Goal: Information Seeking & Learning: Learn about a topic

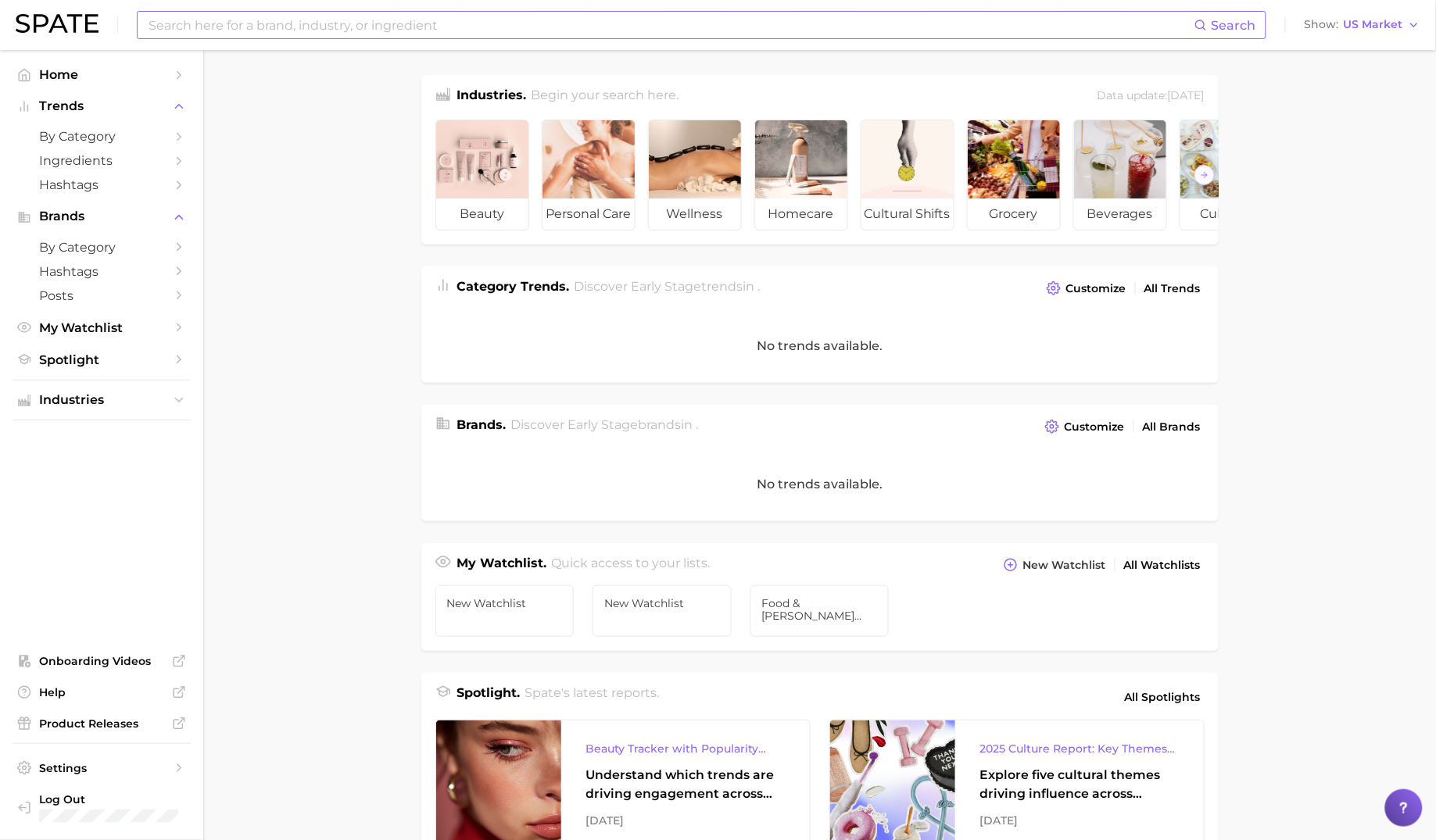
click at [368, 32] on input at bounding box center [670, 25] width 1048 height 26
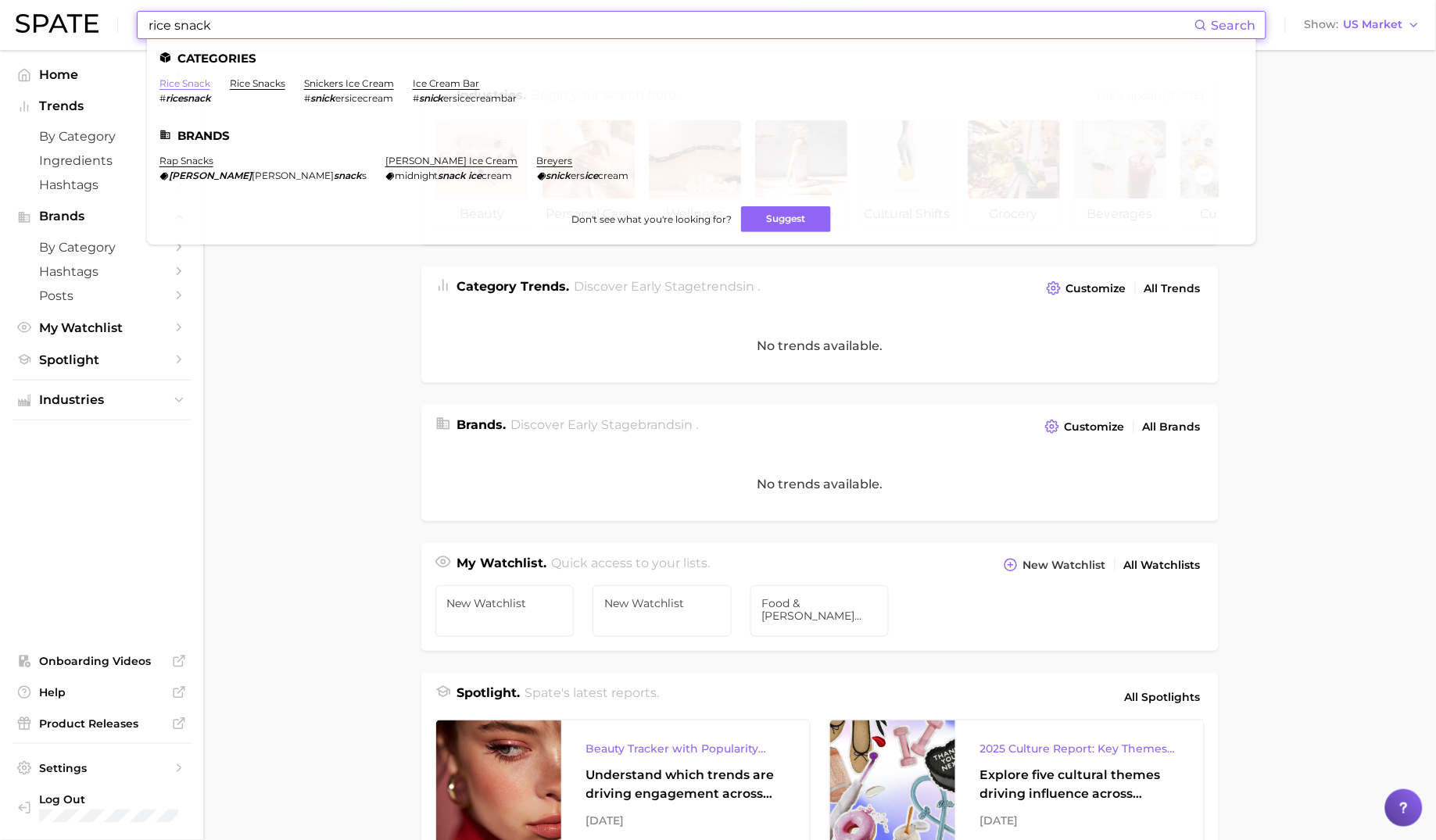
type input "rice snack"
click at [187, 84] on link "rice snack" at bounding box center [185, 83] width 51 height 12
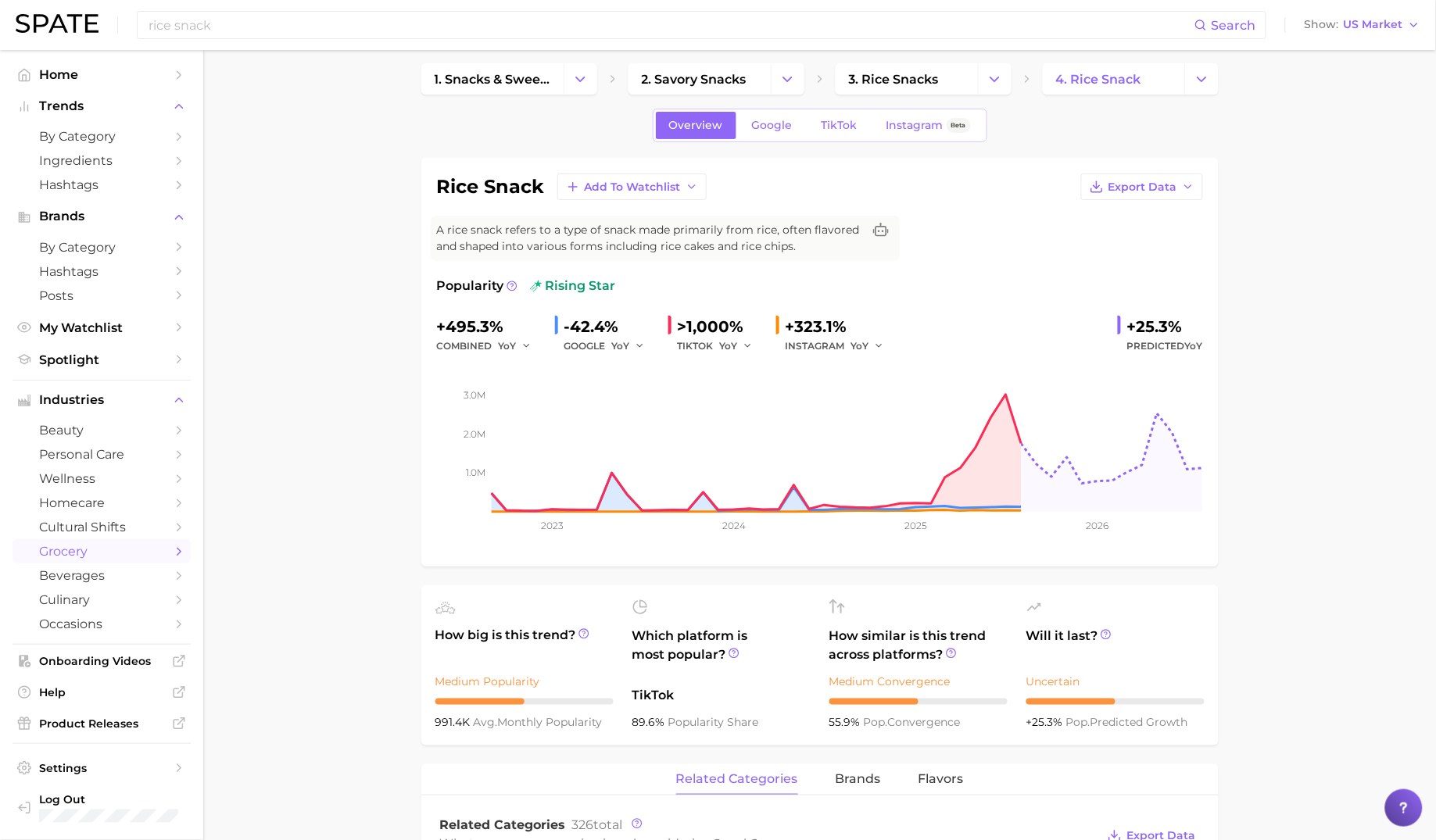
scroll to position [10, 0]
click at [829, 121] on span "TikTok" at bounding box center [839, 127] width 36 height 13
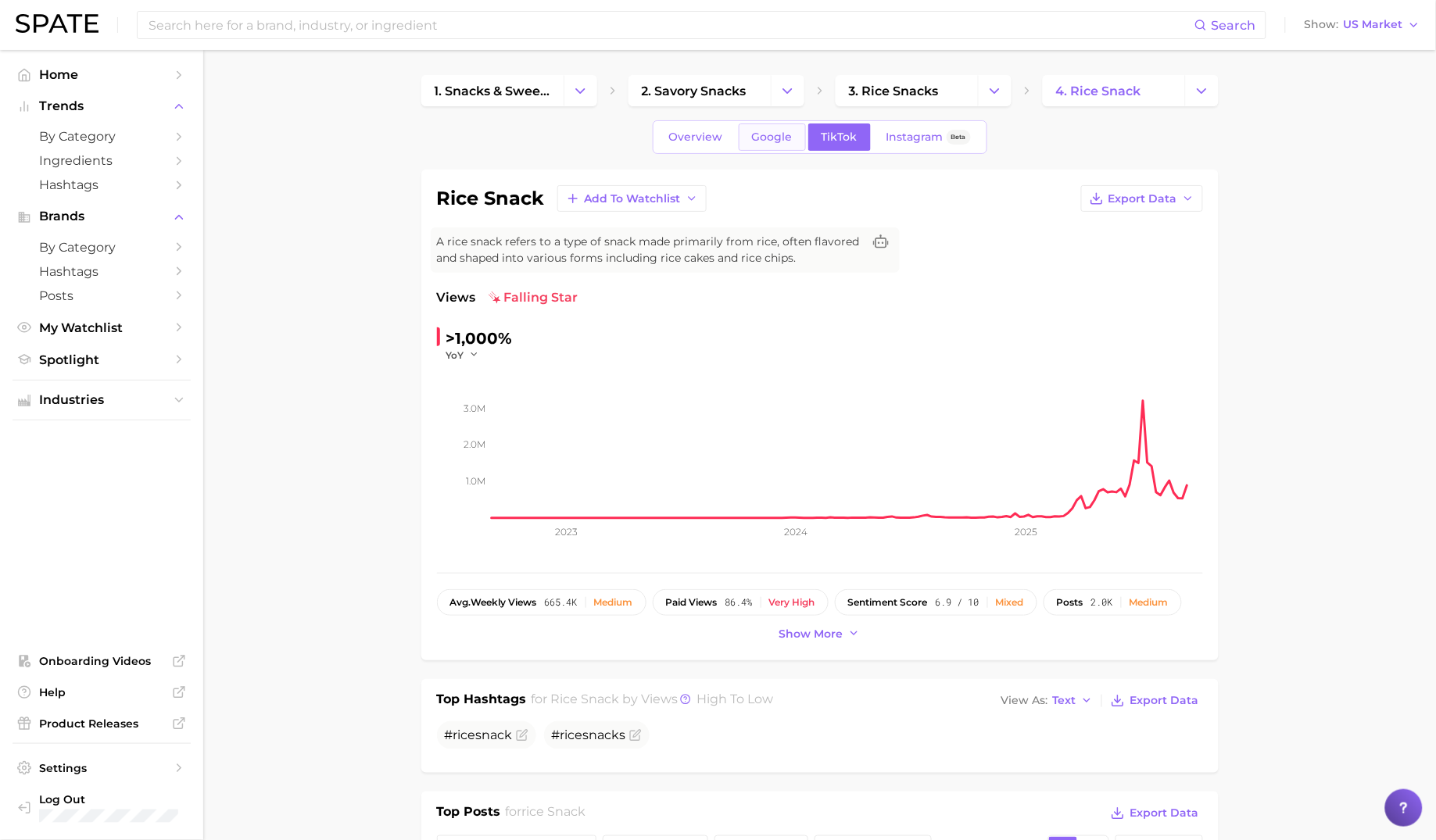
click at [770, 145] on link "Google" at bounding box center [772, 137] width 68 height 27
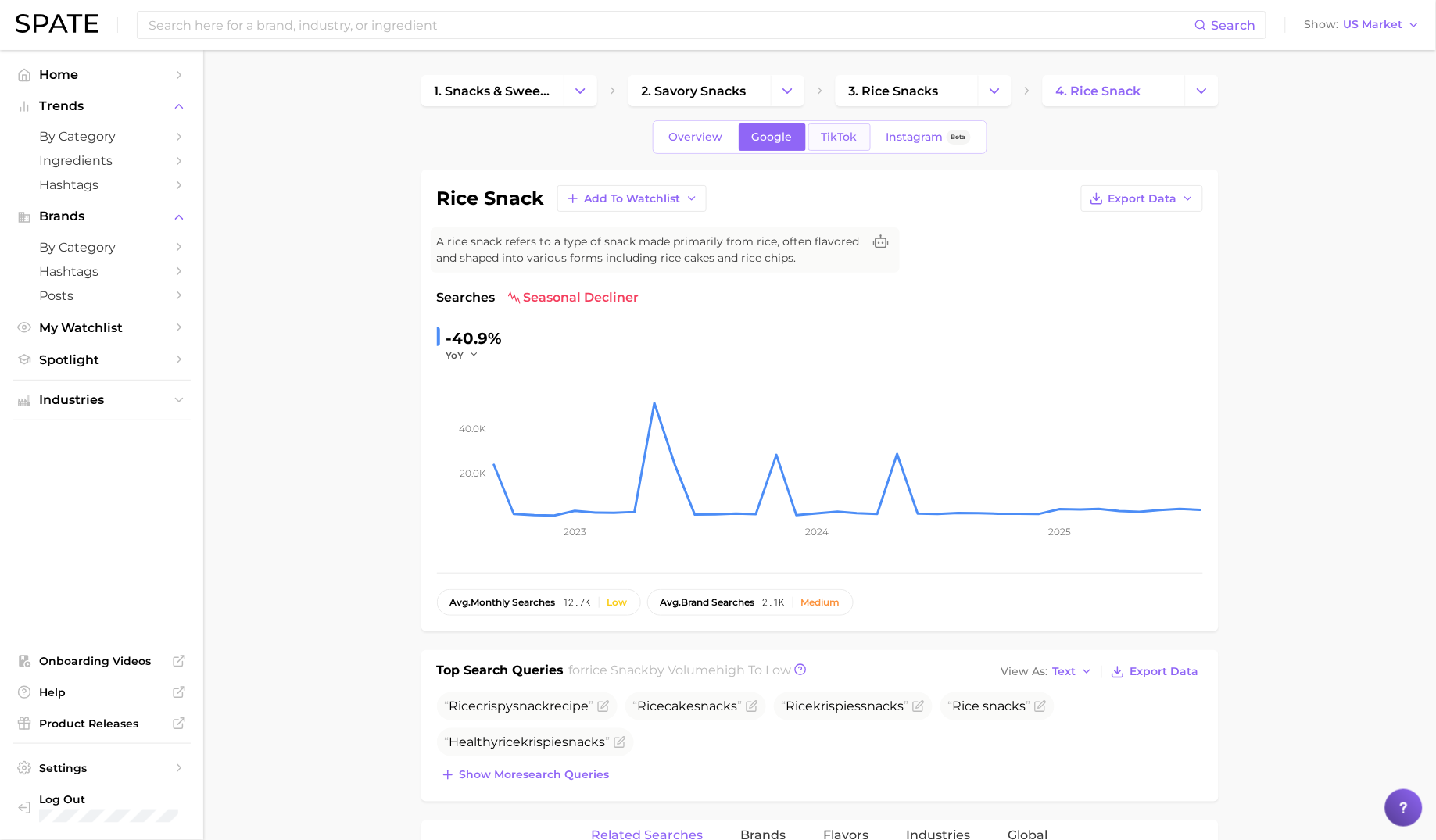
click at [849, 133] on span "TikTok" at bounding box center [839, 137] width 36 height 13
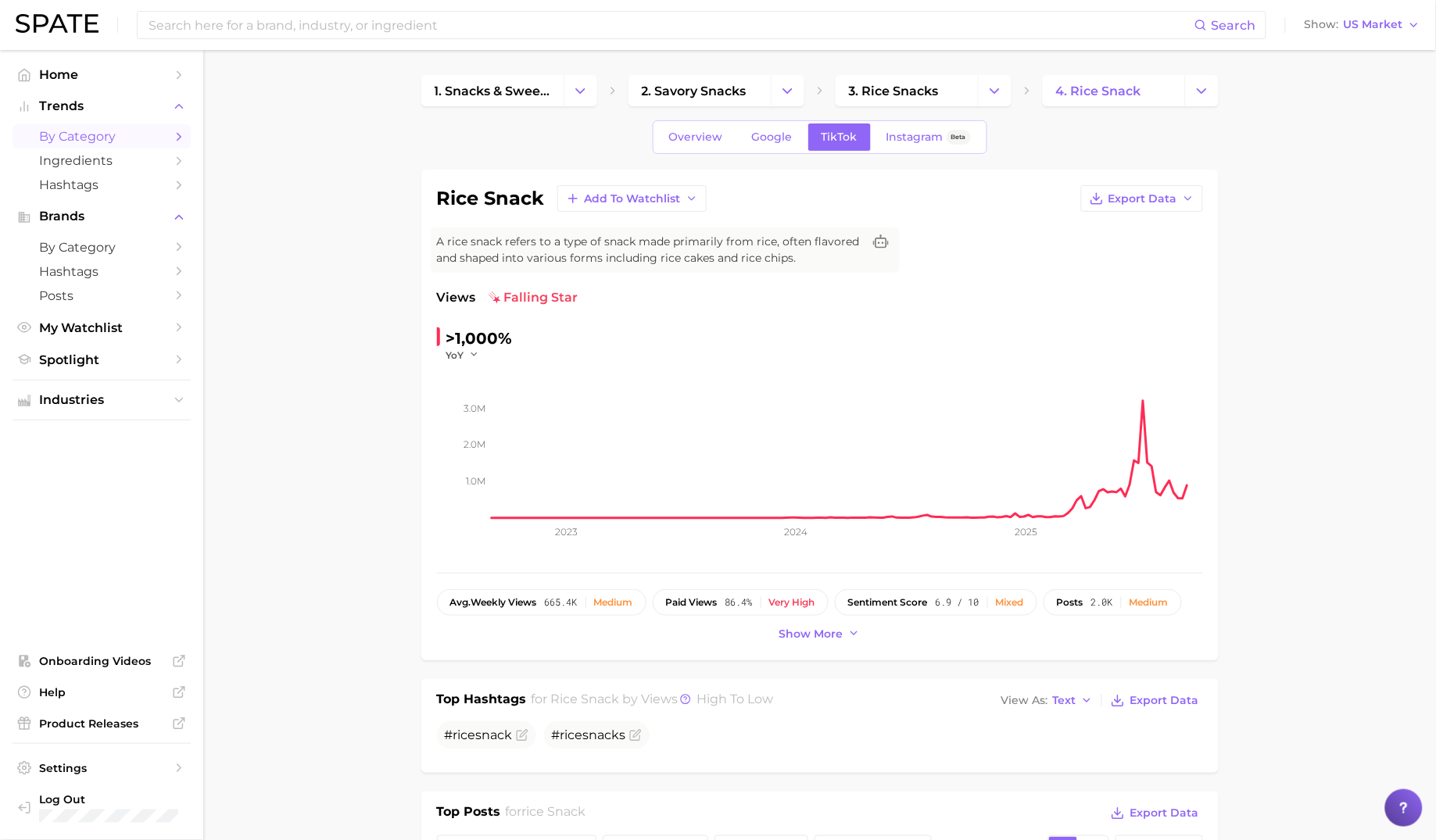
click at [80, 131] on span "by Category" at bounding box center [101, 136] width 125 height 15
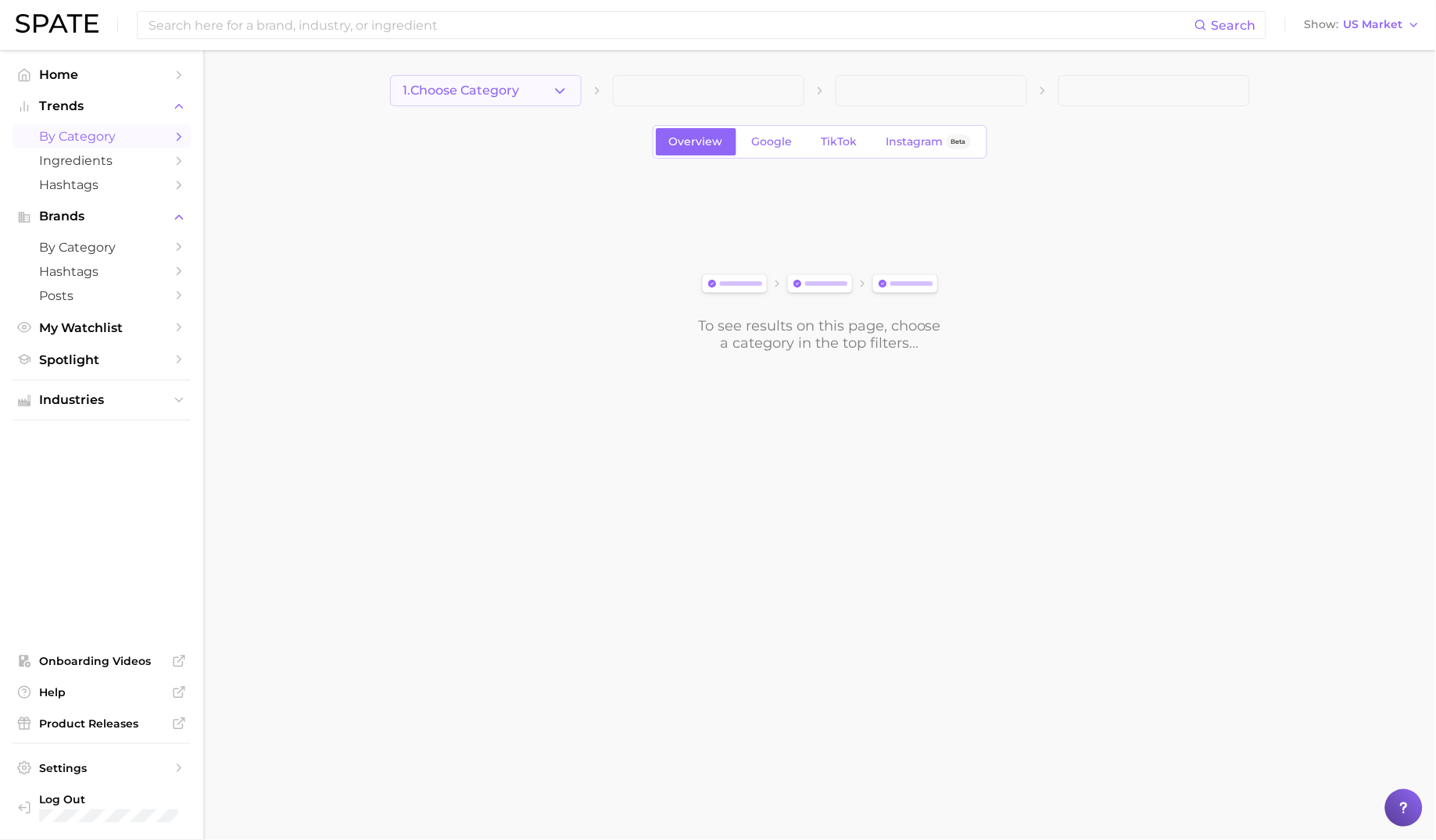
click at [446, 87] on span "1. Choose Category" at bounding box center [461, 91] width 117 height 14
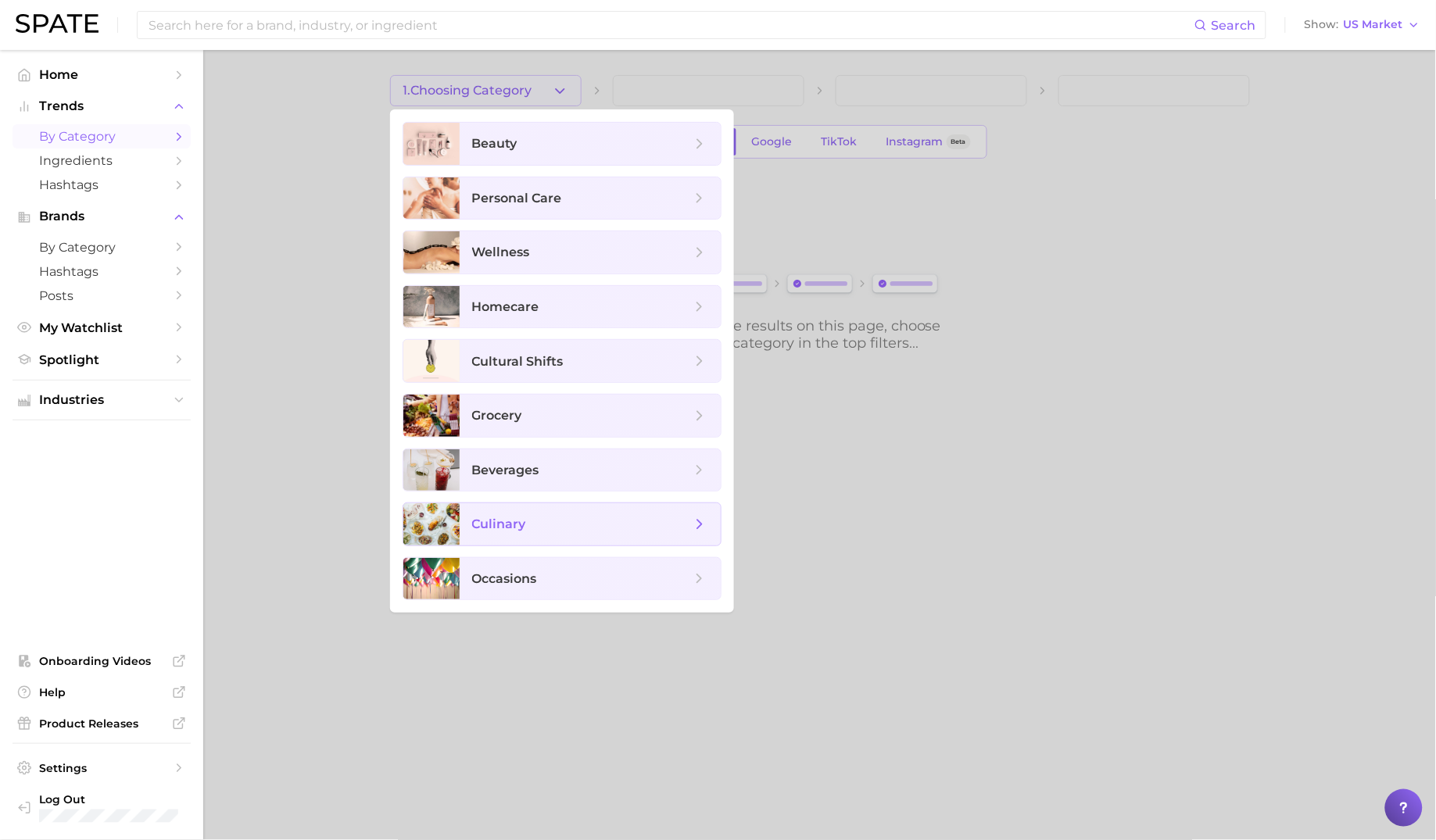
click at [473, 526] on span "culinary" at bounding box center [499, 524] width 54 height 15
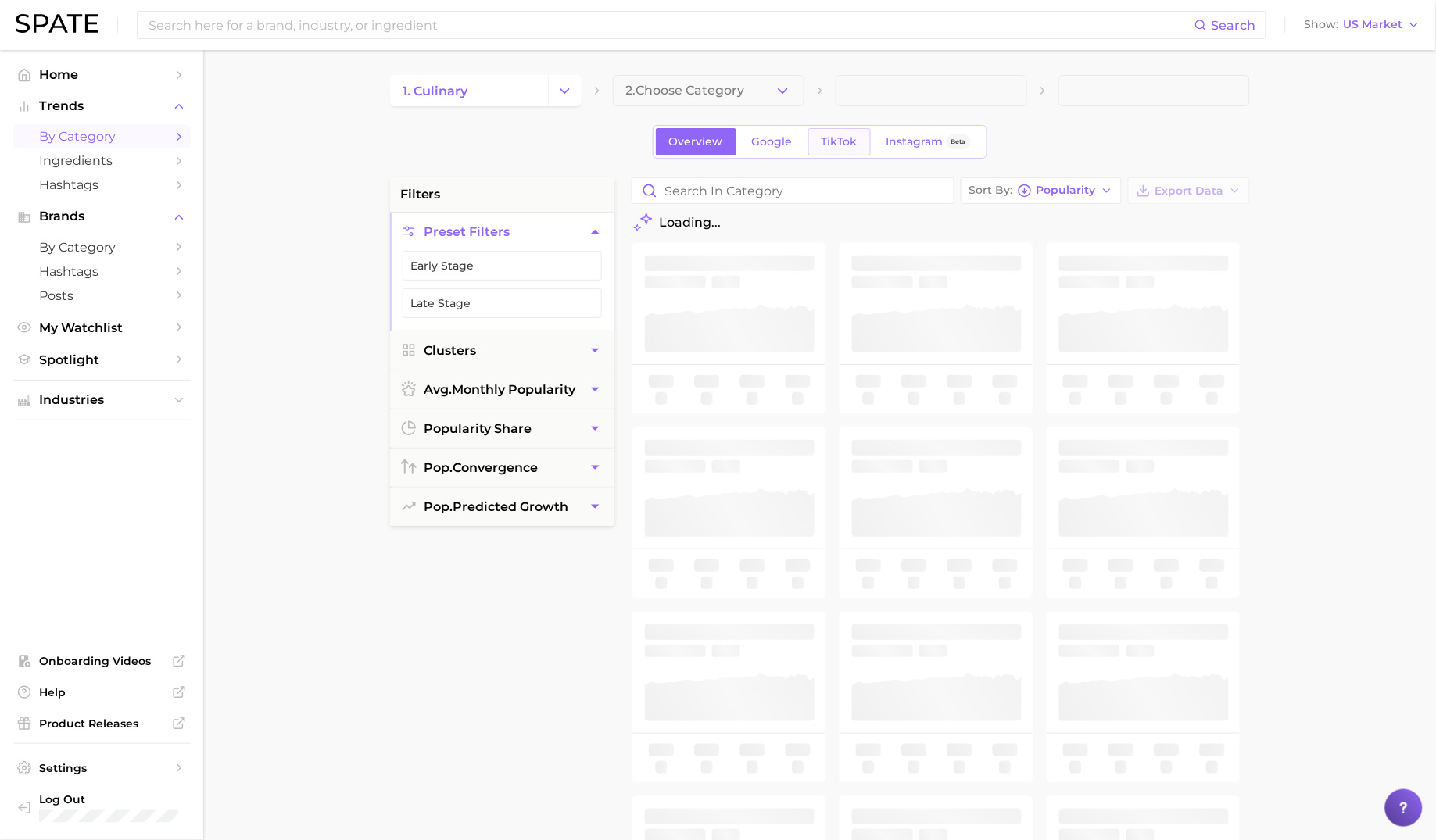
click at [828, 147] on span "TikTok" at bounding box center [839, 141] width 36 height 13
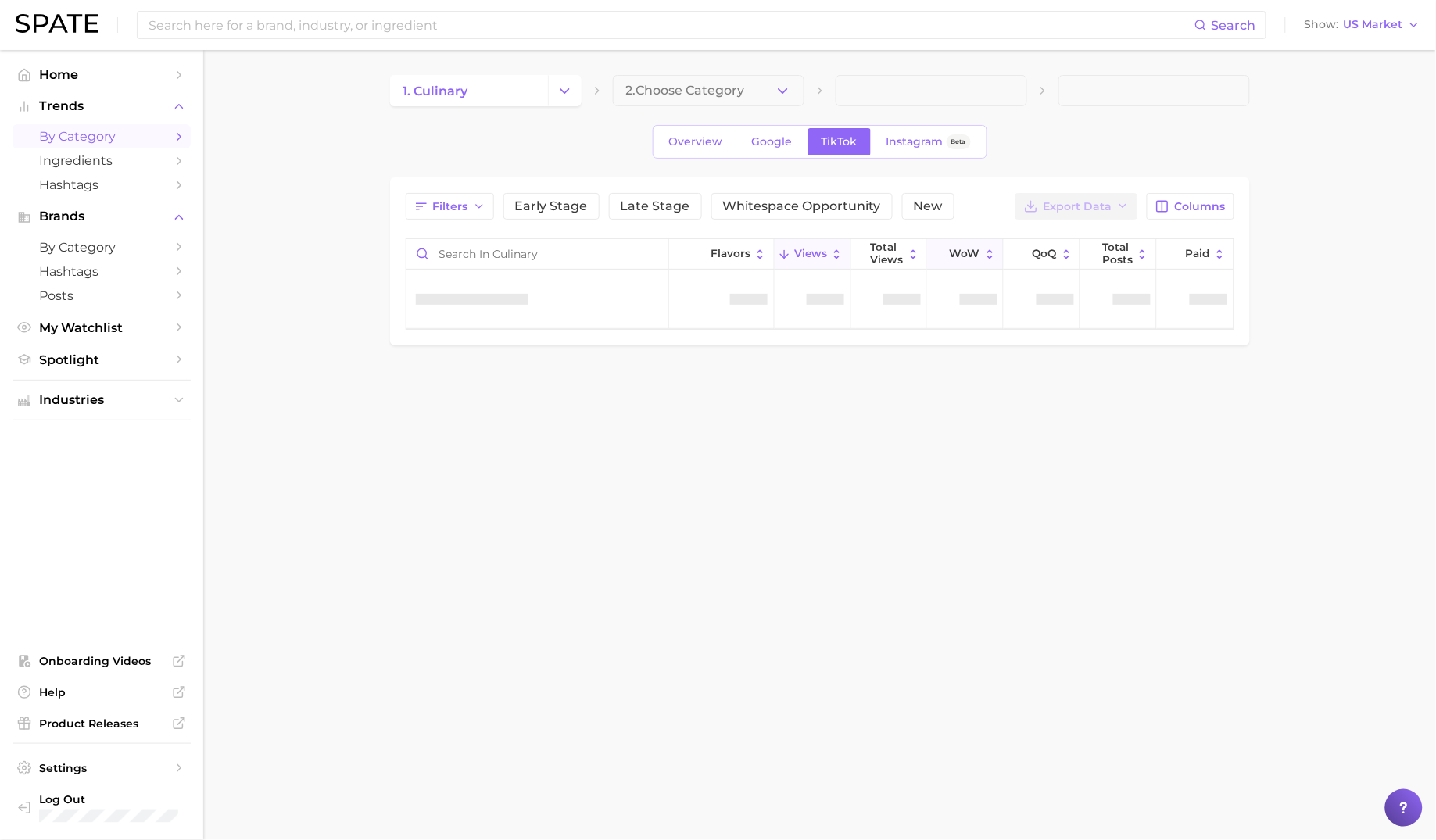
click at [973, 255] on span "WoW" at bounding box center [965, 254] width 30 height 13
click at [454, 216] on button "Filters" at bounding box center [450, 206] width 88 height 26
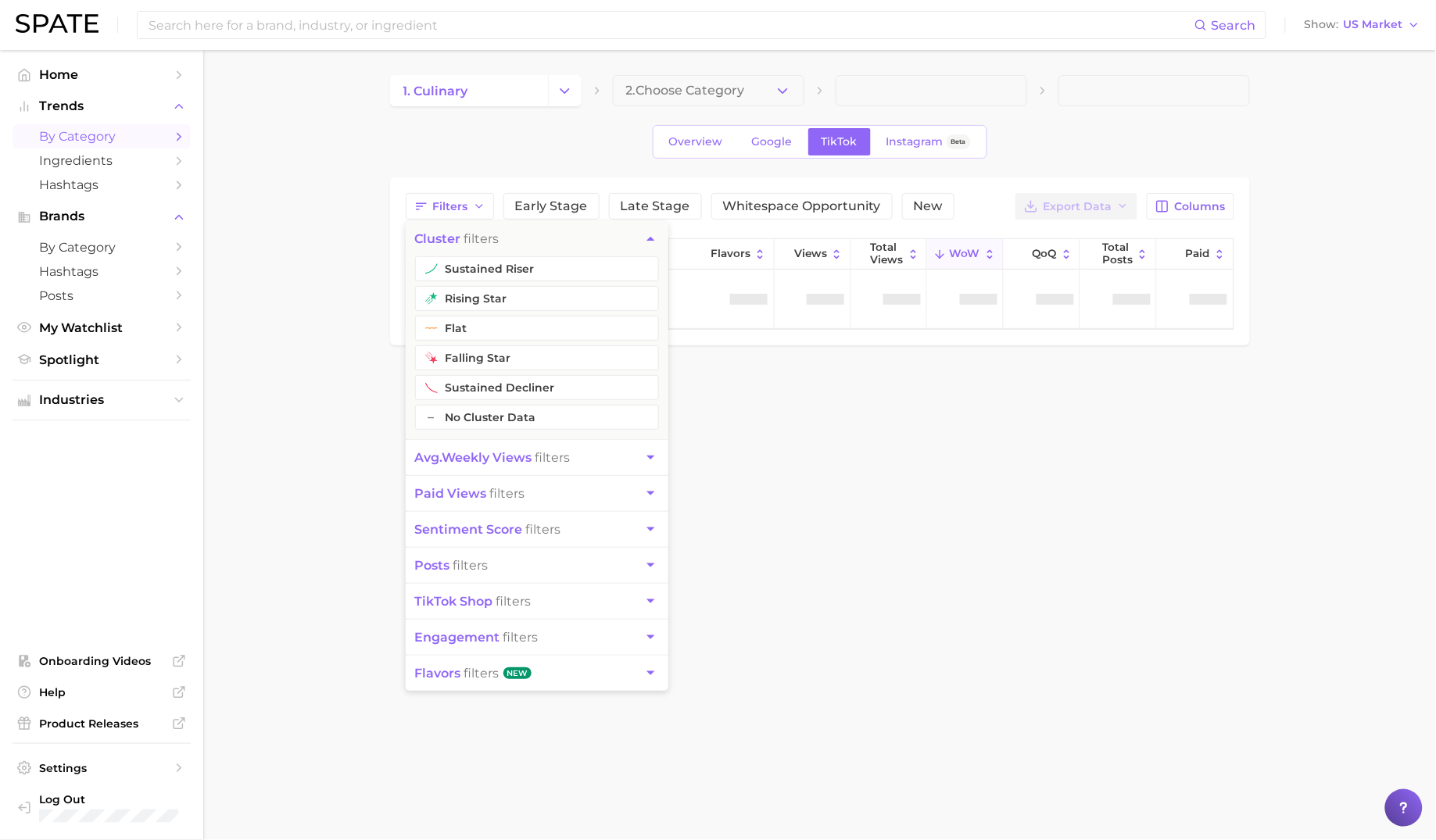
click at [515, 454] on span "avg. weekly views" at bounding box center [474, 457] width 118 height 15
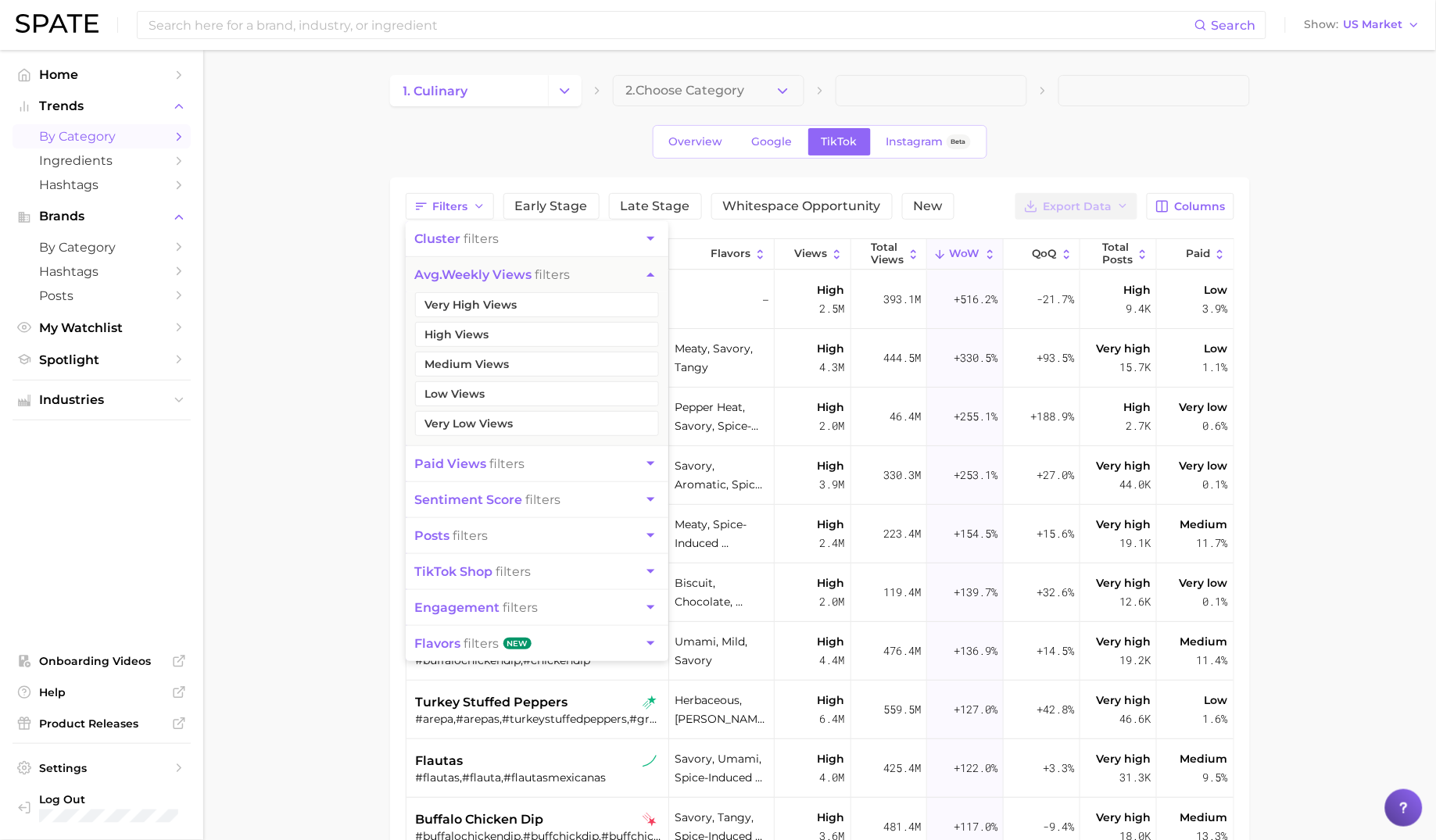
click at [491, 265] on button "avg. weekly views filters" at bounding box center [537, 275] width 263 height 35
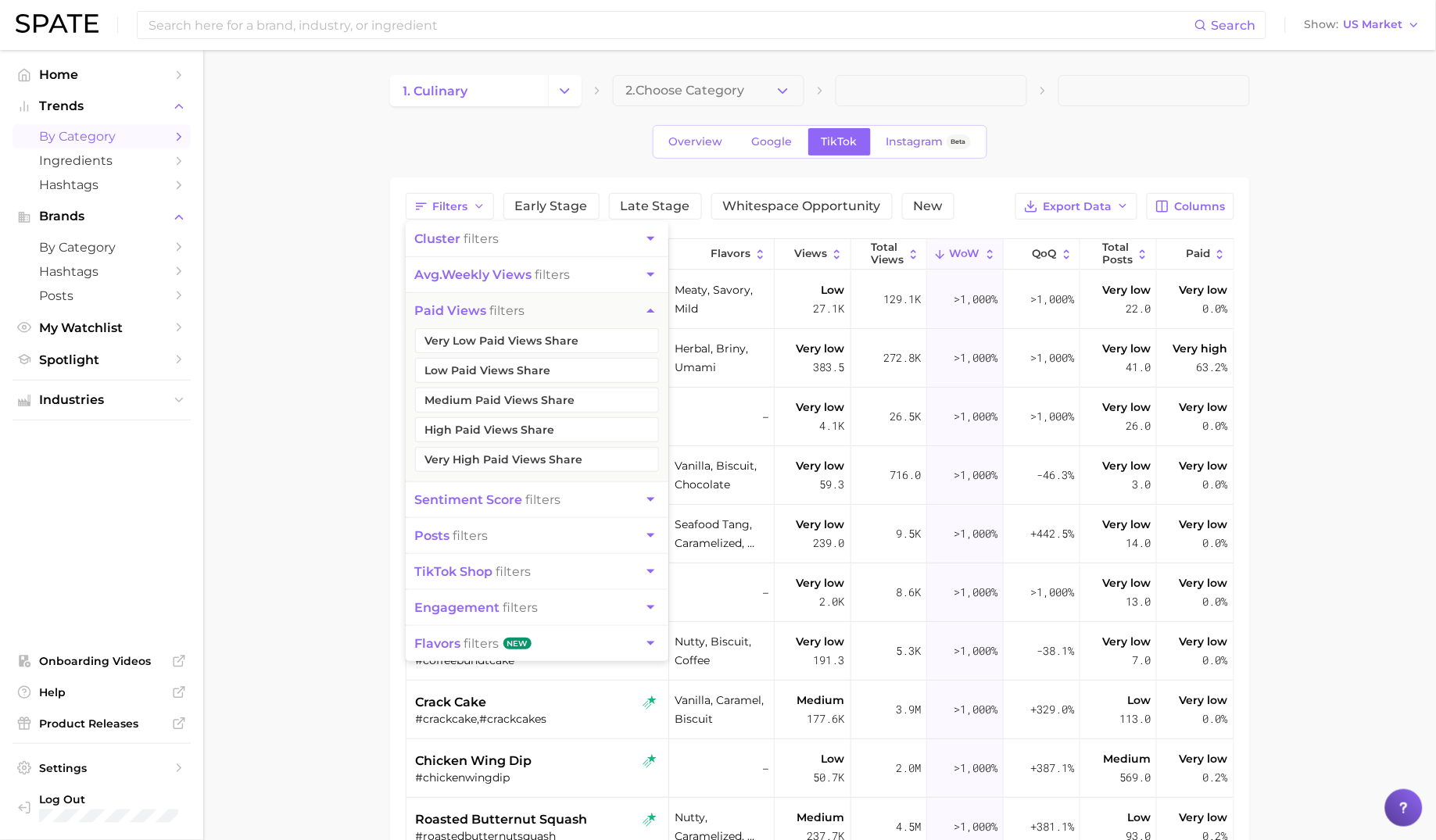
click at [336, 472] on main "1. culinary 2. Choose Category Overview Google TikTok Instagram Beta Filters cl…" at bounding box center [820, 611] width 1233 height 1122
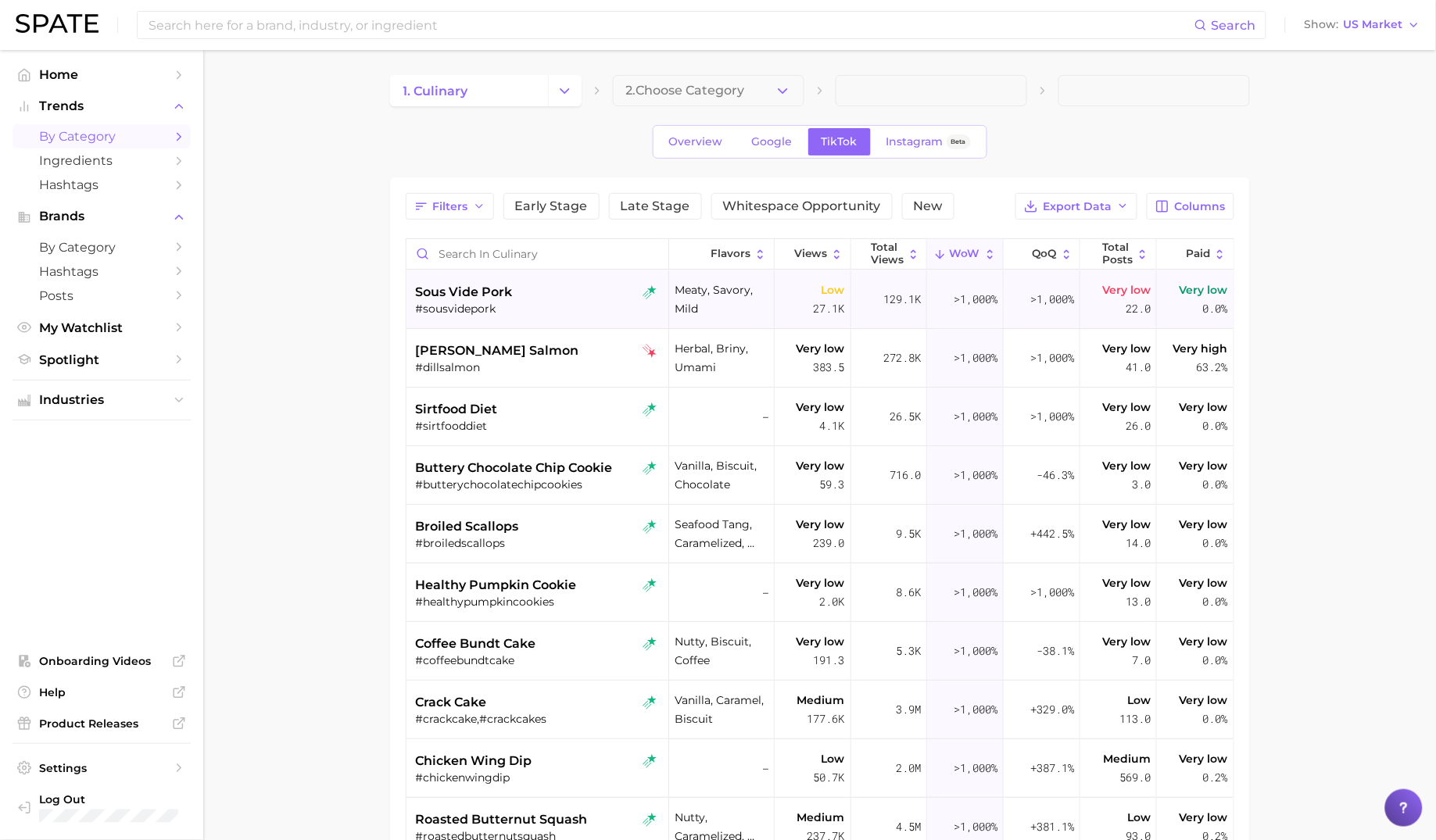
click at [575, 310] on div "#sousvidepork" at bounding box center [539, 309] width 247 height 14
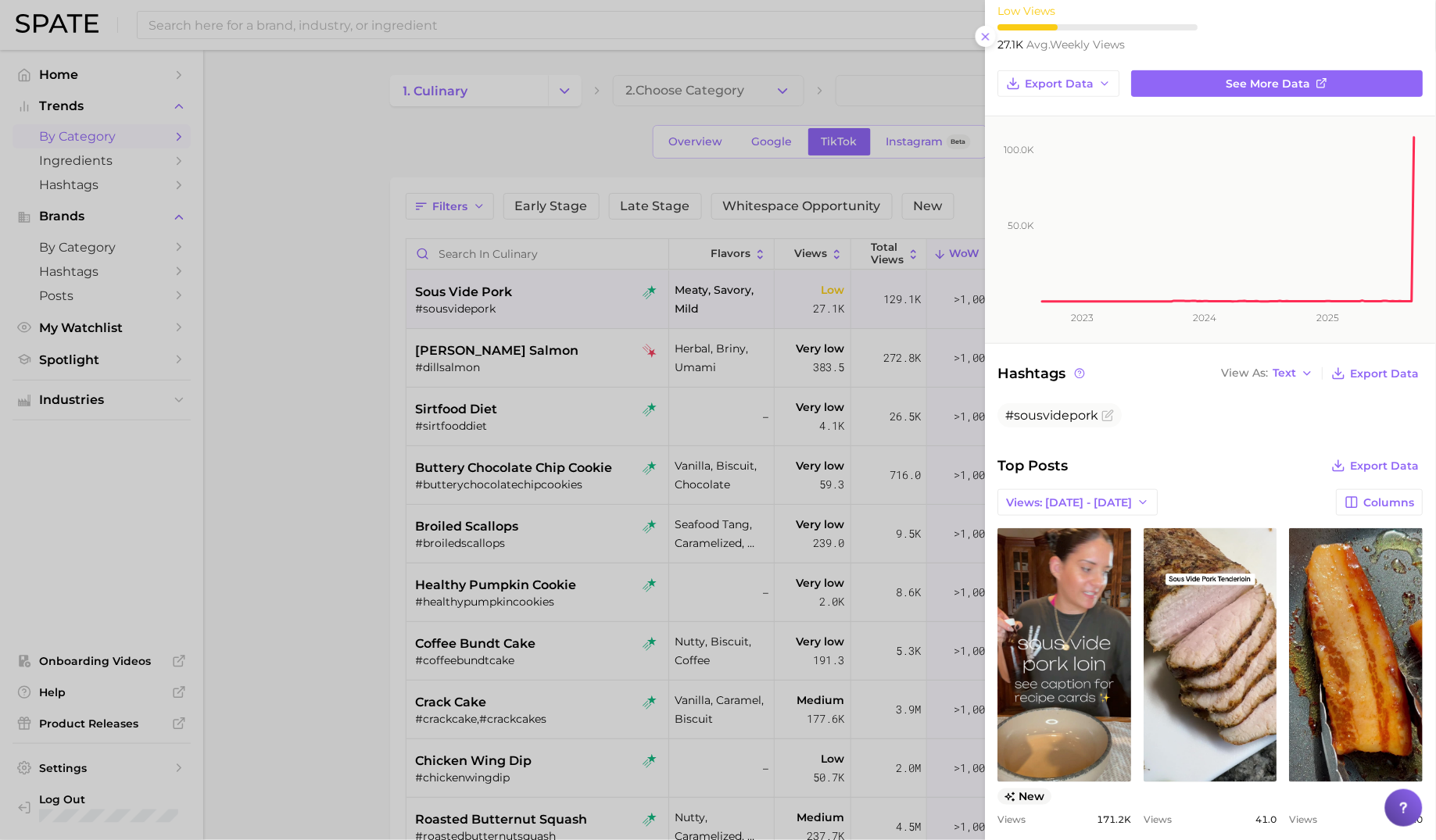
scroll to position [223, 0]
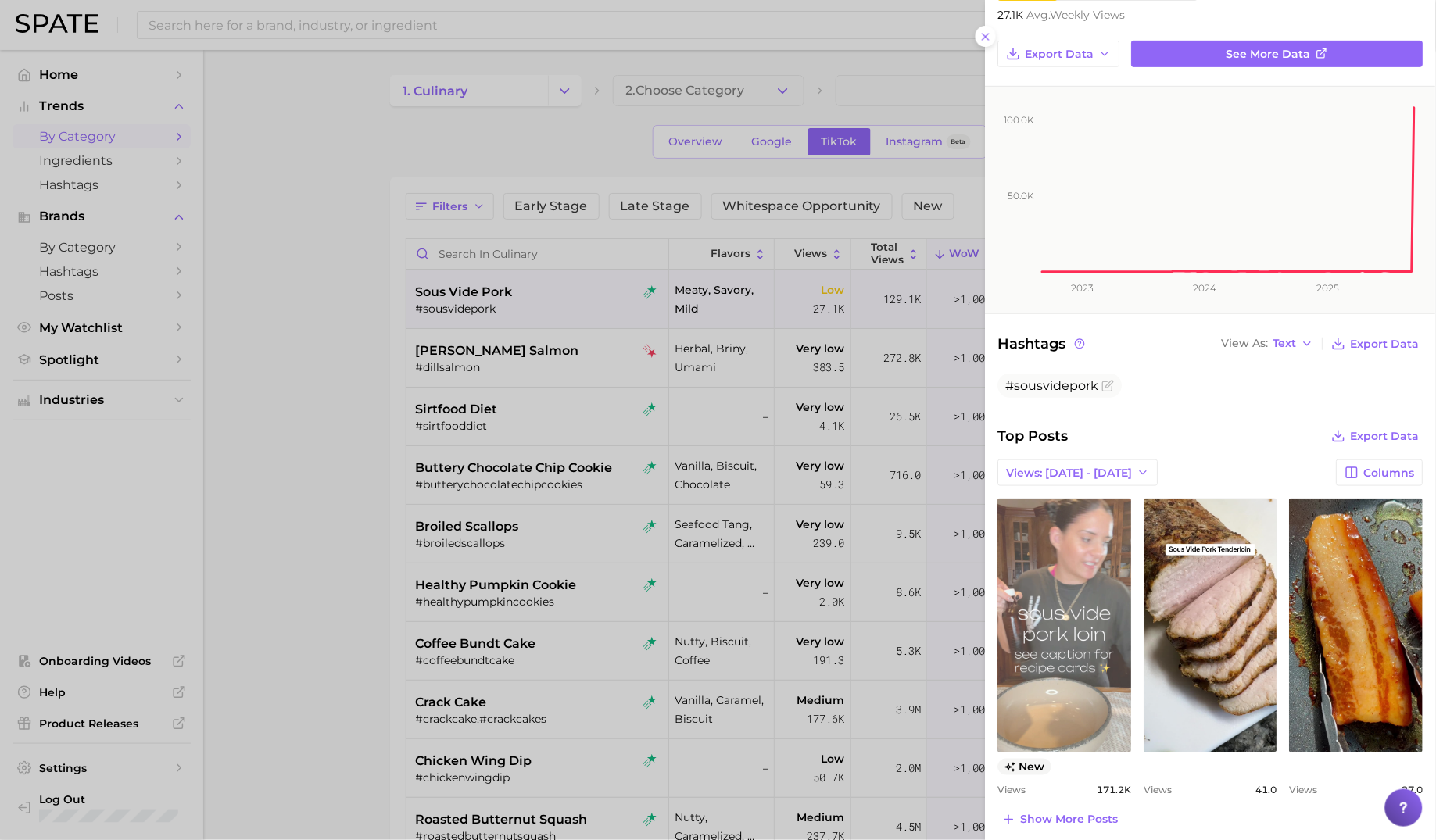
click at [1059, 590] on link "view post on TikTok" at bounding box center [1065, 626] width 133 height 254
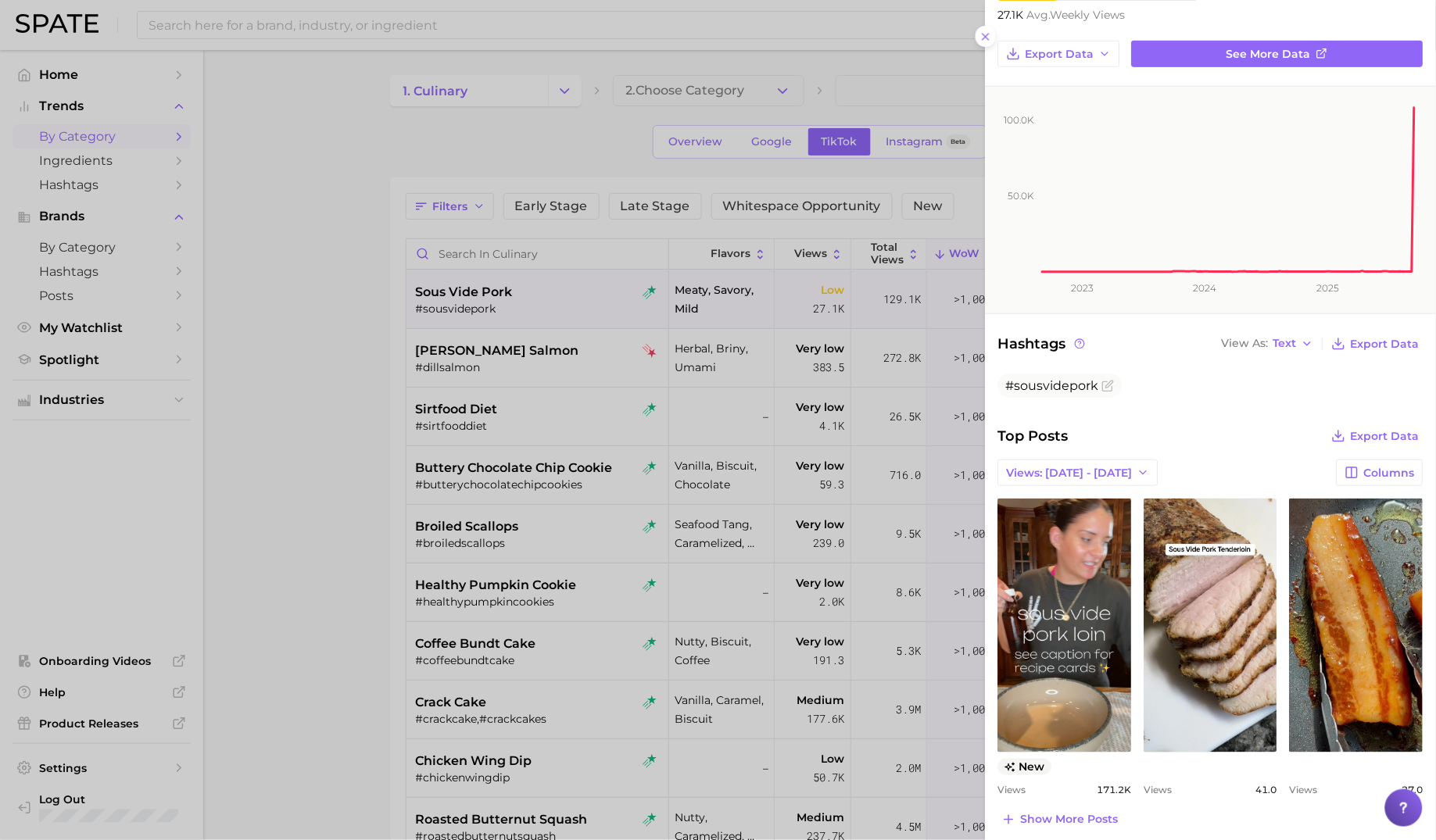
click at [349, 453] on div at bounding box center [718, 420] width 1436 height 840
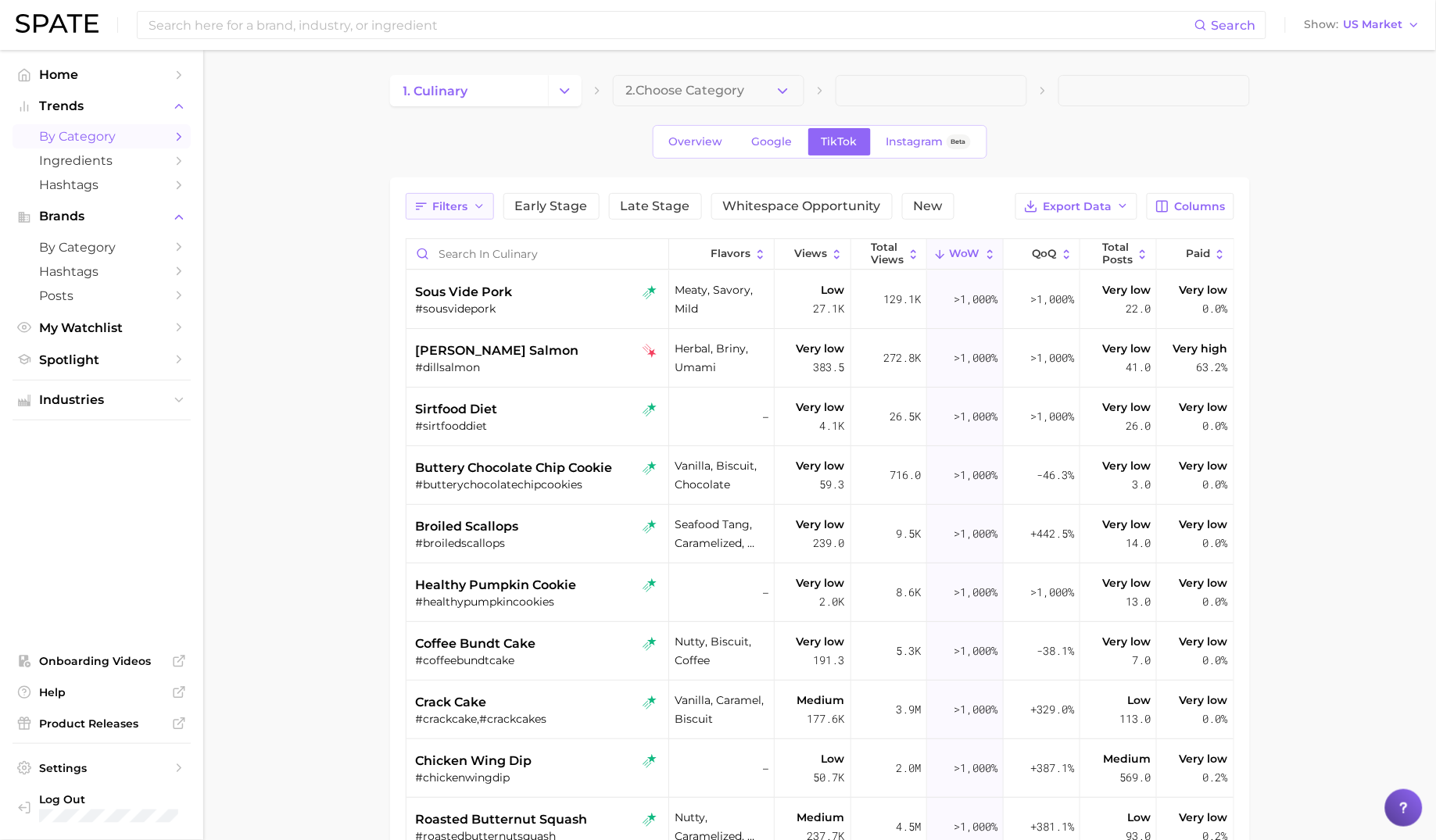
click at [461, 205] on span "Filters" at bounding box center [450, 206] width 35 height 13
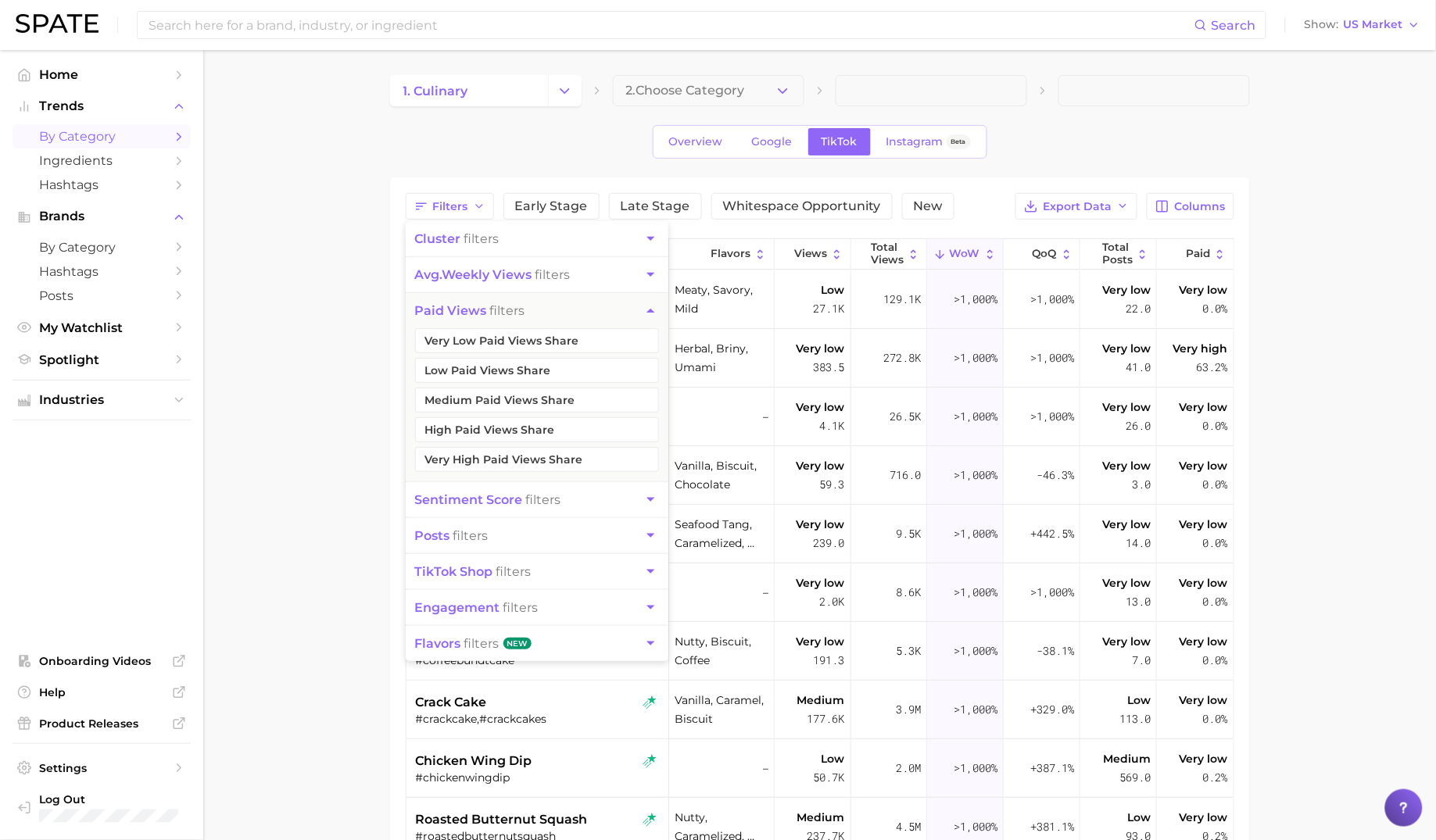
click at [479, 528] on span "posts filters" at bounding box center [452, 535] width 74 height 15
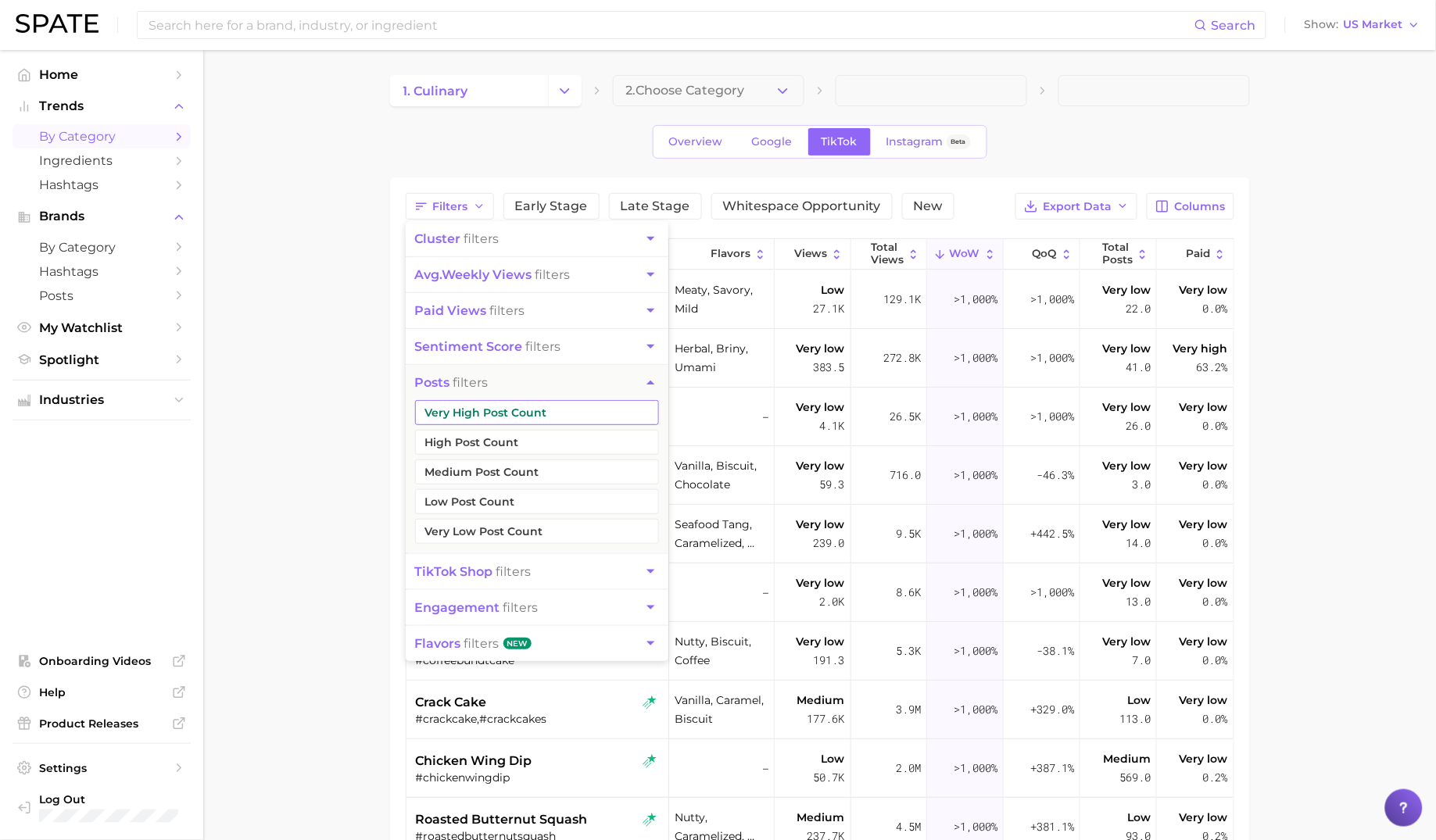
click at [486, 468] on button "Medium Post Count" at bounding box center [537, 472] width 244 height 25
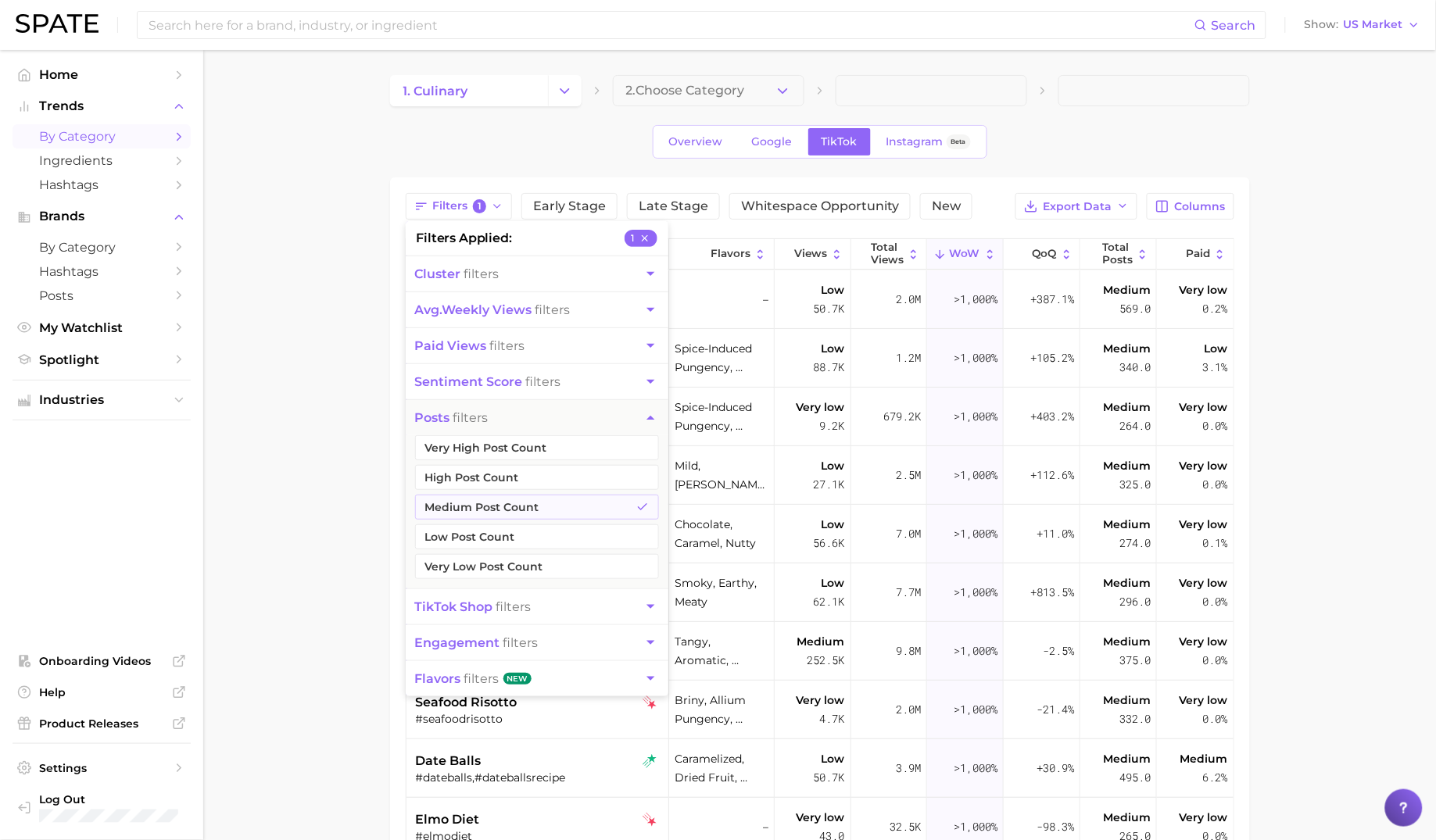
click at [489, 467] on button "High Post Count" at bounding box center [537, 477] width 244 height 25
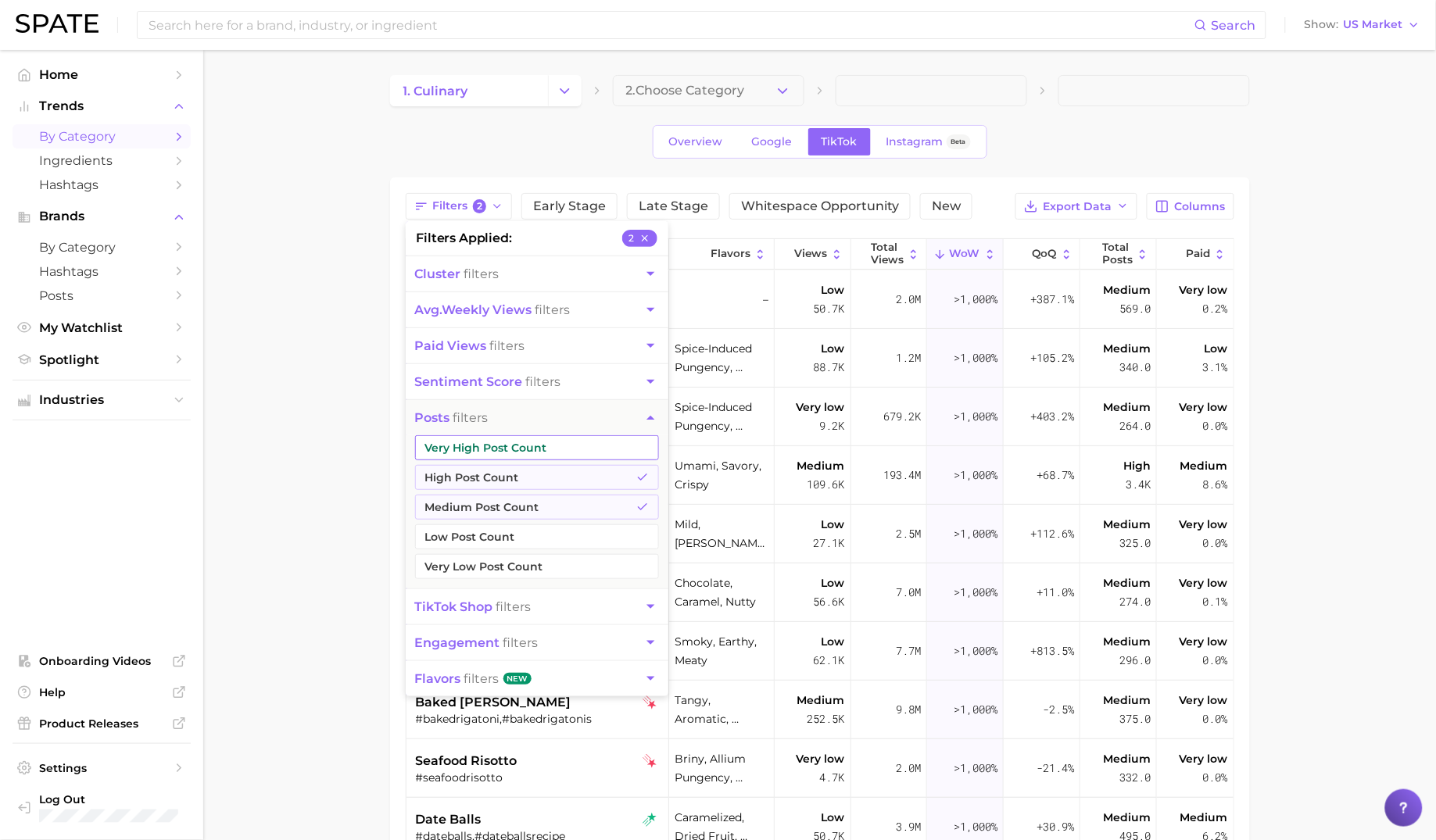
click at [489, 446] on button "Very High Post Count" at bounding box center [537, 447] width 244 height 25
click at [358, 388] on main "1. culinary 2. Choose Category Overview Google TikTok Instagram Beta Filters 3 …" at bounding box center [820, 611] width 1233 height 1122
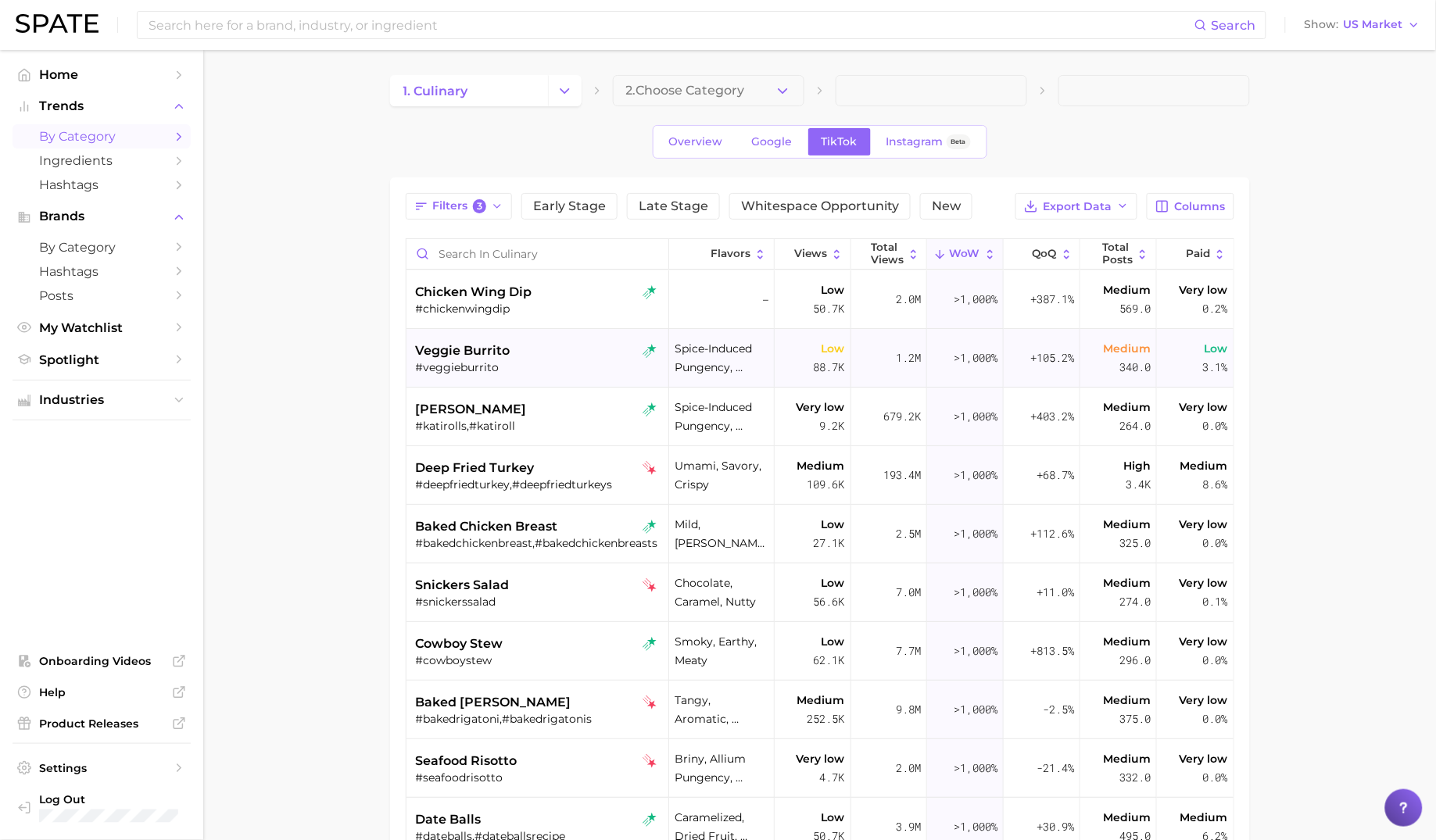
click at [571, 356] on div "veggie burrito" at bounding box center [539, 351] width 247 height 19
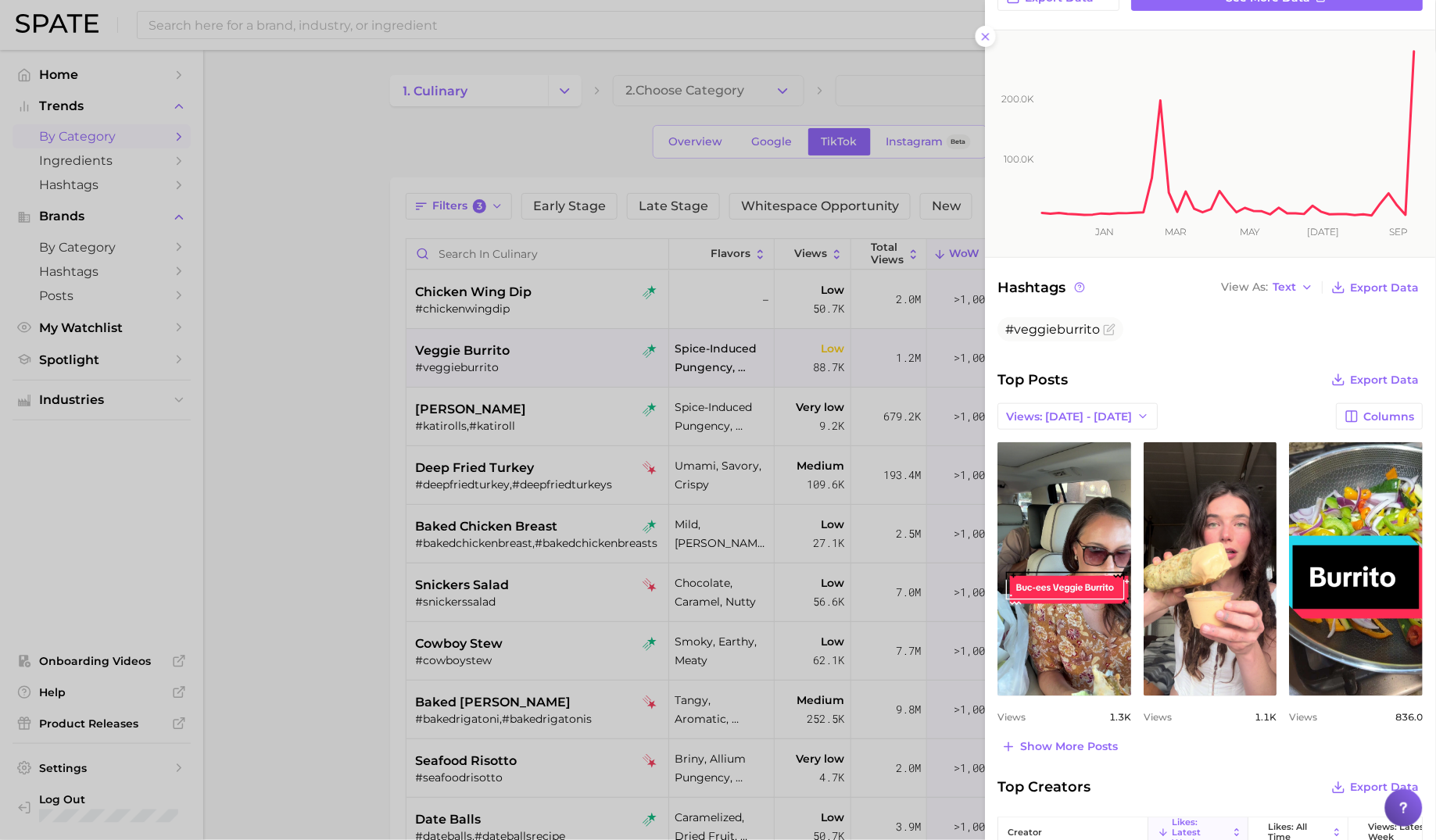
scroll to position [299, 0]
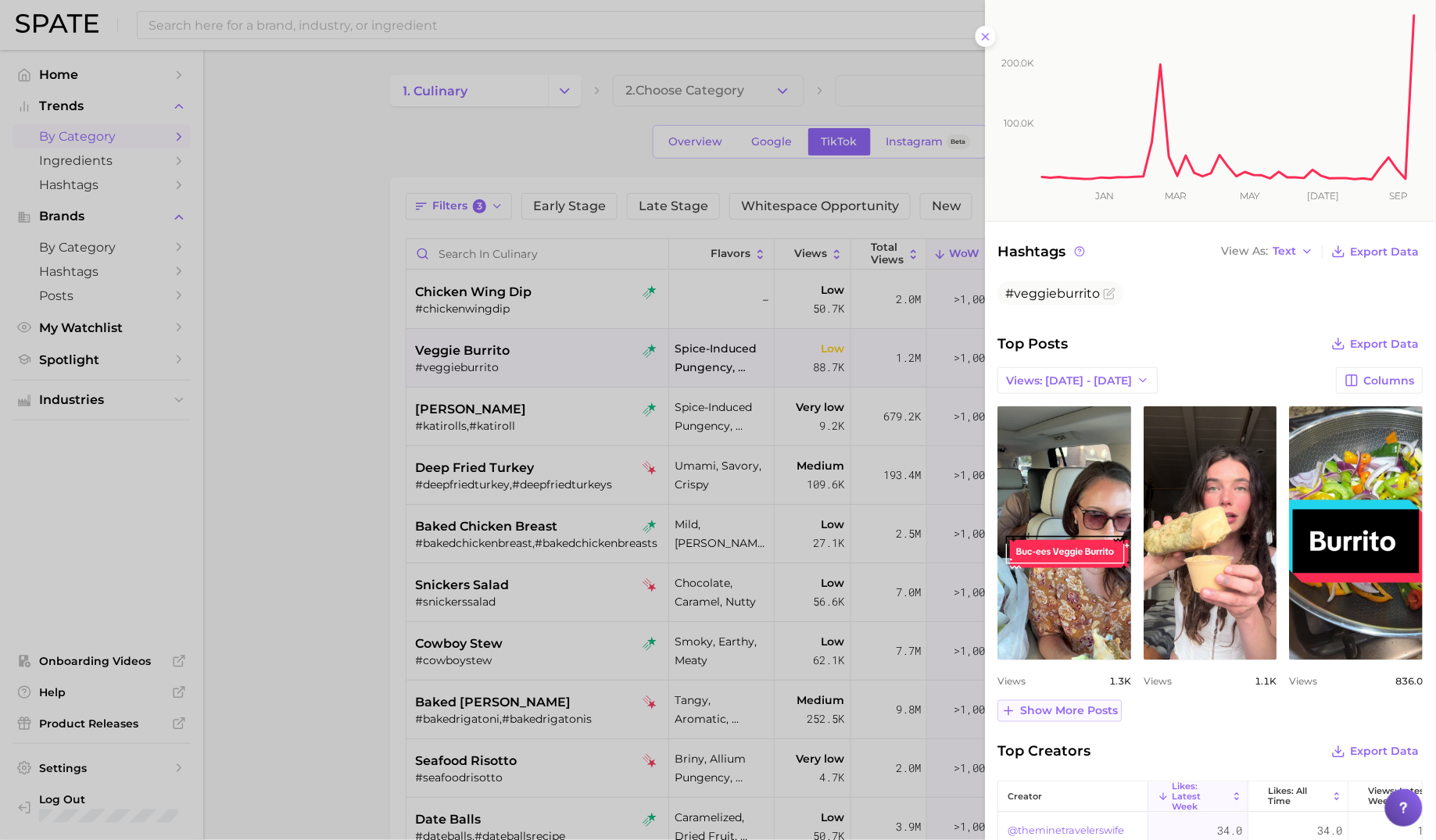
click at [1097, 705] on span "Show more posts" at bounding box center [1069, 711] width 98 height 13
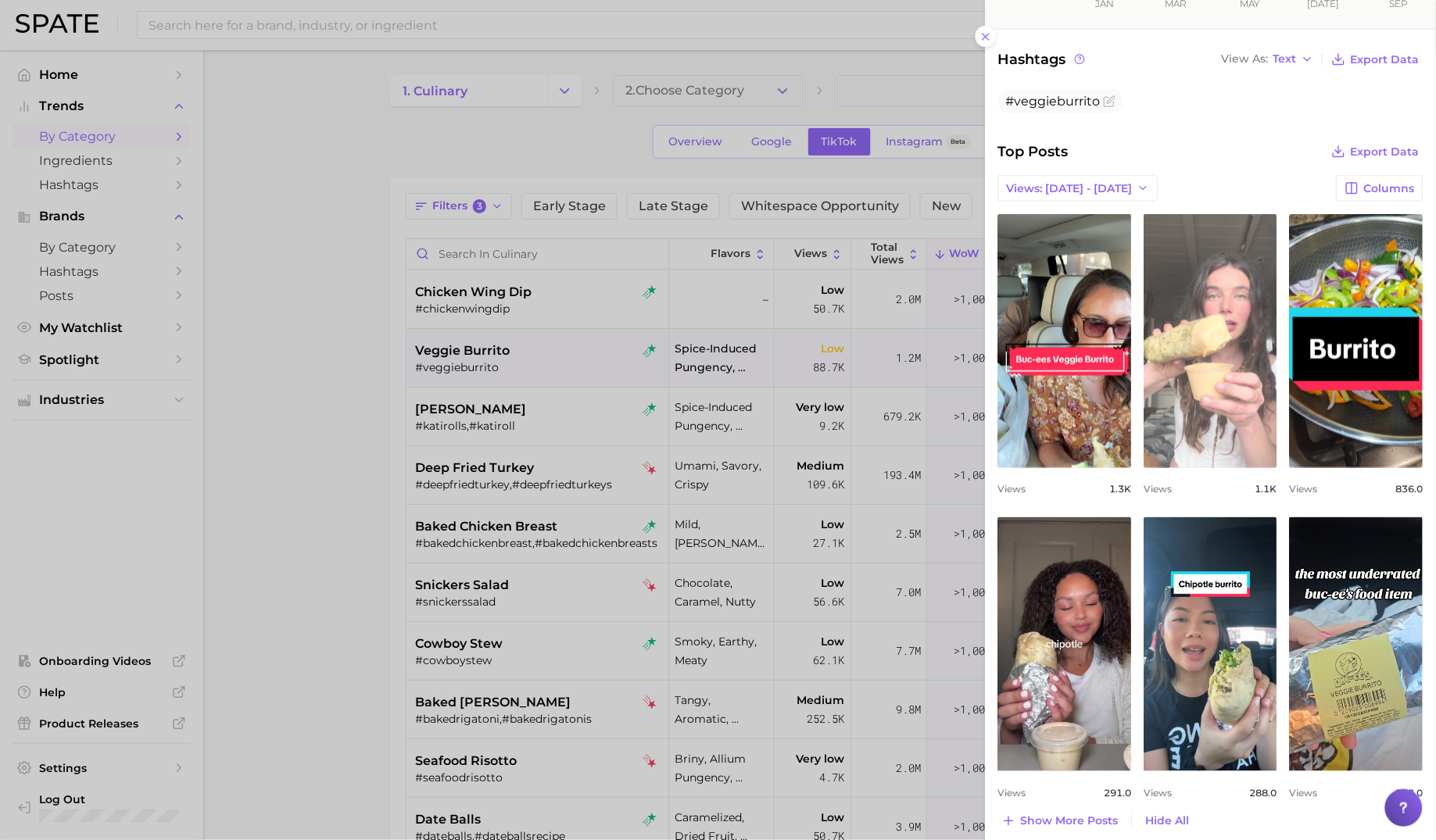
scroll to position [560, 0]
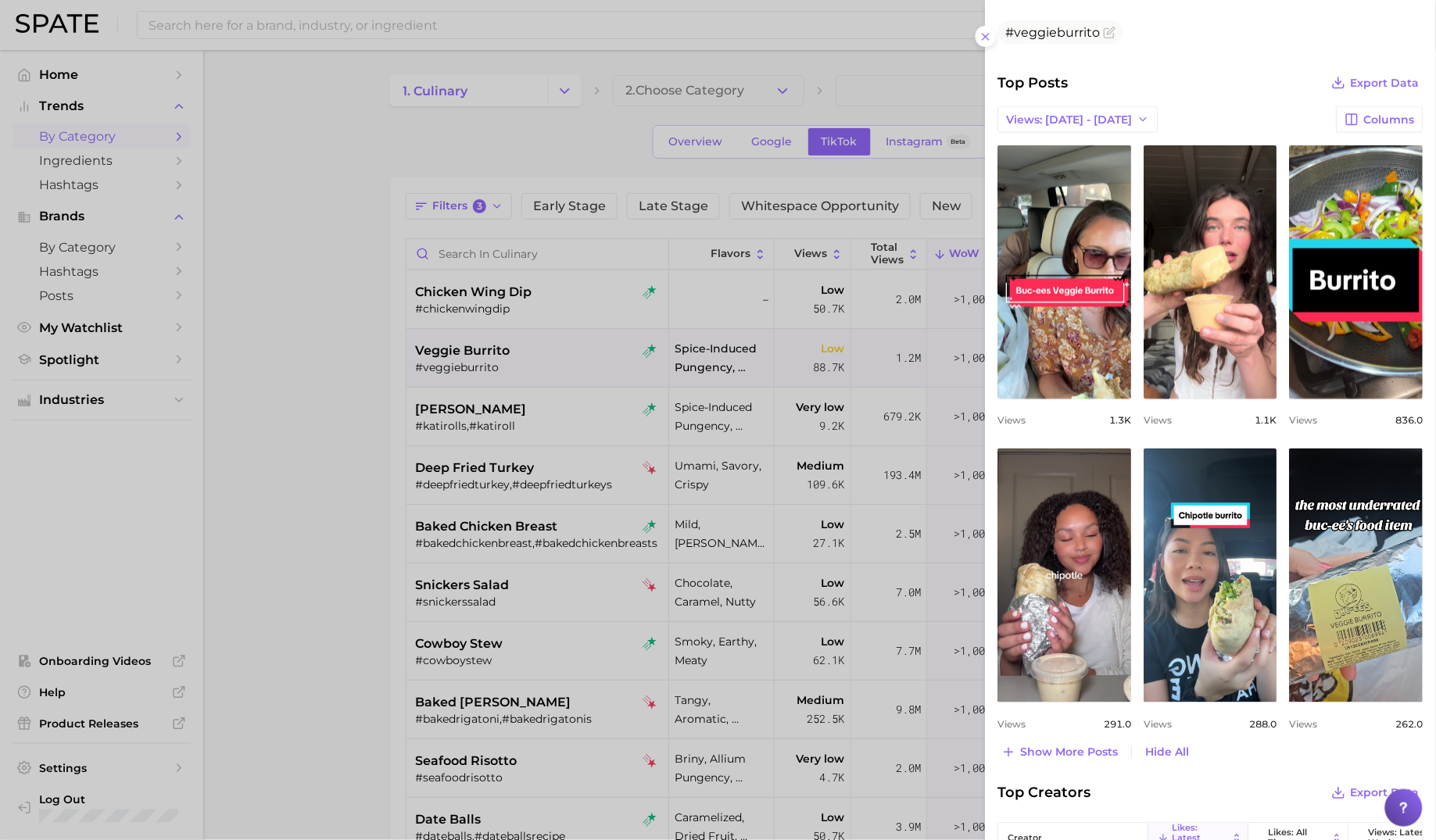
click at [562, 425] on div at bounding box center [718, 420] width 1436 height 840
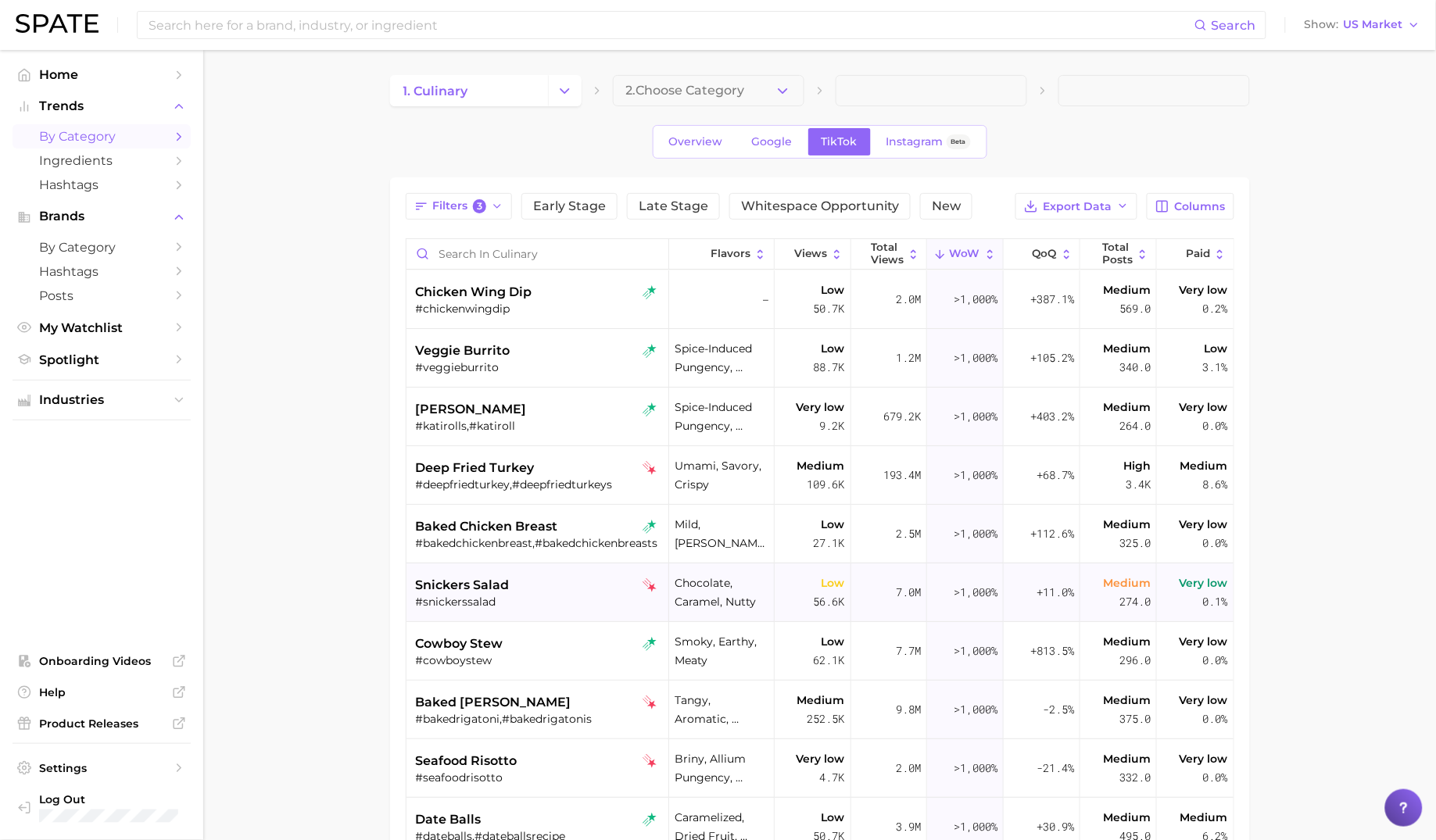
click at [543, 603] on div "#snickerssalad" at bounding box center [539, 602] width 247 height 14
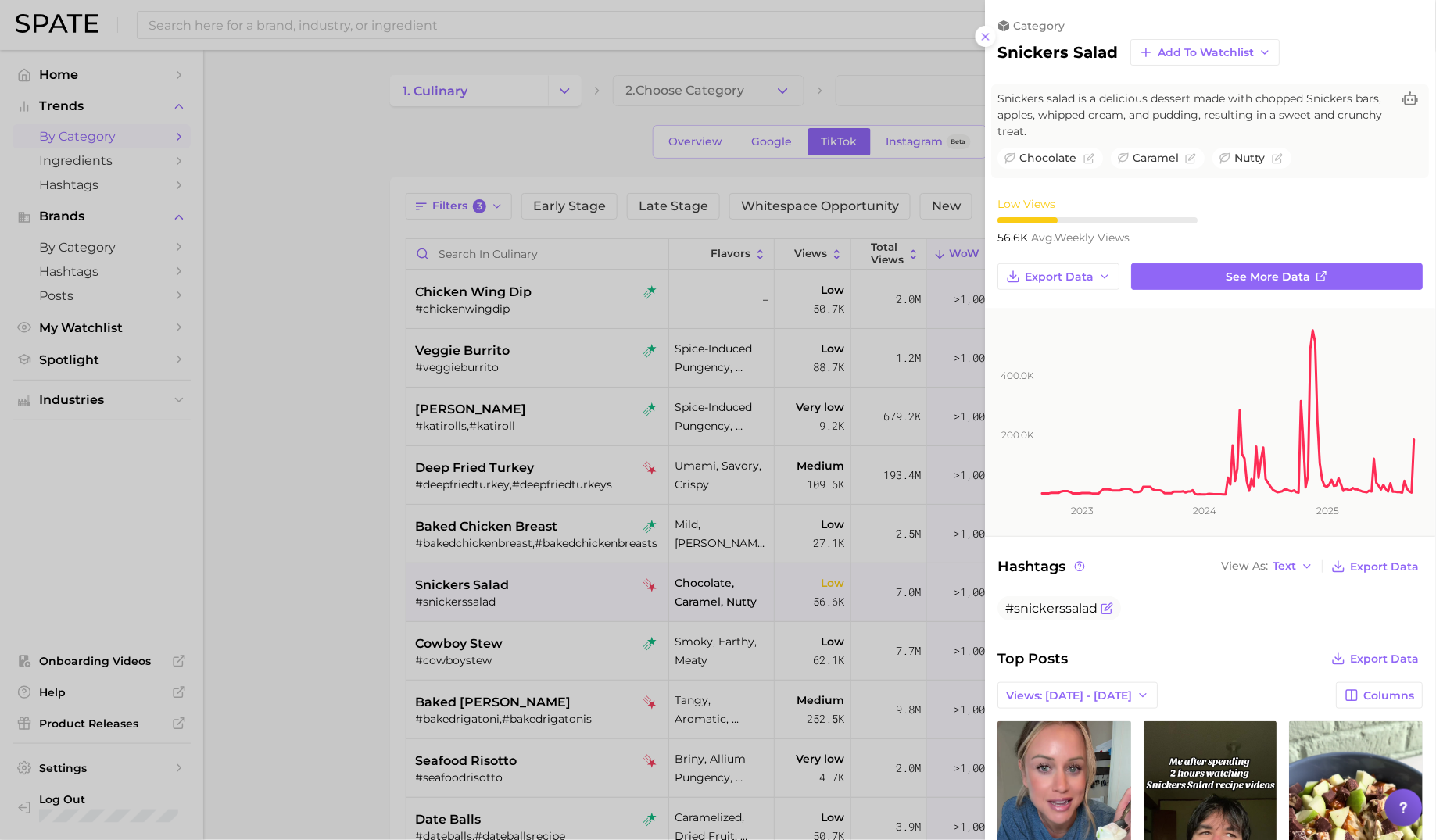
scroll to position [371, 0]
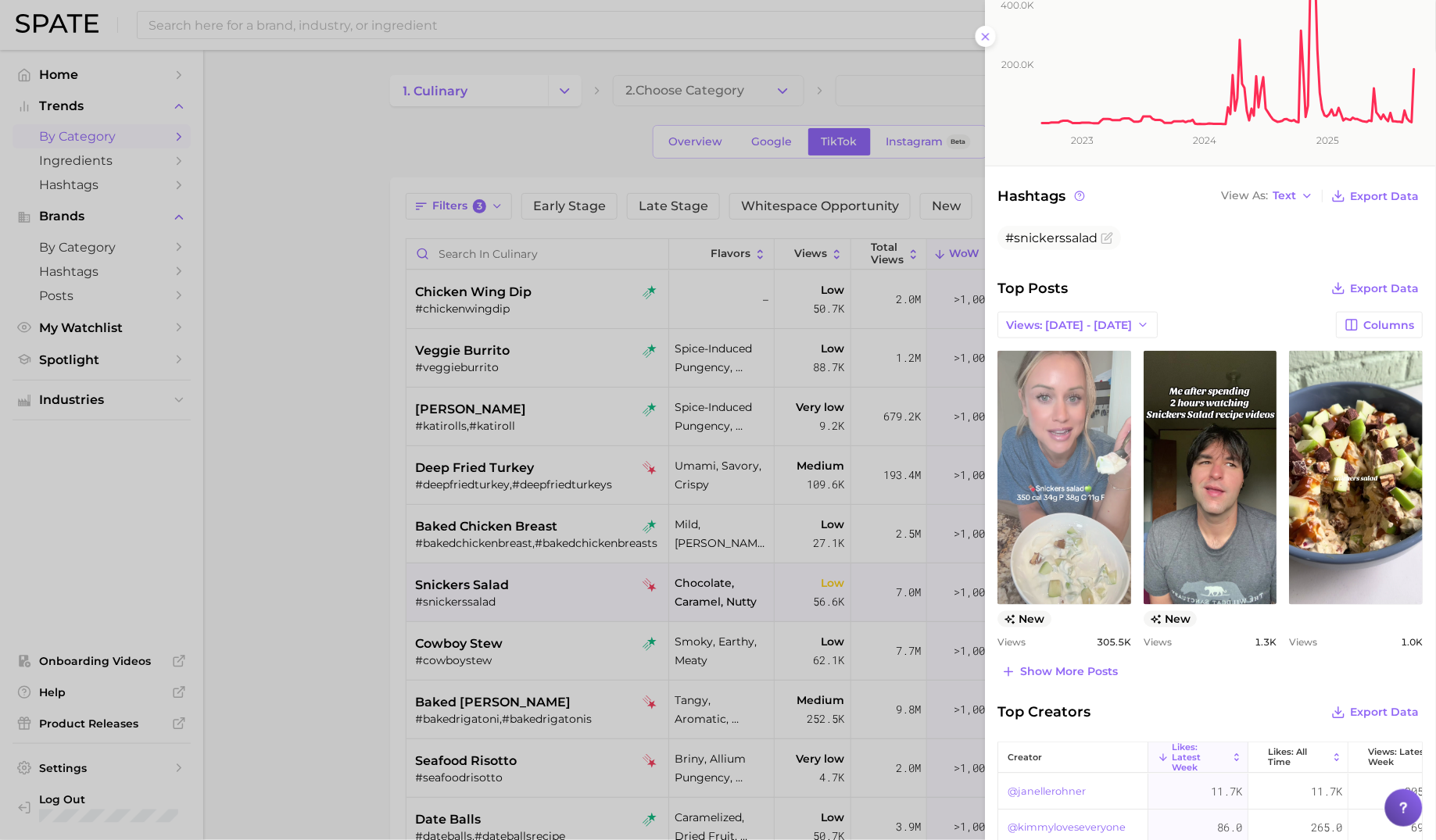
click at [1103, 495] on link "view post on TikTok" at bounding box center [1065, 478] width 133 height 254
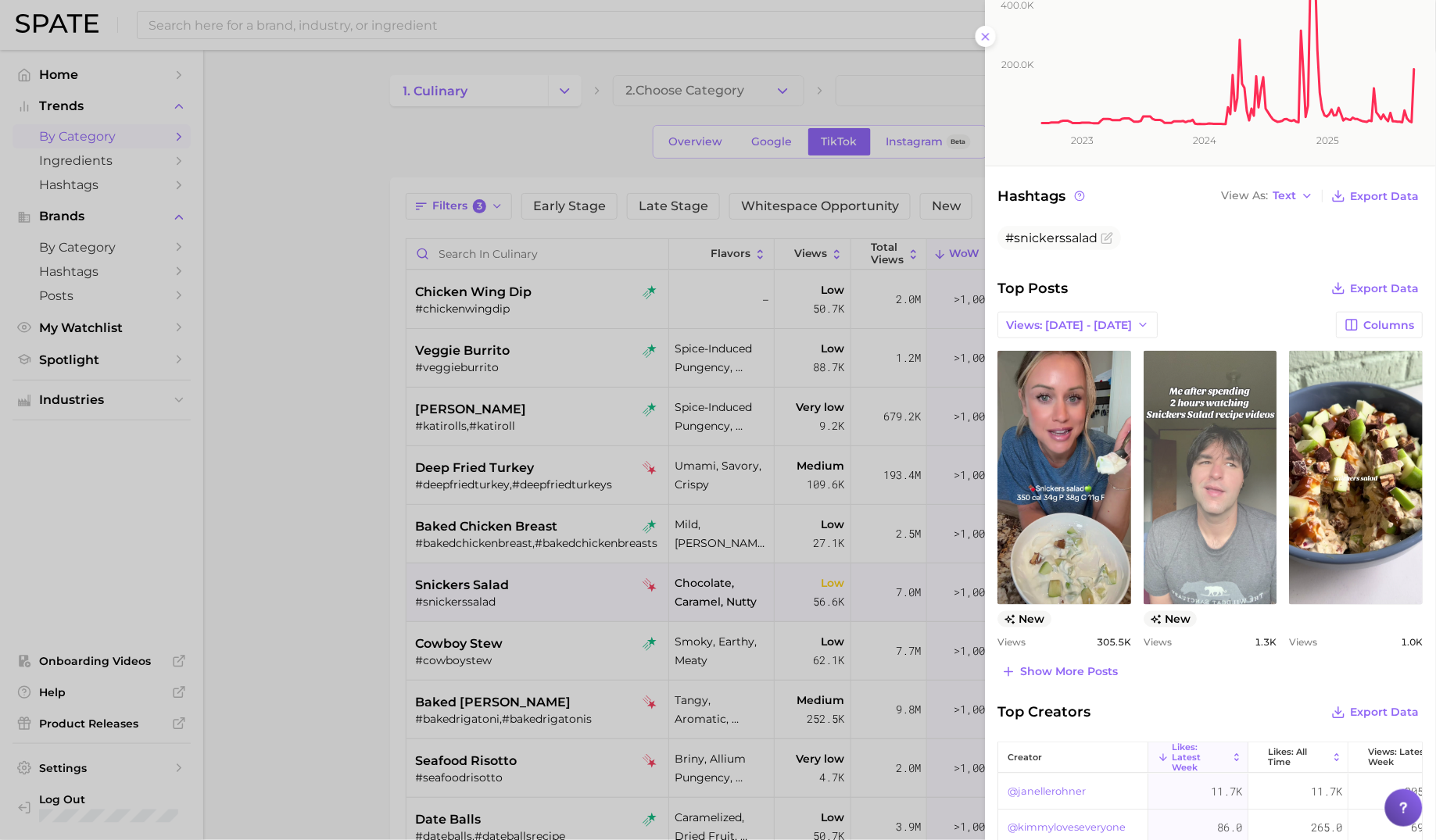
click at [1217, 504] on link "view post on TikTok" at bounding box center [1211, 478] width 133 height 254
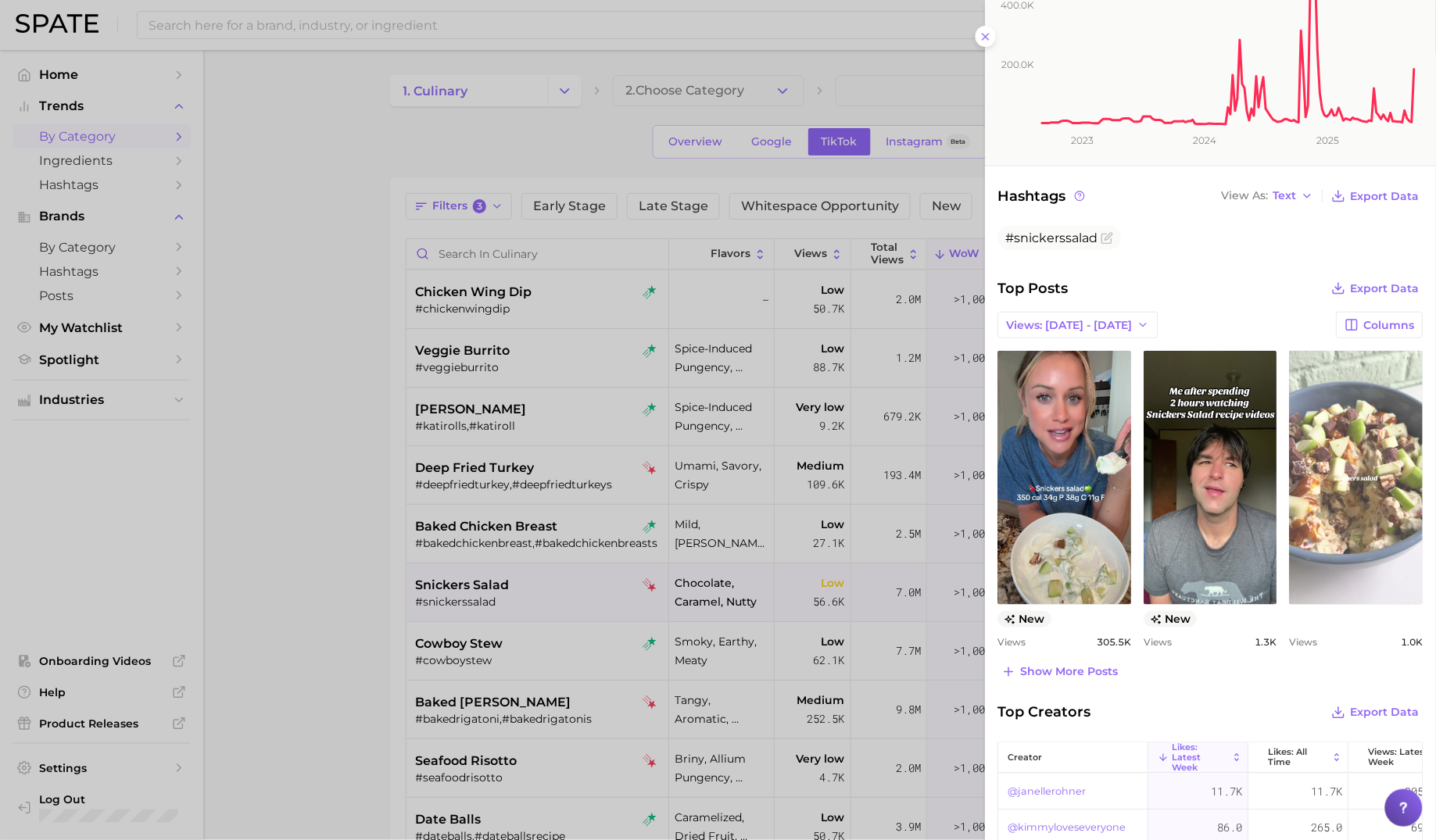
click at [1356, 453] on link "view post on TikTok" at bounding box center [1357, 478] width 133 height 254
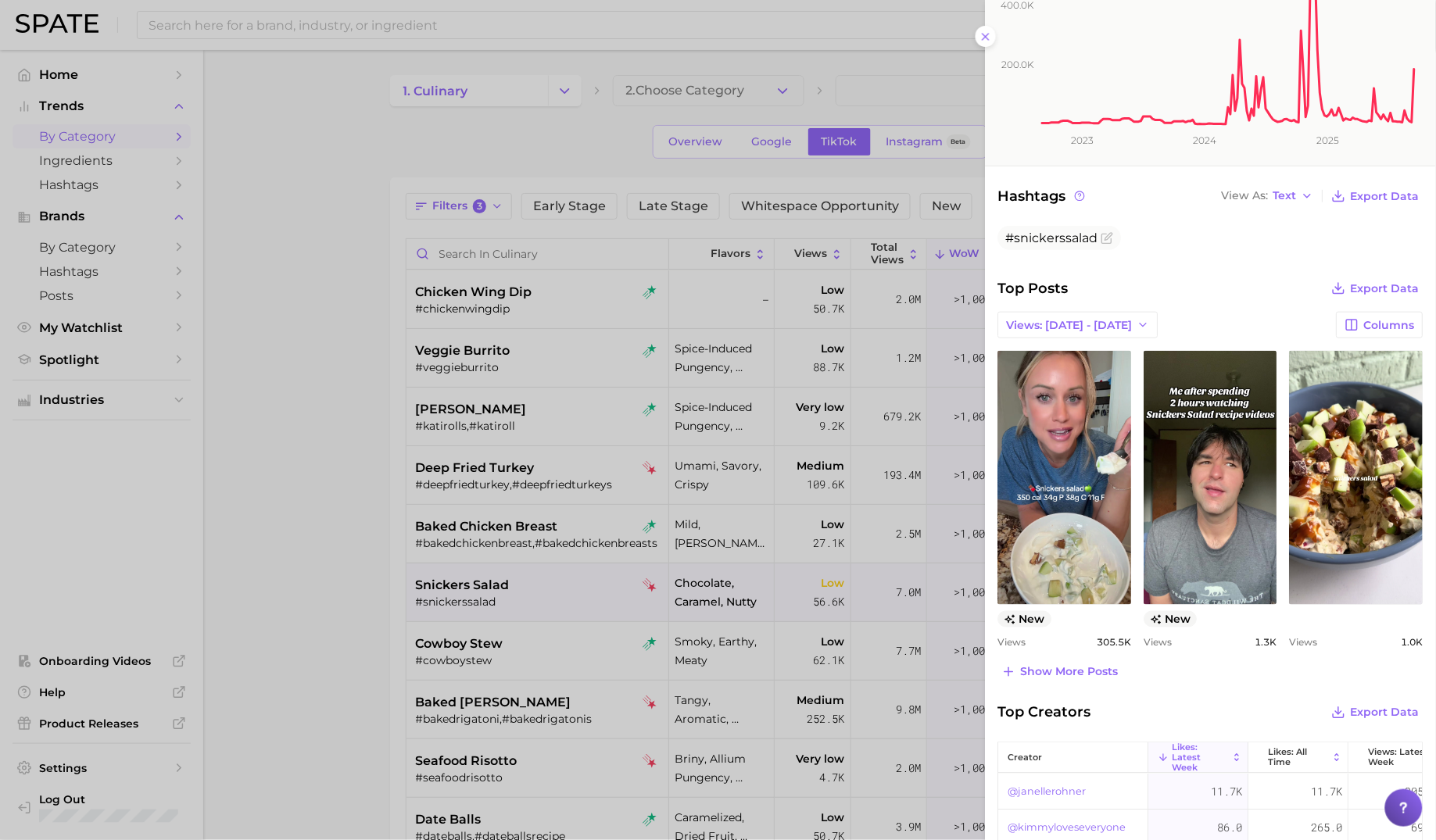
click at [545, 418] on div at bounding box center [718, 420] width 1436 height 840
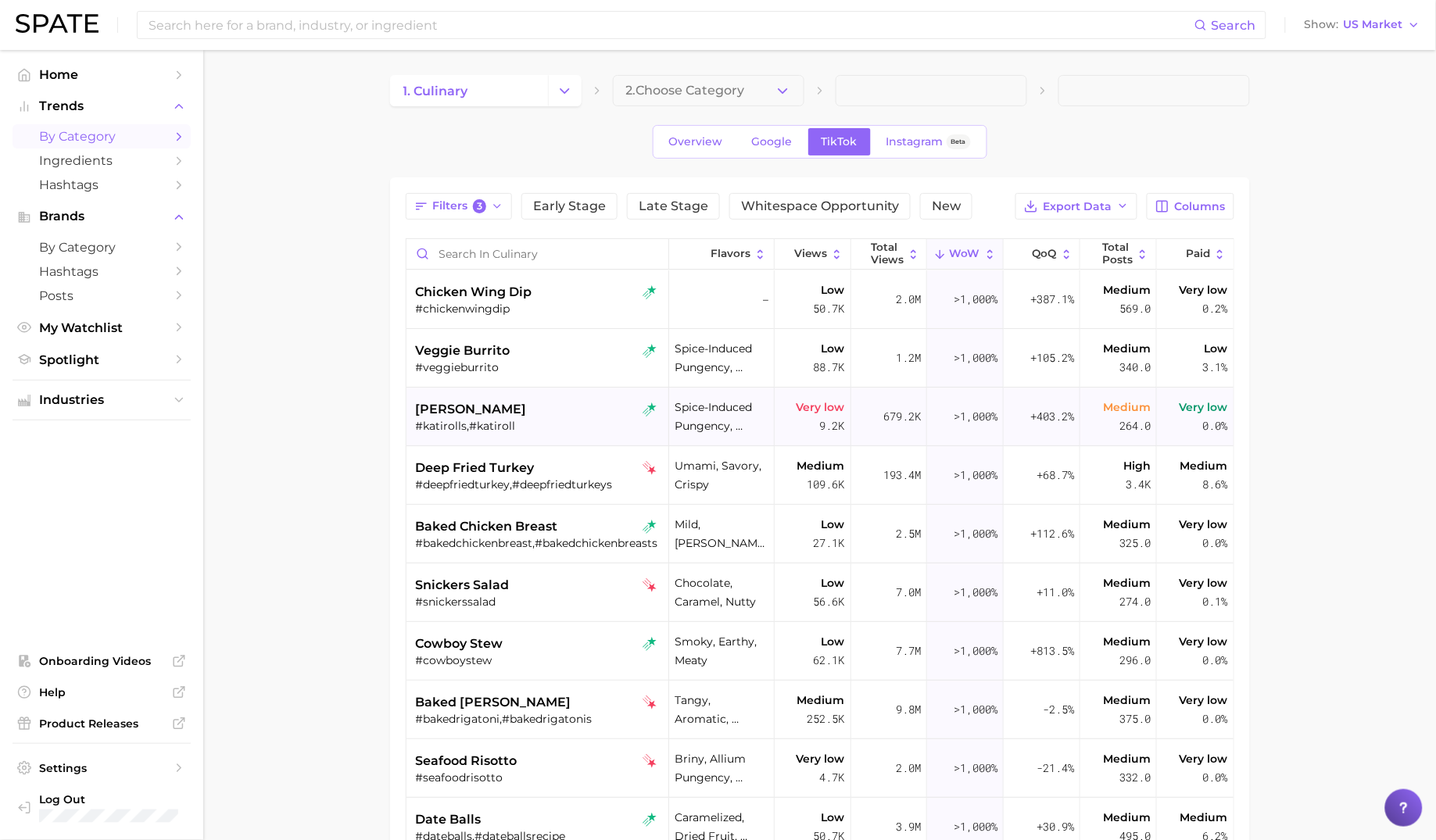
click at [538, 410] on div "[PERSON_NAME]" at bounding box center [539, 410] width 247 height 19
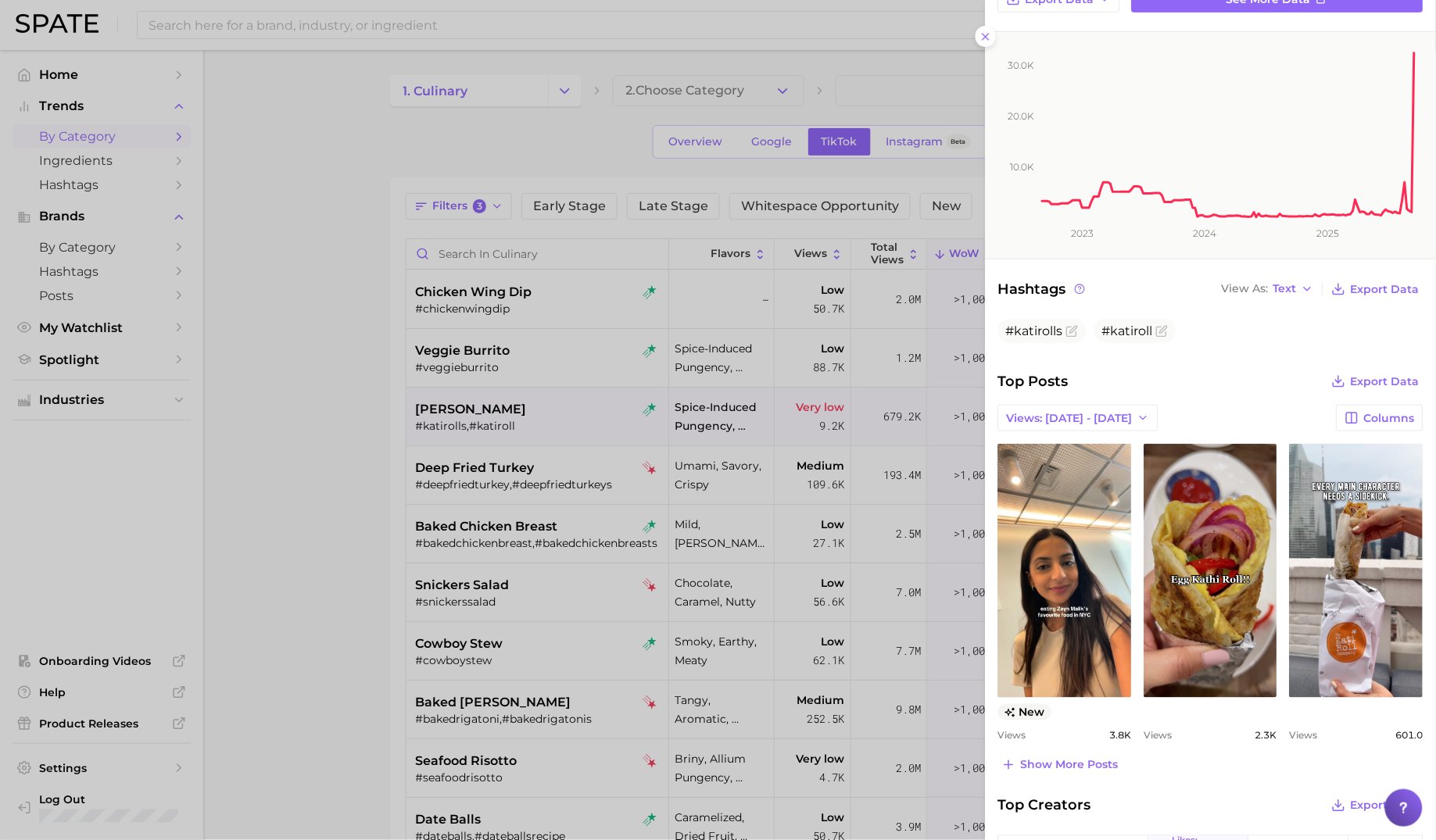
scroll to position [326, 0]
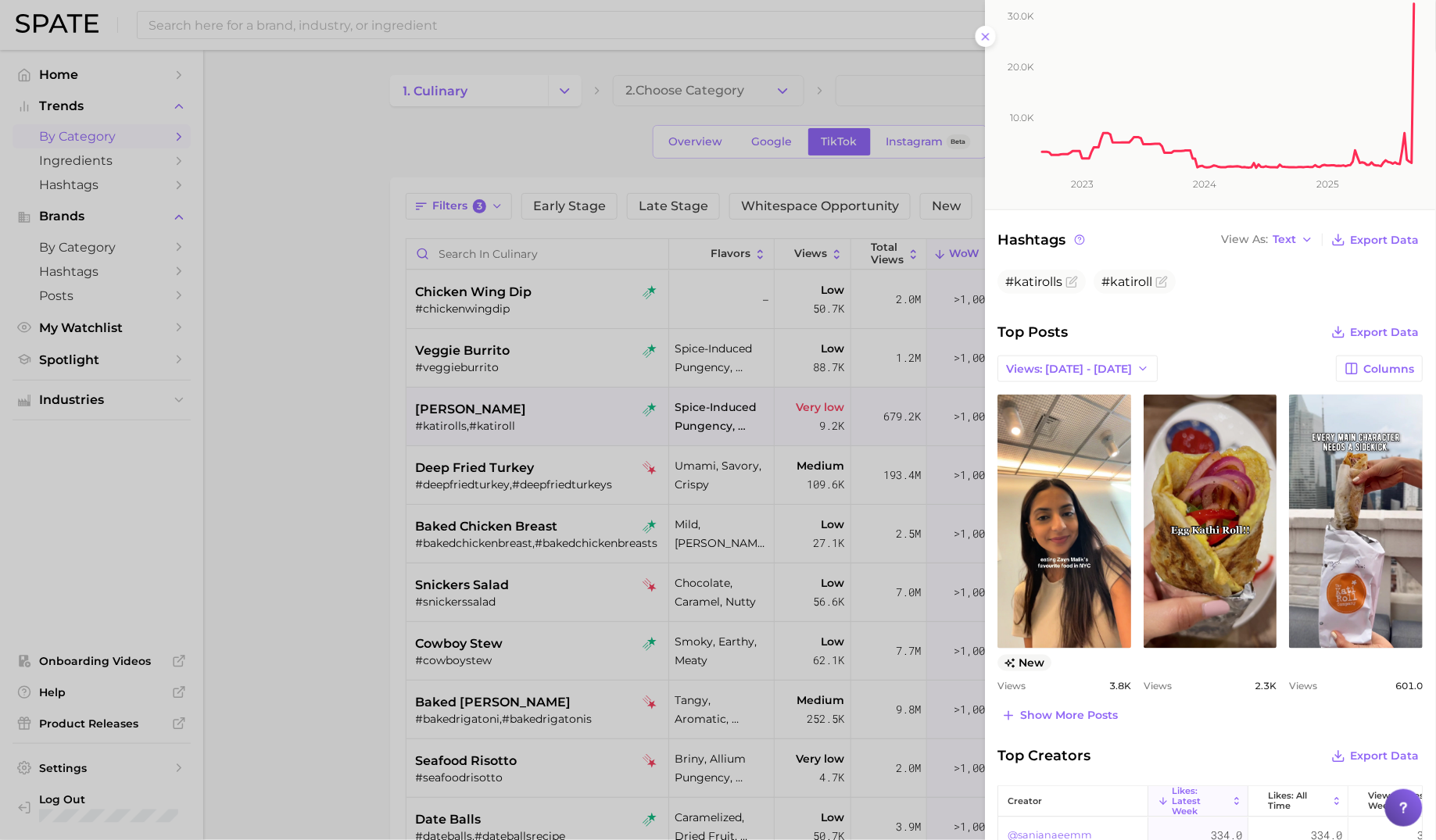
click at [383, 473] on div at bounding box center [718, 420] width 1436 height 840
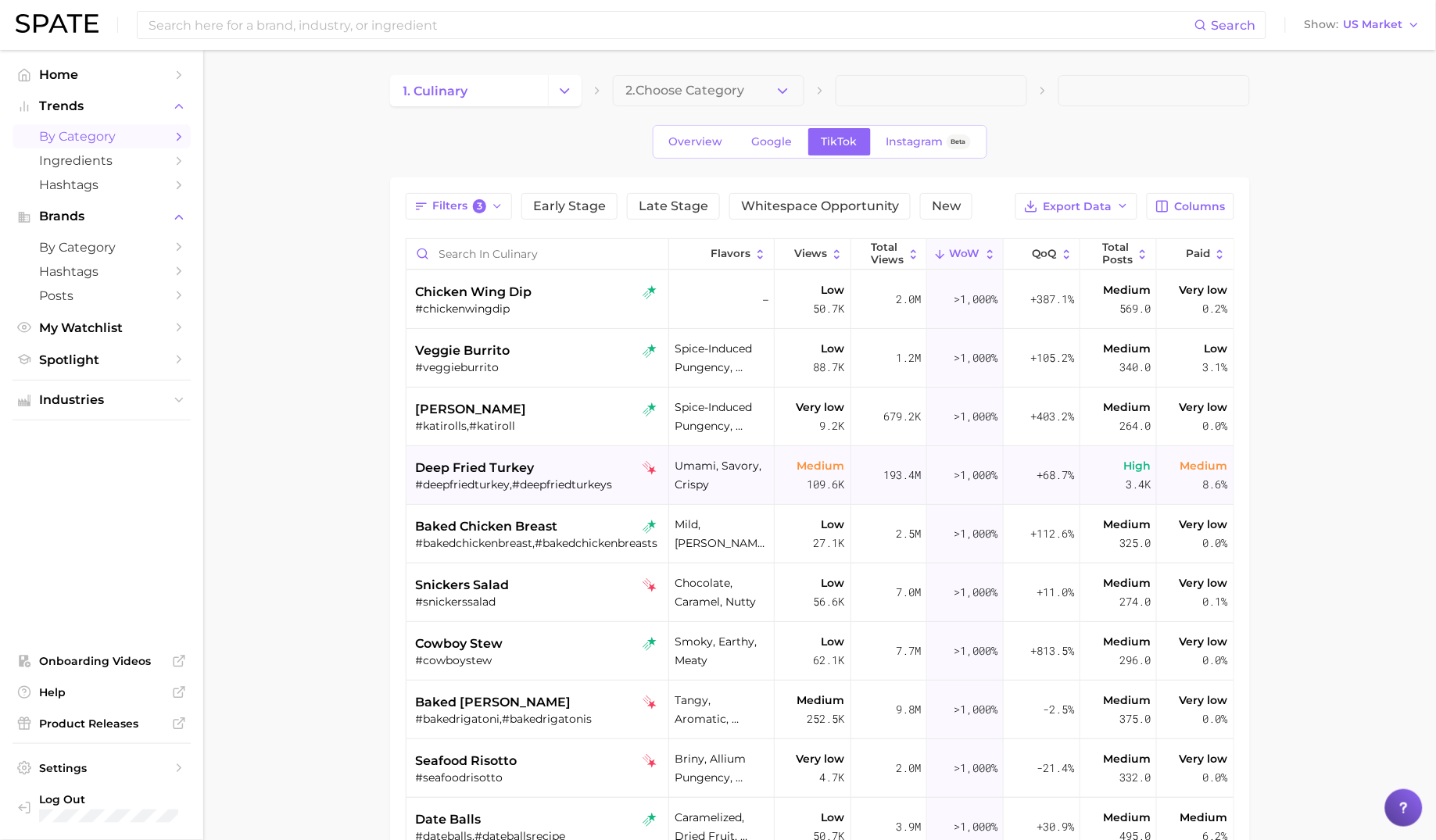
click at [572, 459] on div "deep fried turkey" at bounding box center [539, 468] width 247 height 19
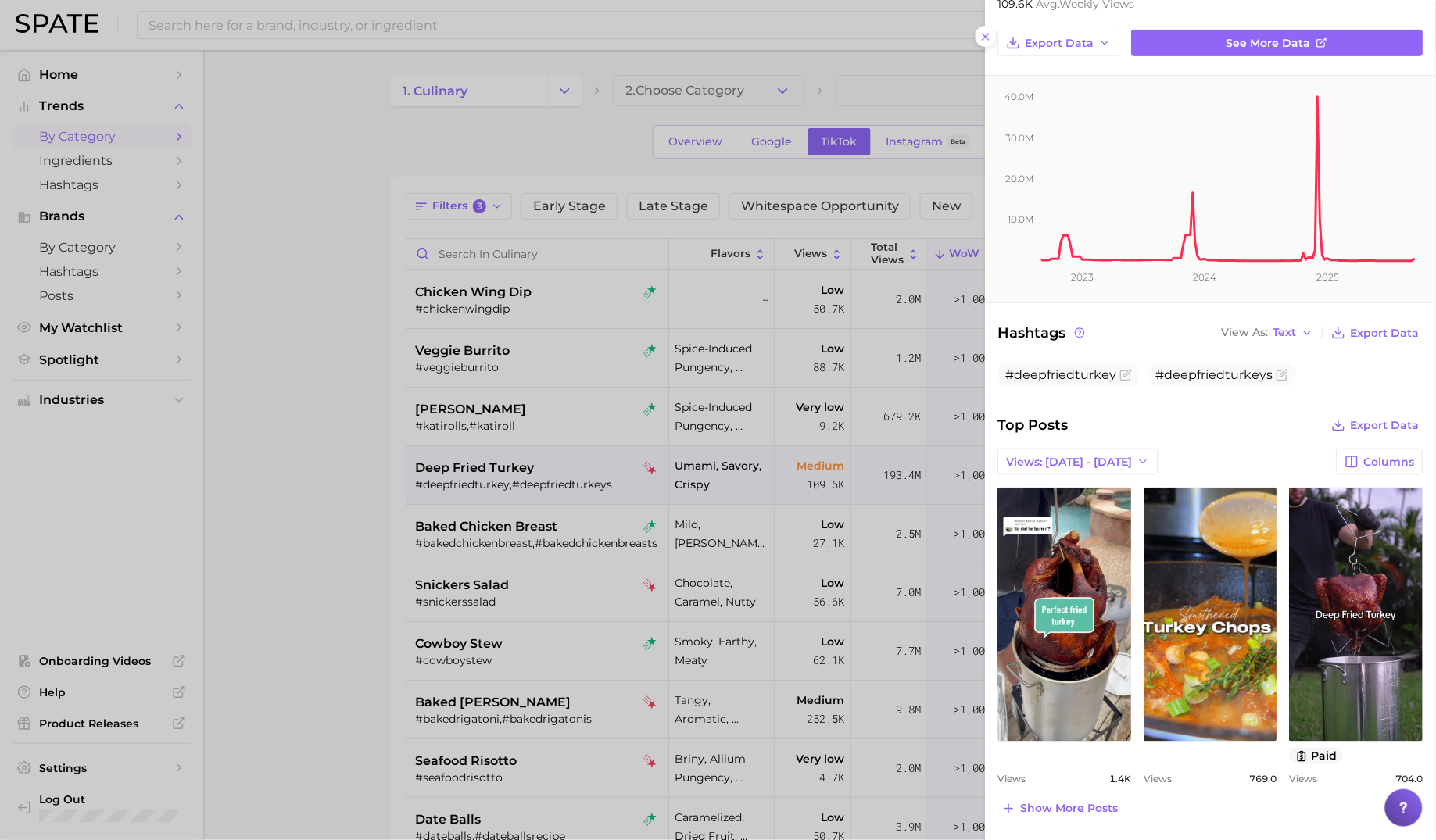
scroll to position [281, 0]
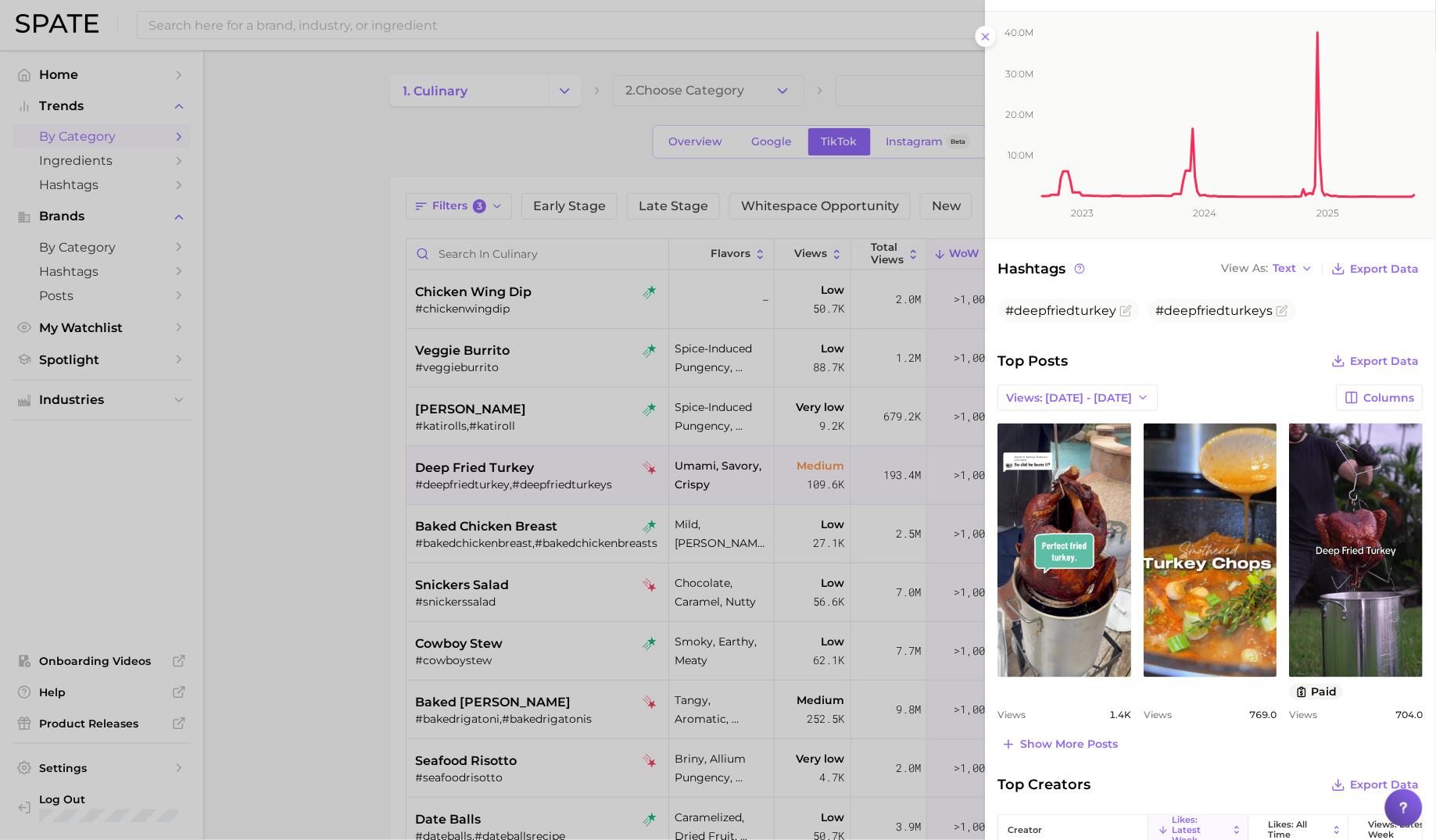
click at [557, 559] on div at bounding box center [718, 420] width 1436 height 840
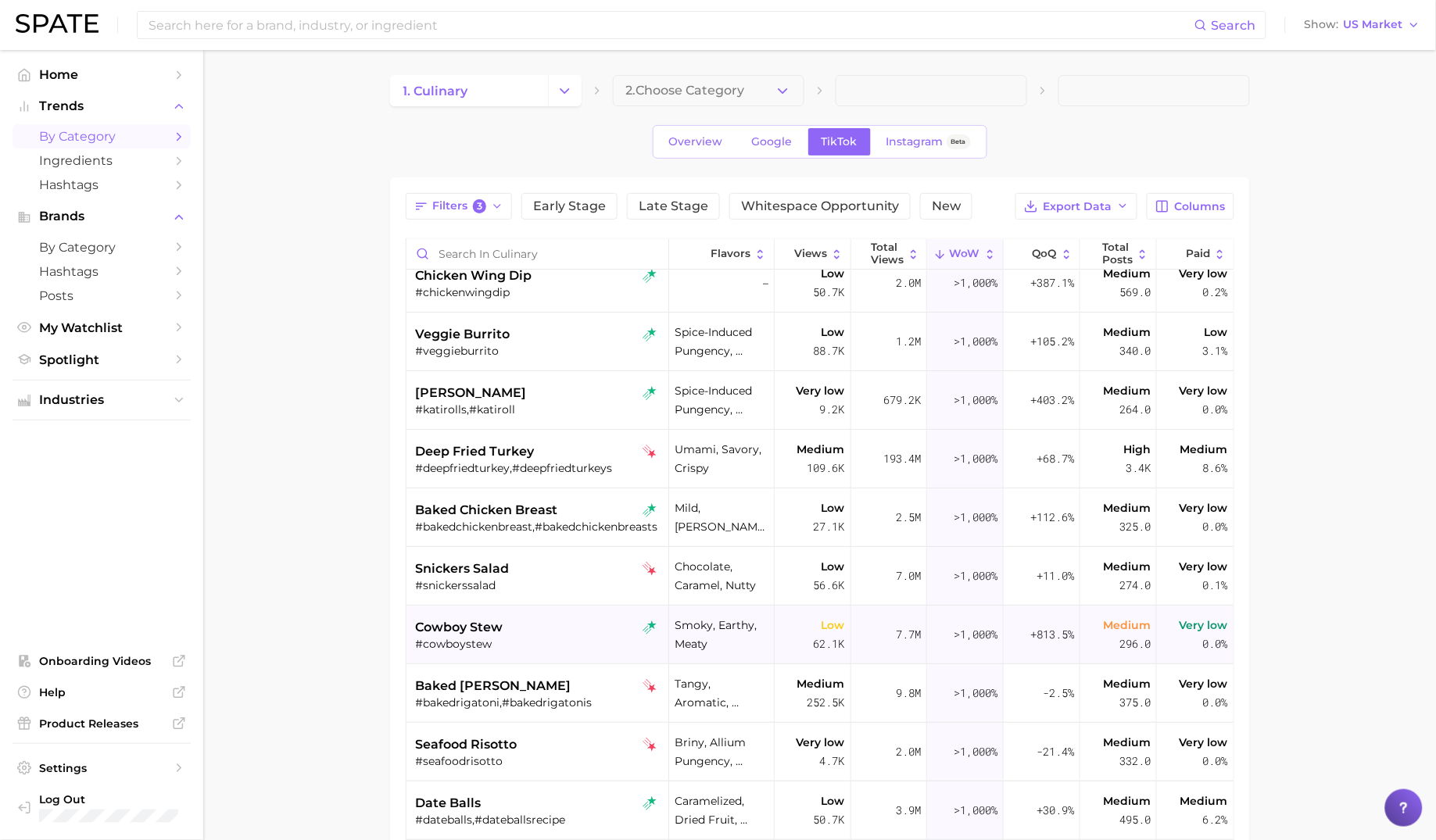
scroll to position [0, 0]
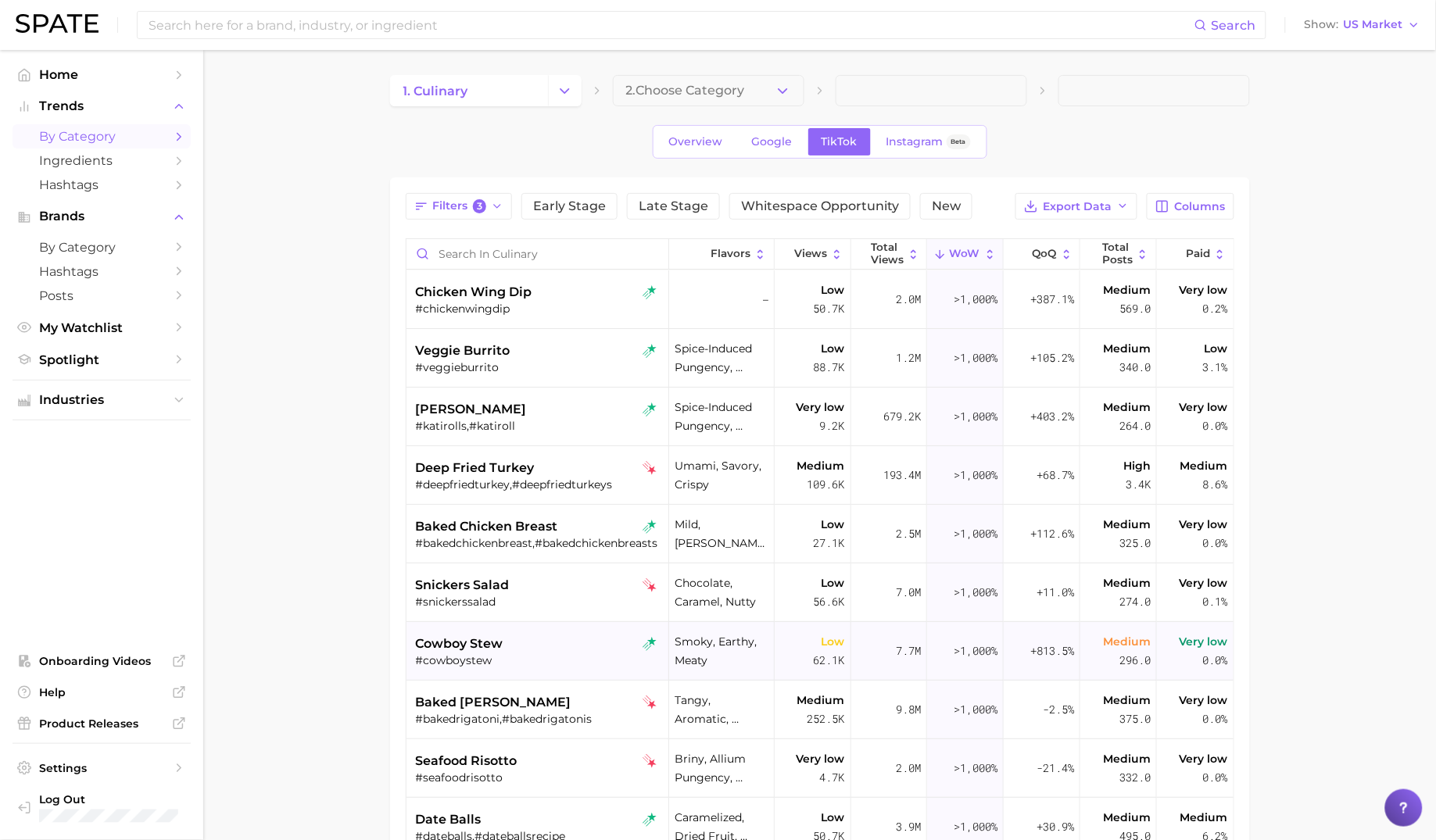
click at [535, 641] on div "cowboy stew" at bounding box center [539, 644] width 247 height 19
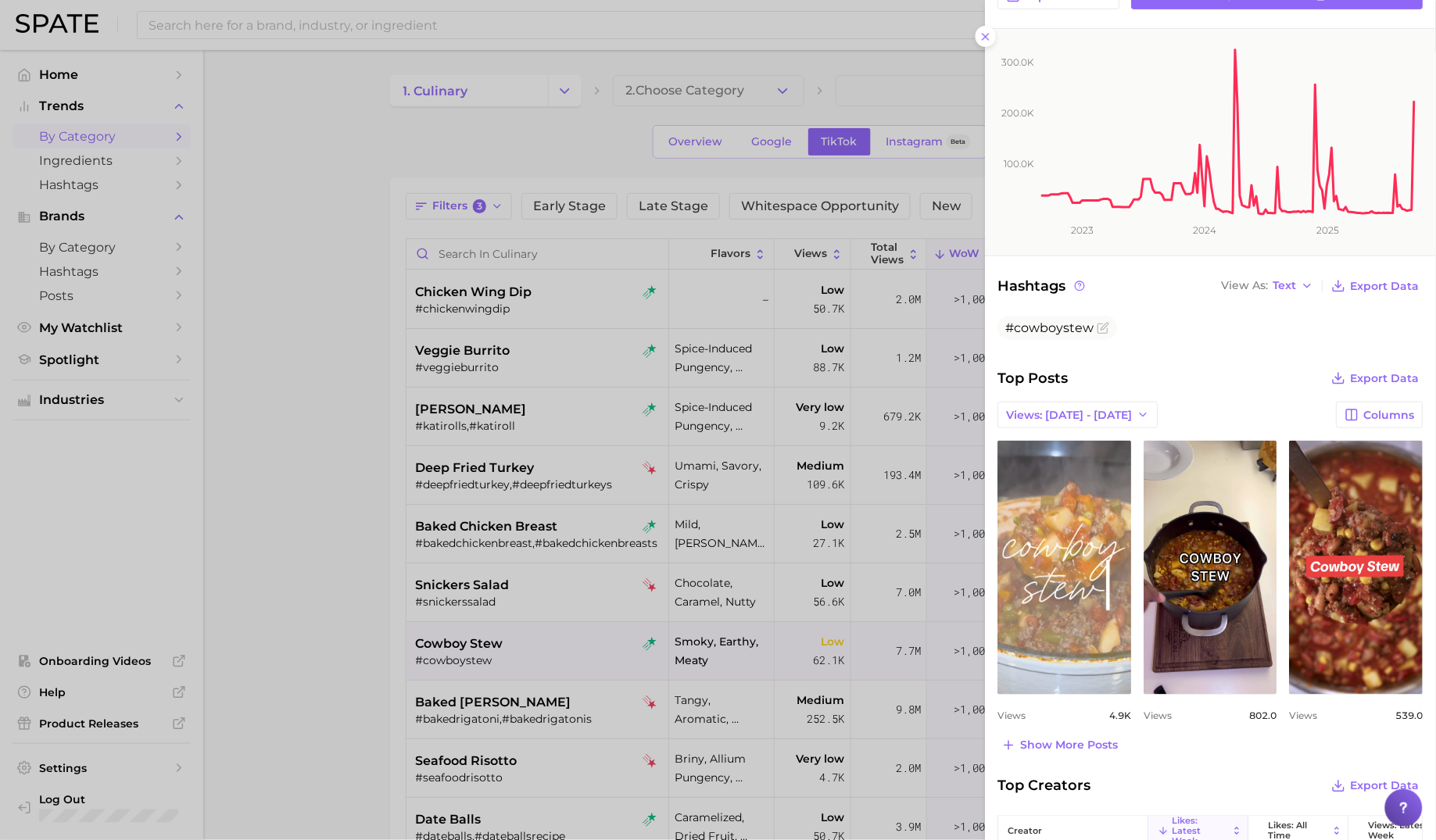
scroll to position [285, 0]
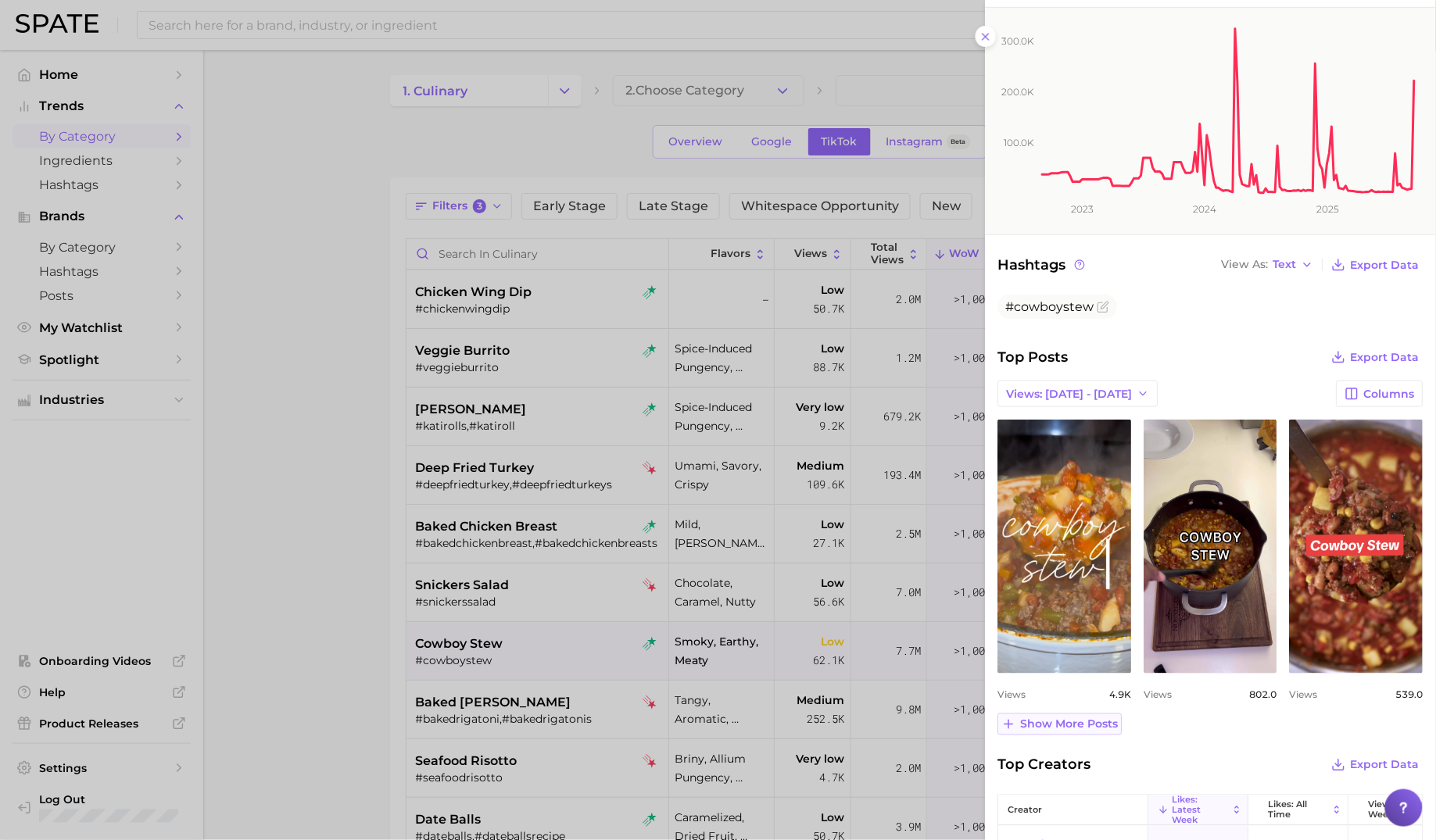
click at [1071, 722] on span "Show more posts" at bounding box center [1069, 725] width 98 height 13
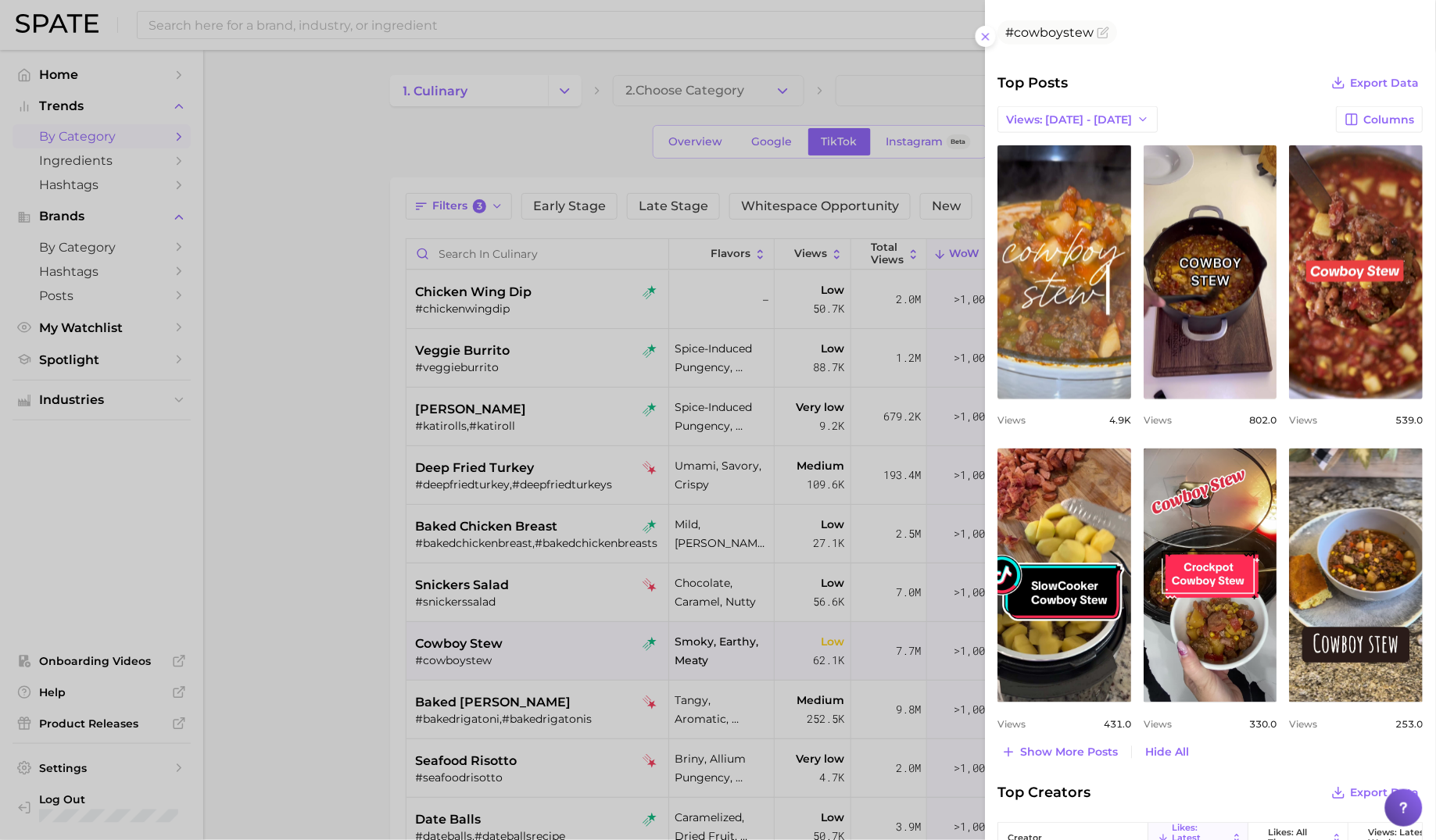
scroll to position [667, 0]
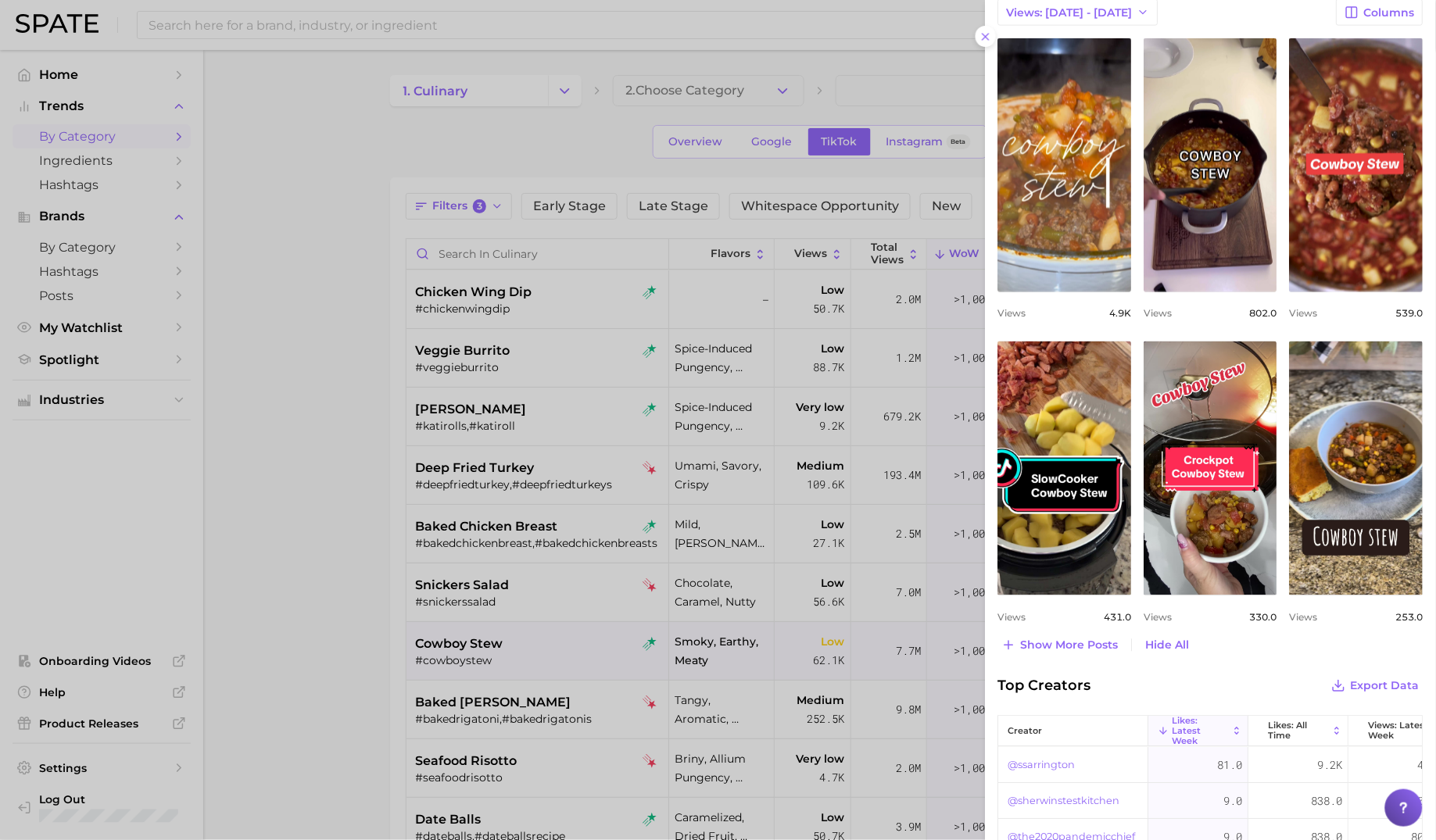
click at [589, 492] on div at bounding box center [718, 420] width 1436 height 840
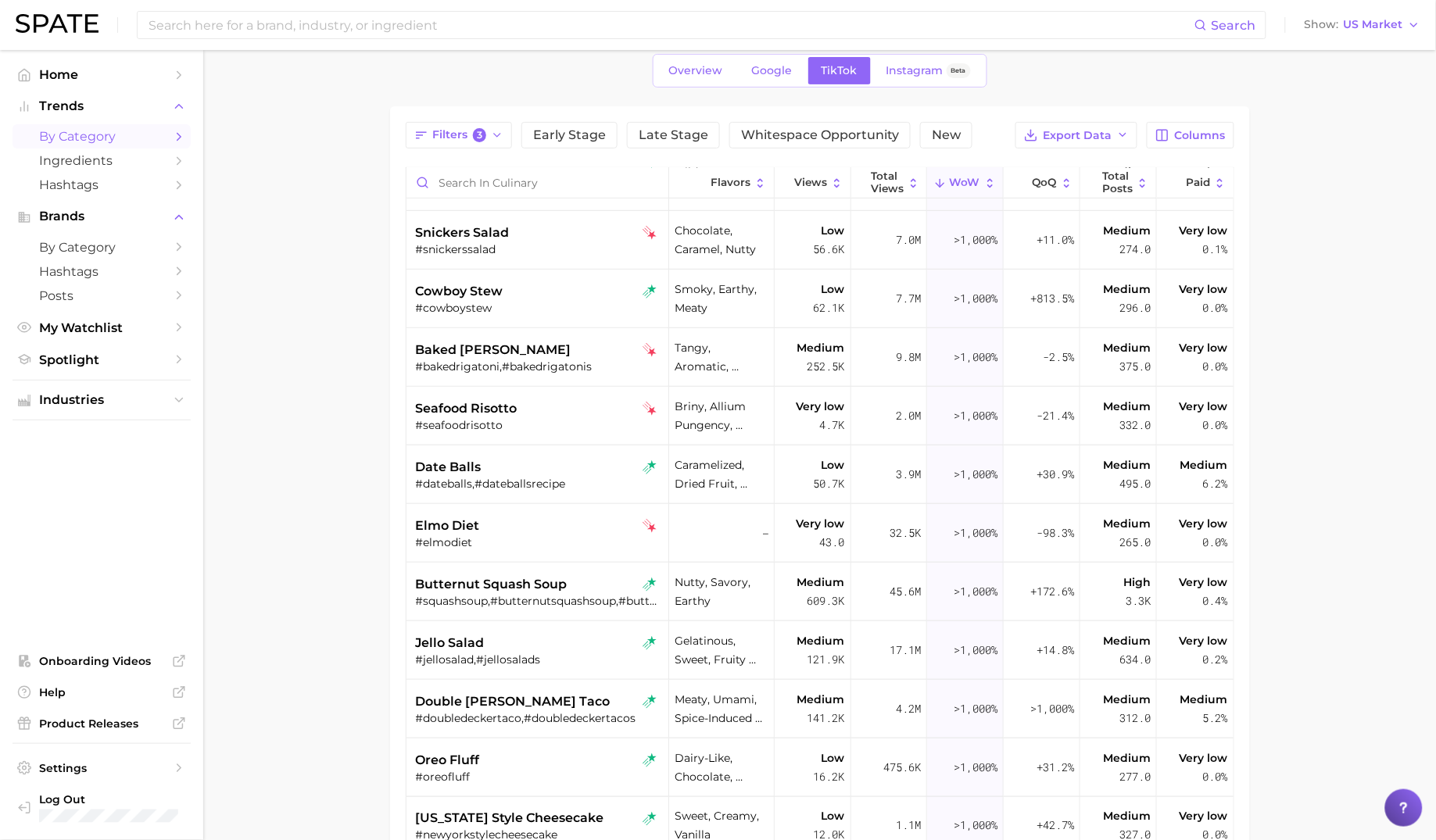
scroll to position [74, 0]
click at [577, 696] on div "double [PERSON_NAME] taco" at bounding box center [539, 699] width 247 height 19
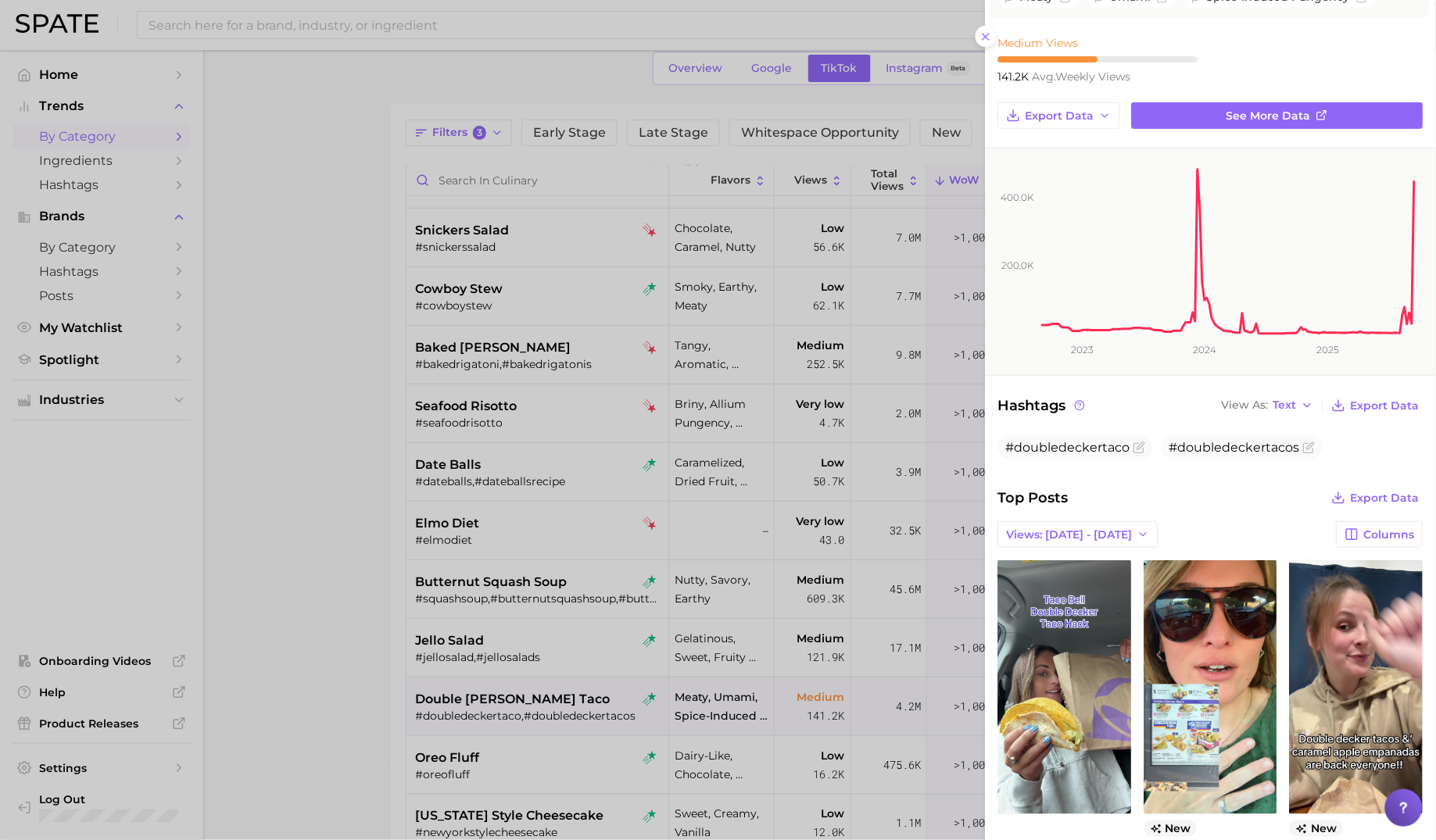
scroll to position [285, 0]
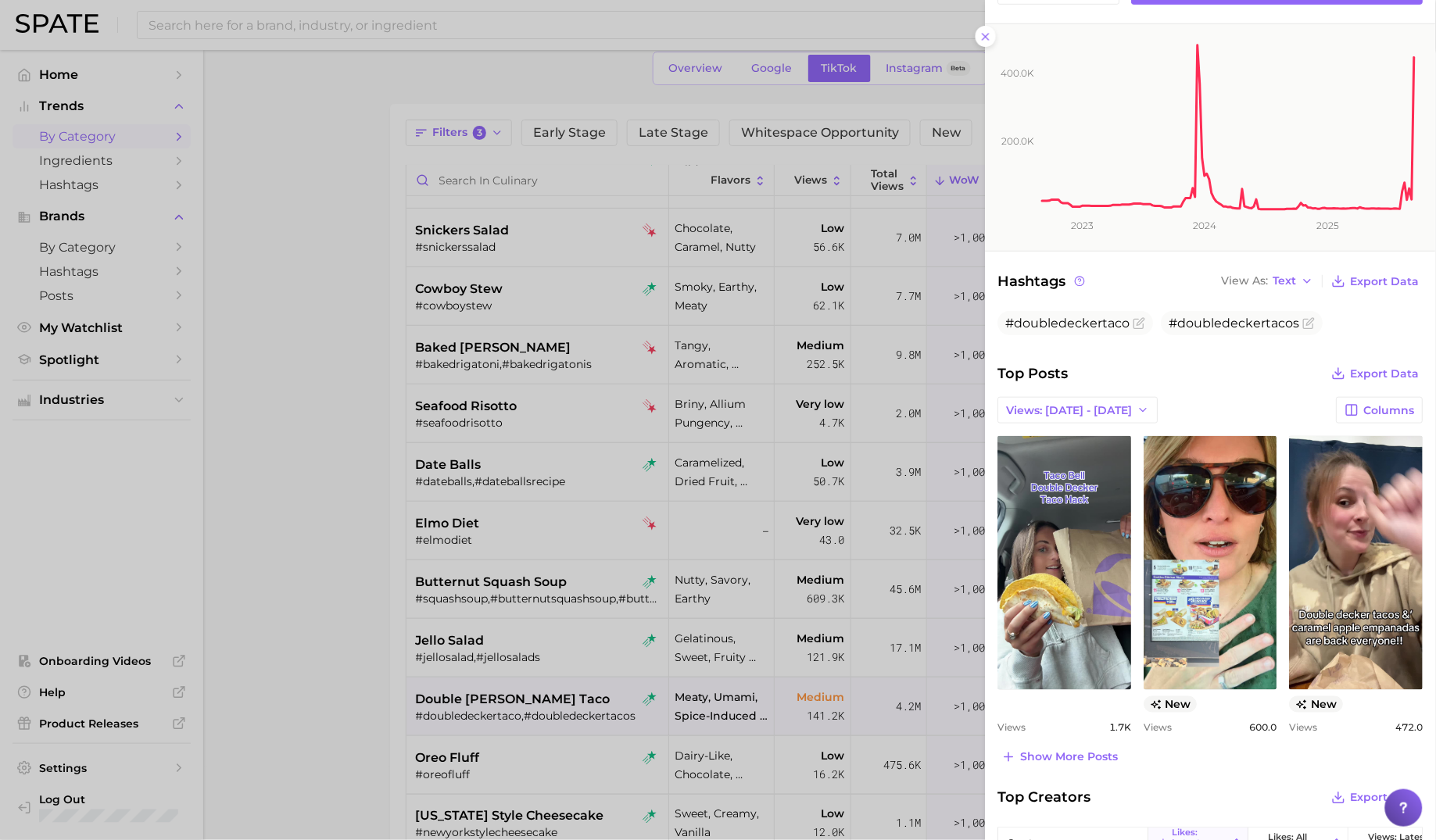
click at [658, 443] on div at bounding box center [718, 420] width 1436 height 840
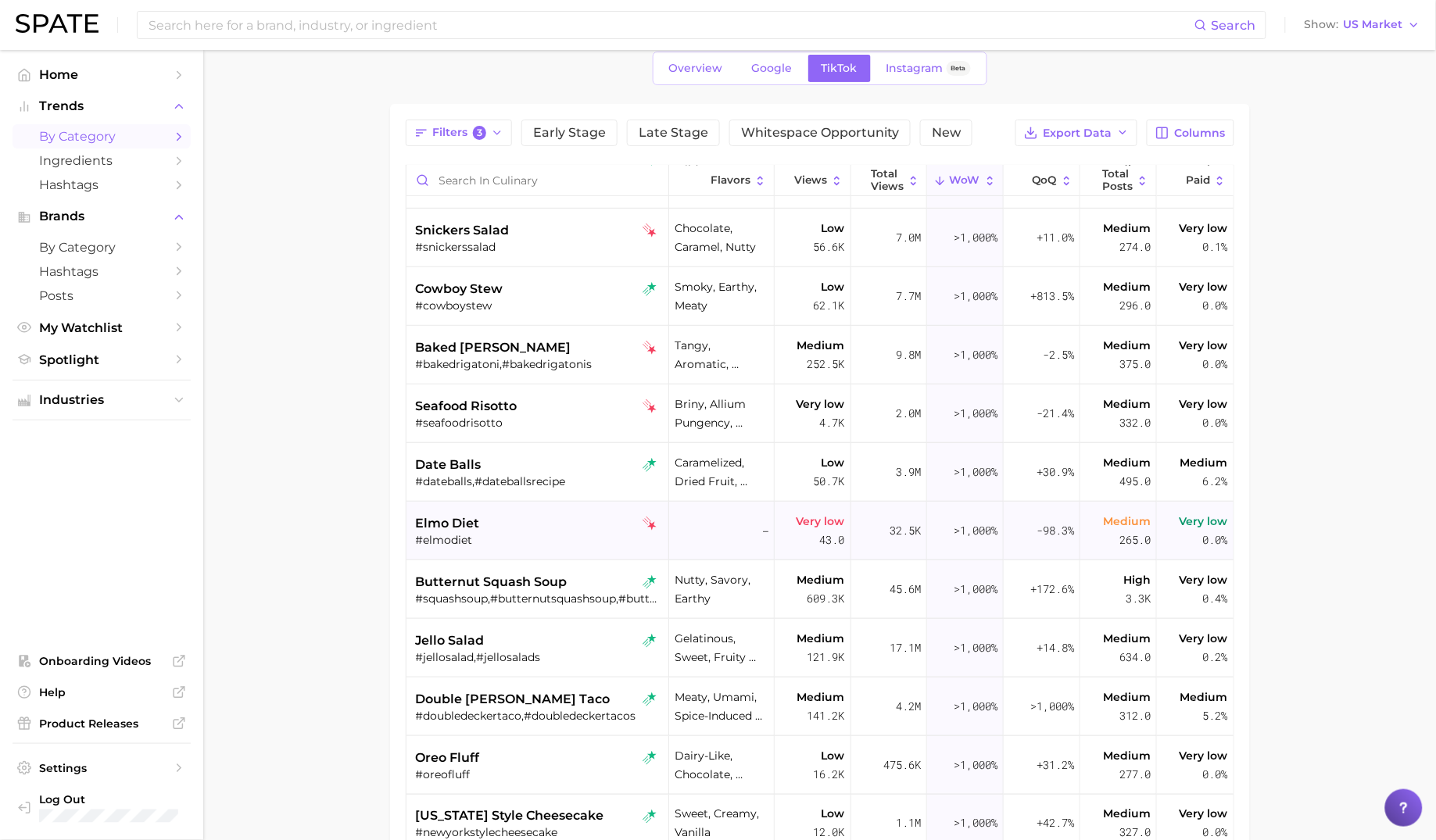
click at [560, 529] on div "elmo diet" at bounding box center [539, 524] width 247 height 19
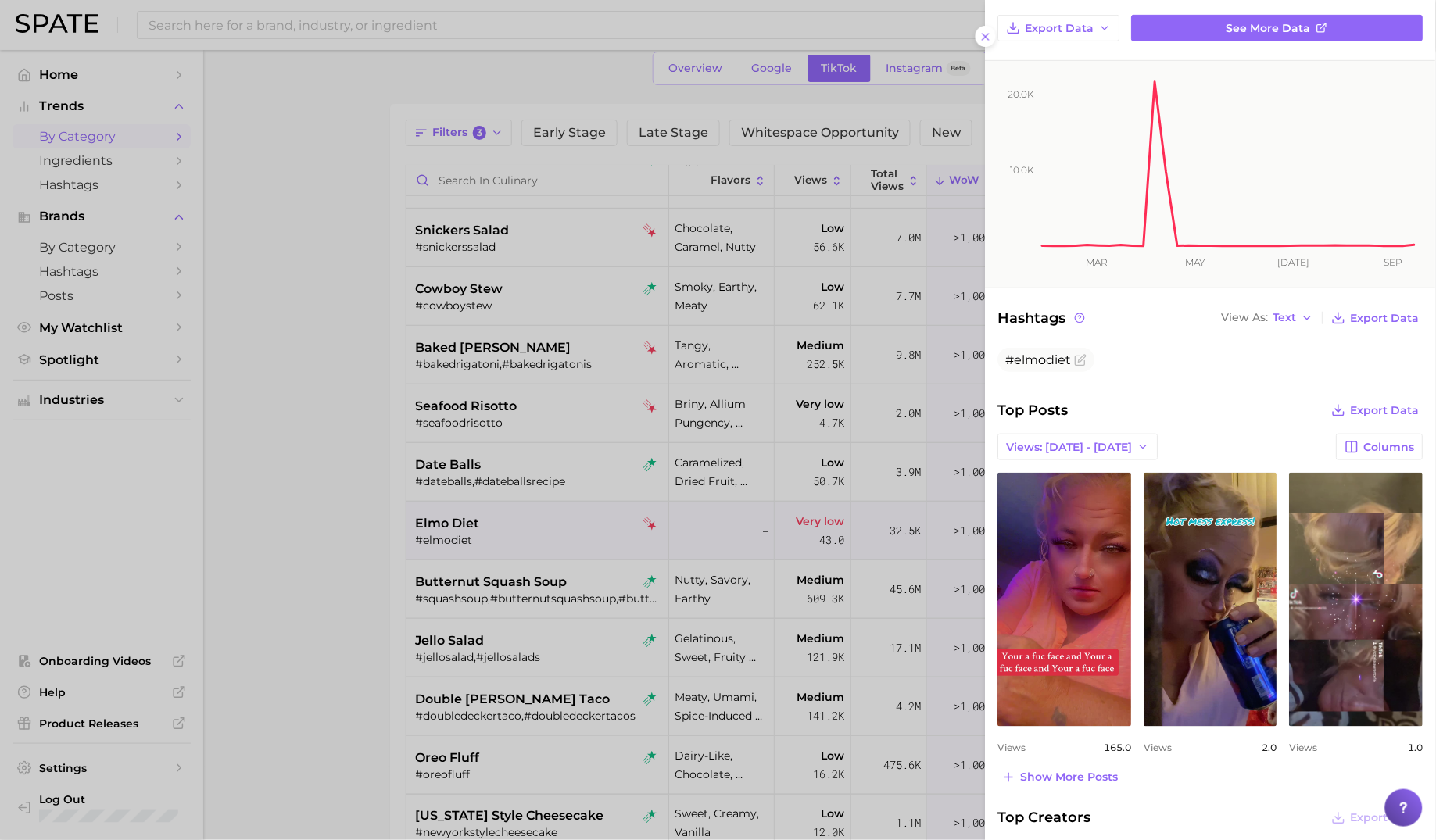
scroll to position [258, 0]
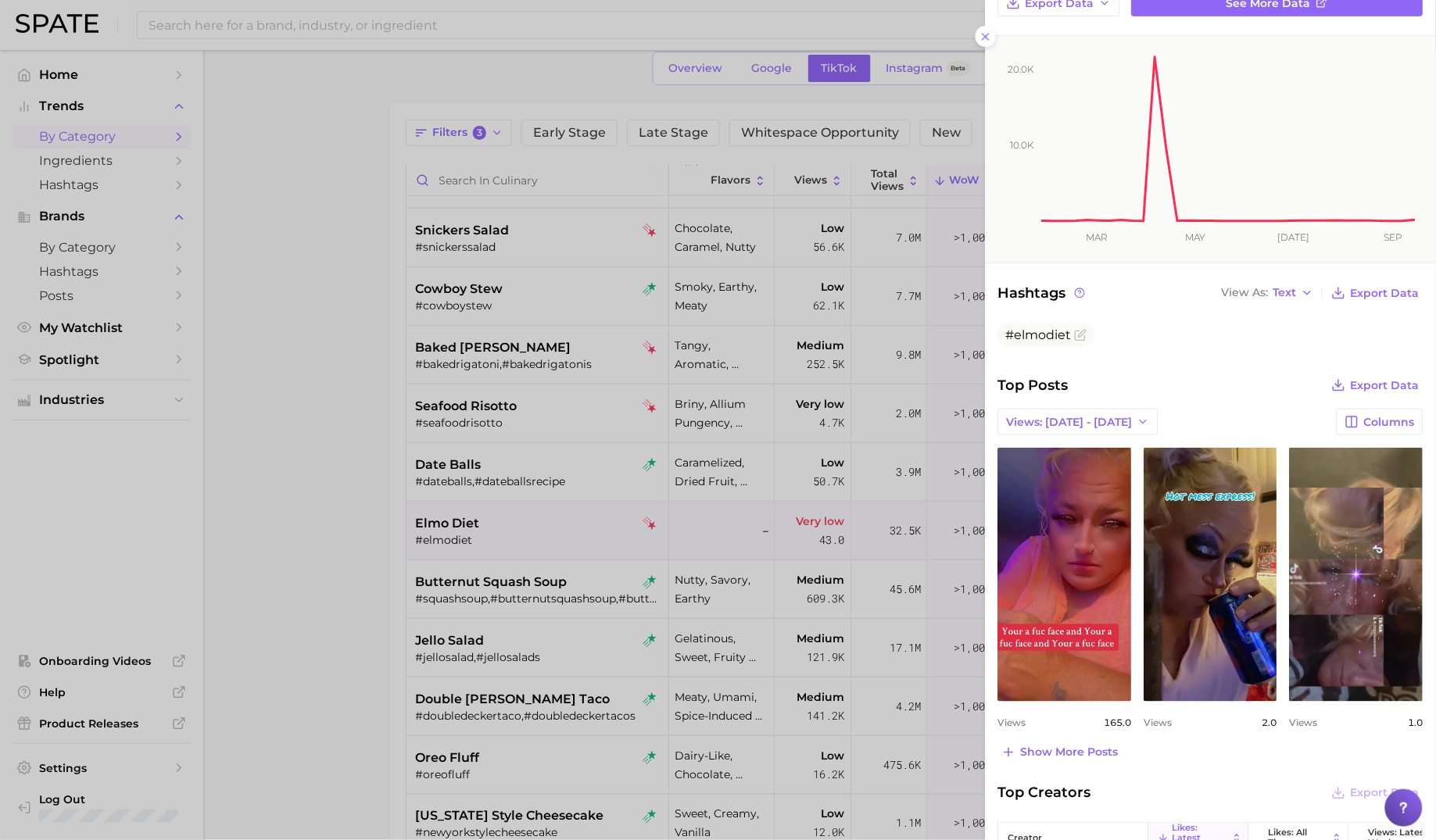
click at [565, 543] on div at bounding box center [718, 420] width 1436 height 840
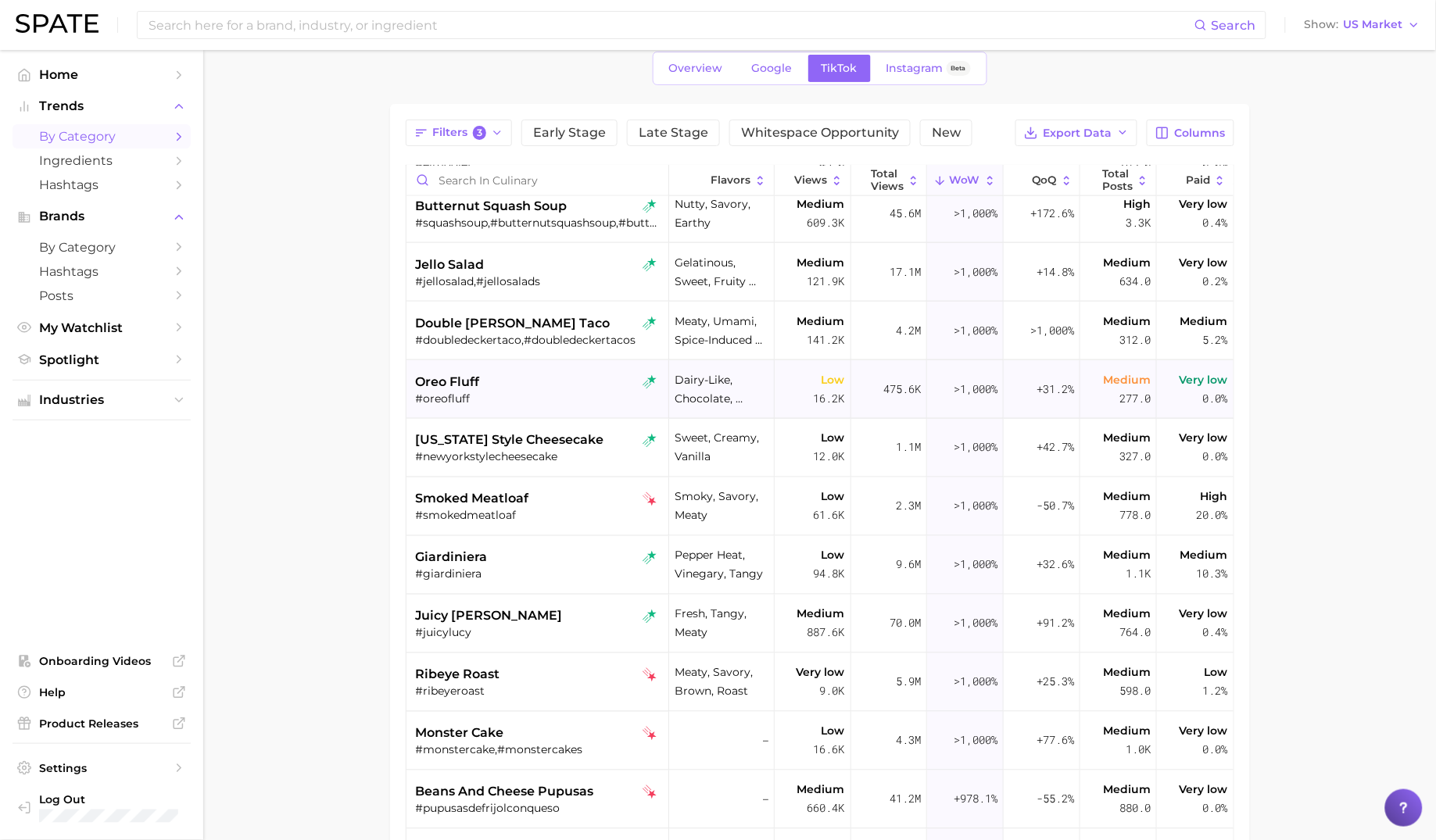
scroll to position [658, 0]
click at [546, 550] on div "giardiniera" at bounding box center [539, 557] width 247 height 19
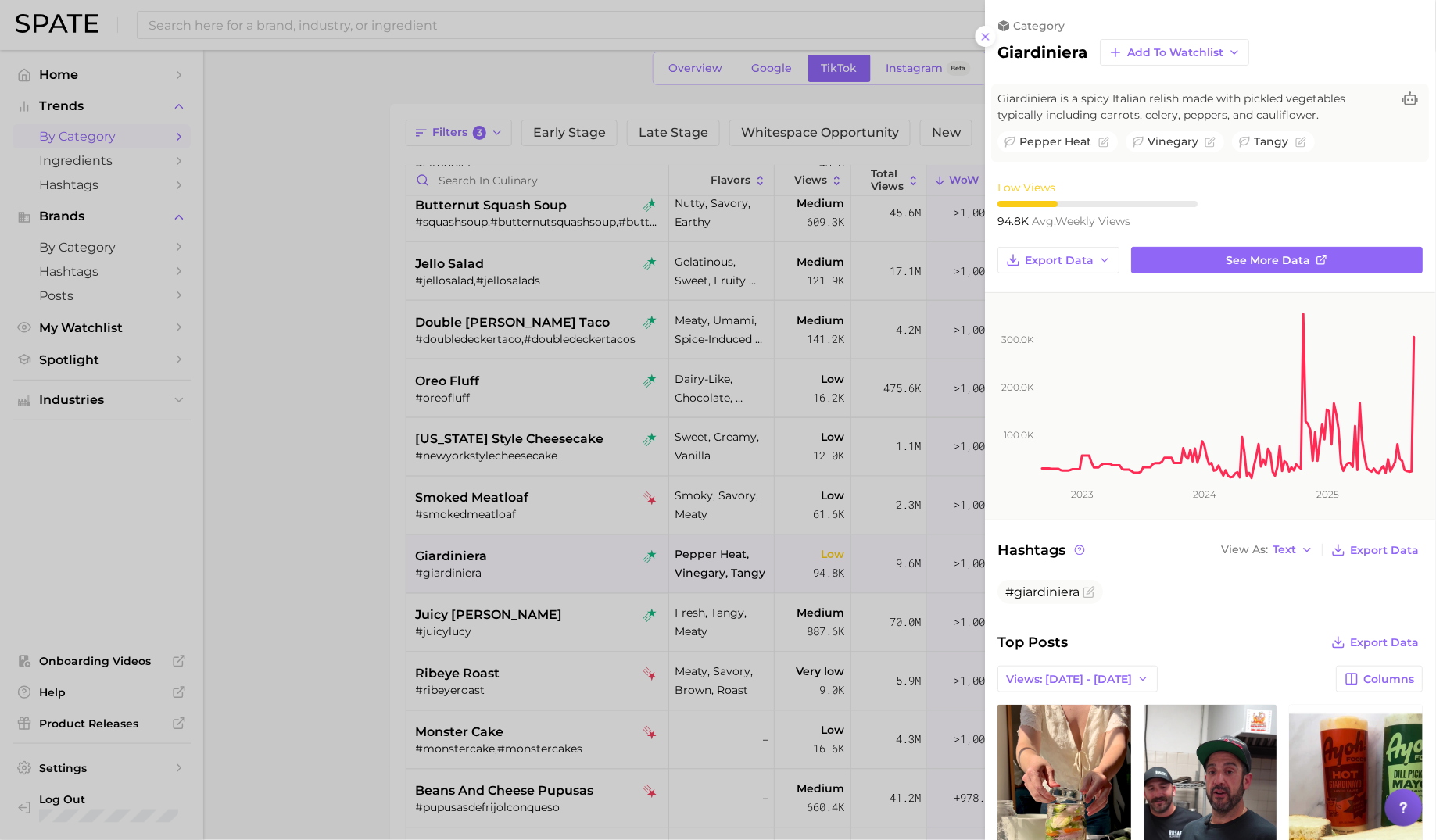
scroll to position [0, 0]
click at [540, 654] on div at bounding box center [718, 420] width 1436 height 840
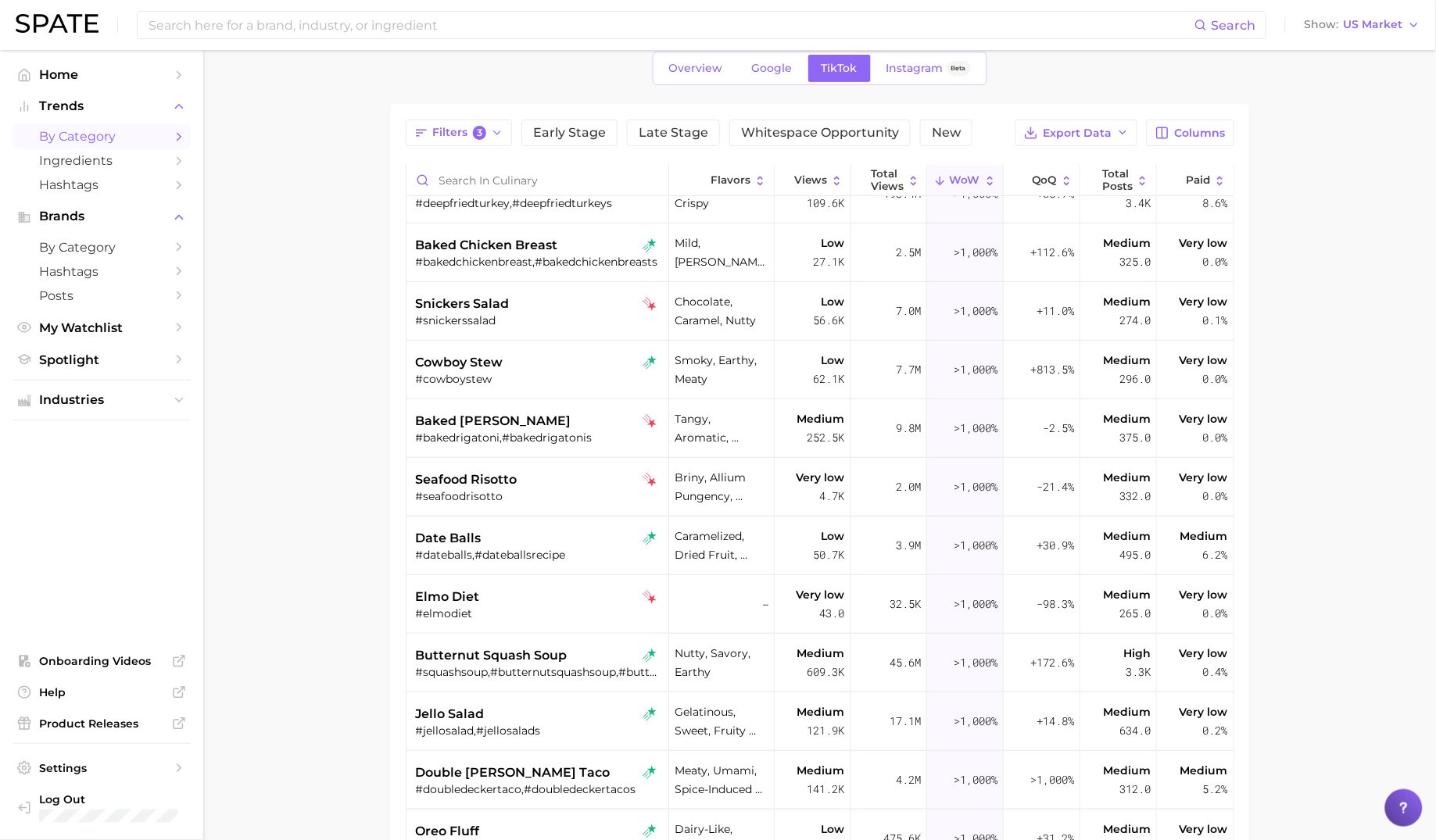
scroll to position [205, 0]
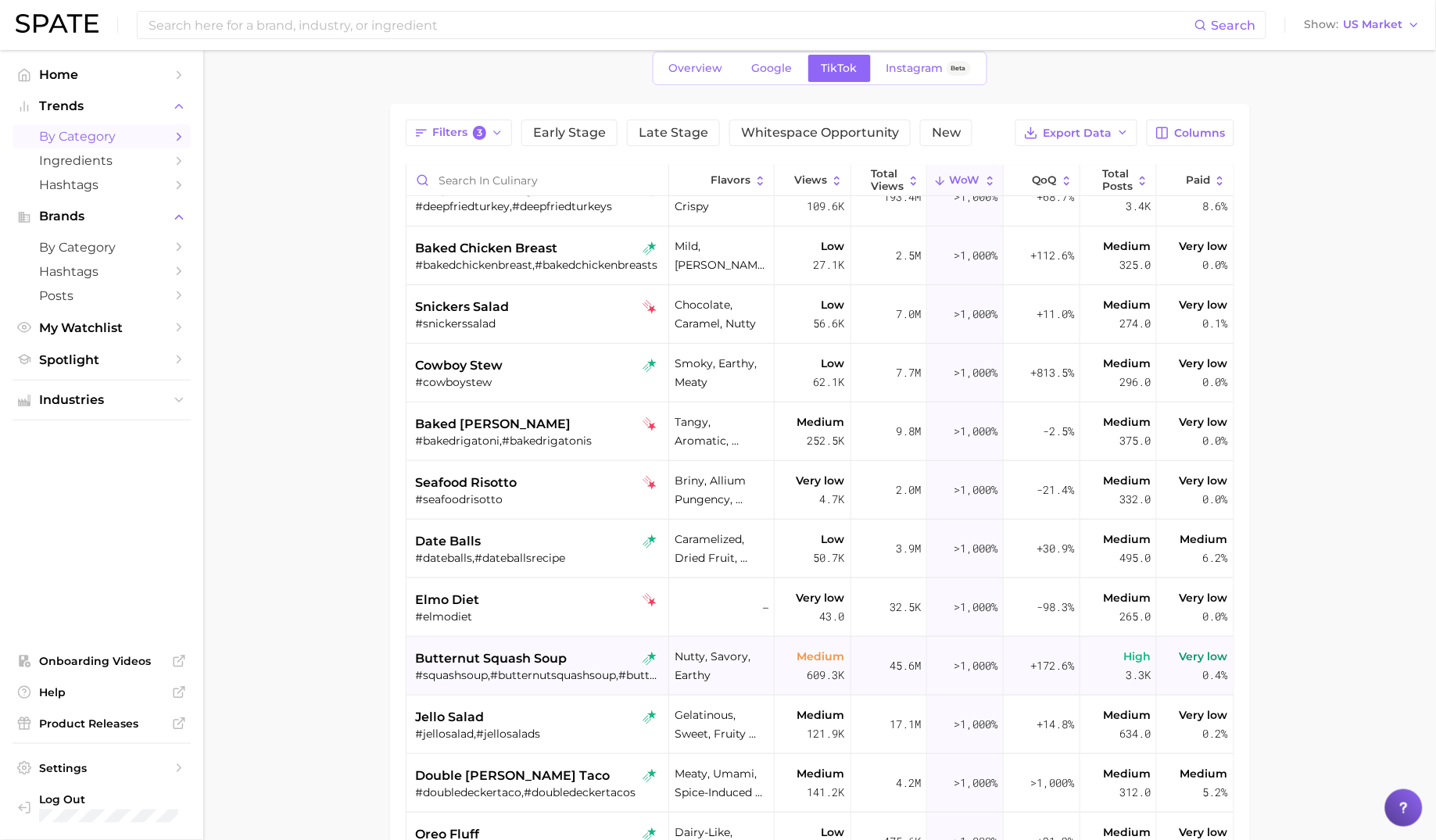
click at [587, 645] on div "butternut squash soup #squashsoup,#butternutsquashsoup,#butternutsquashsoups" at bounding box center [539, 666] width 247 height 59
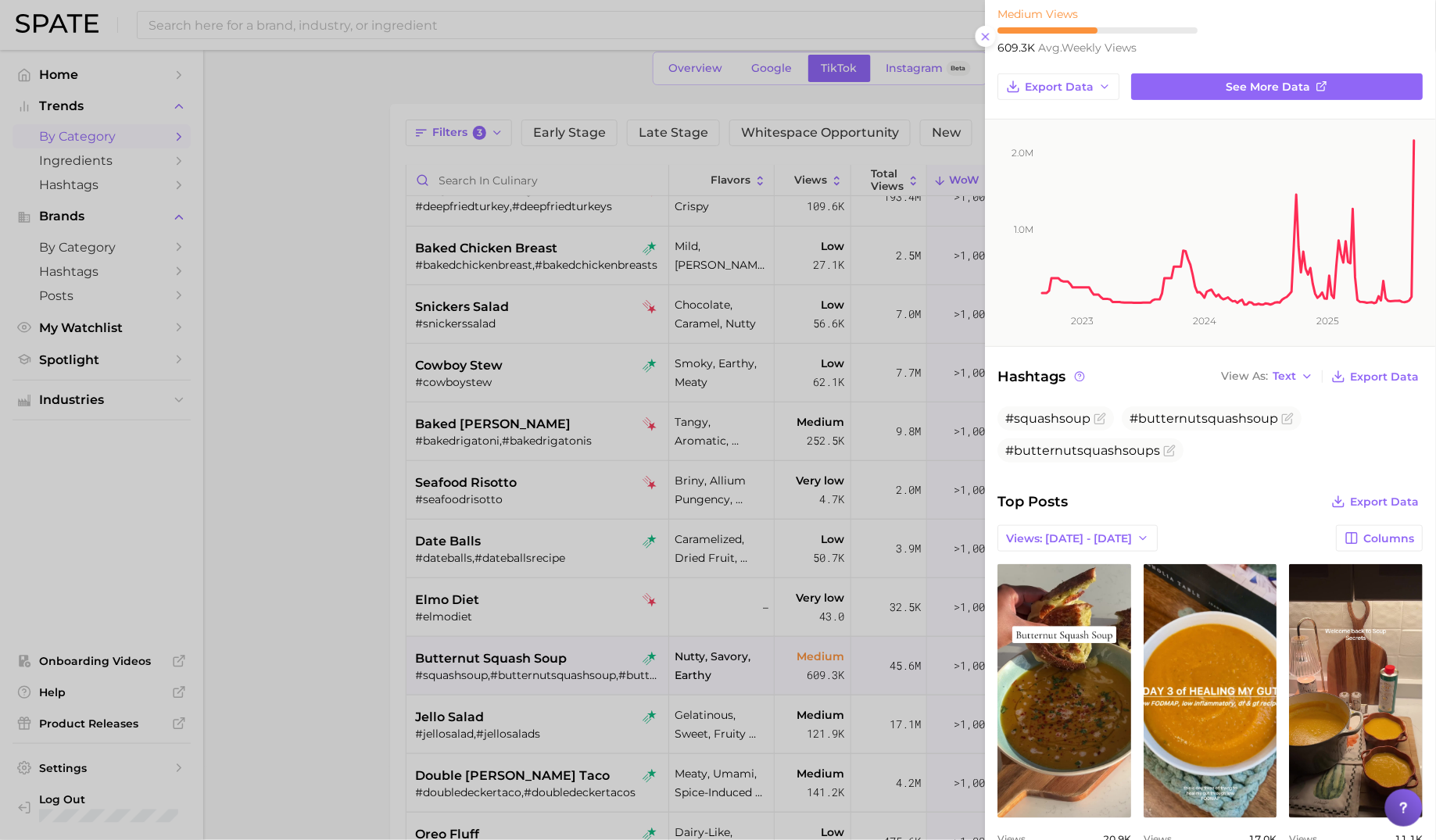
scroll to position [241, 0]
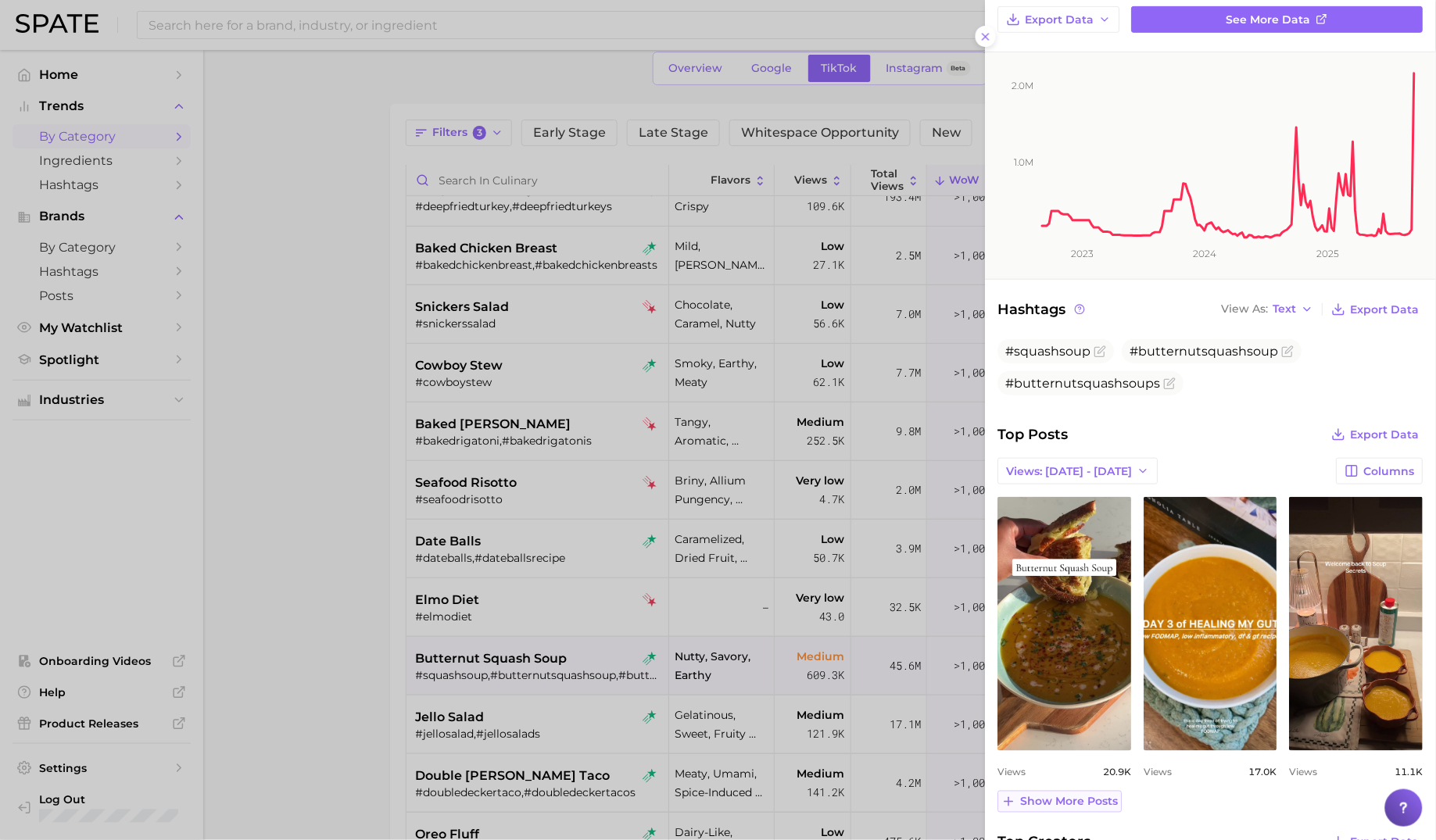
click at [1077, 796] on span "Show more posts" at bounding box center [1069, 802] width 98 height 13
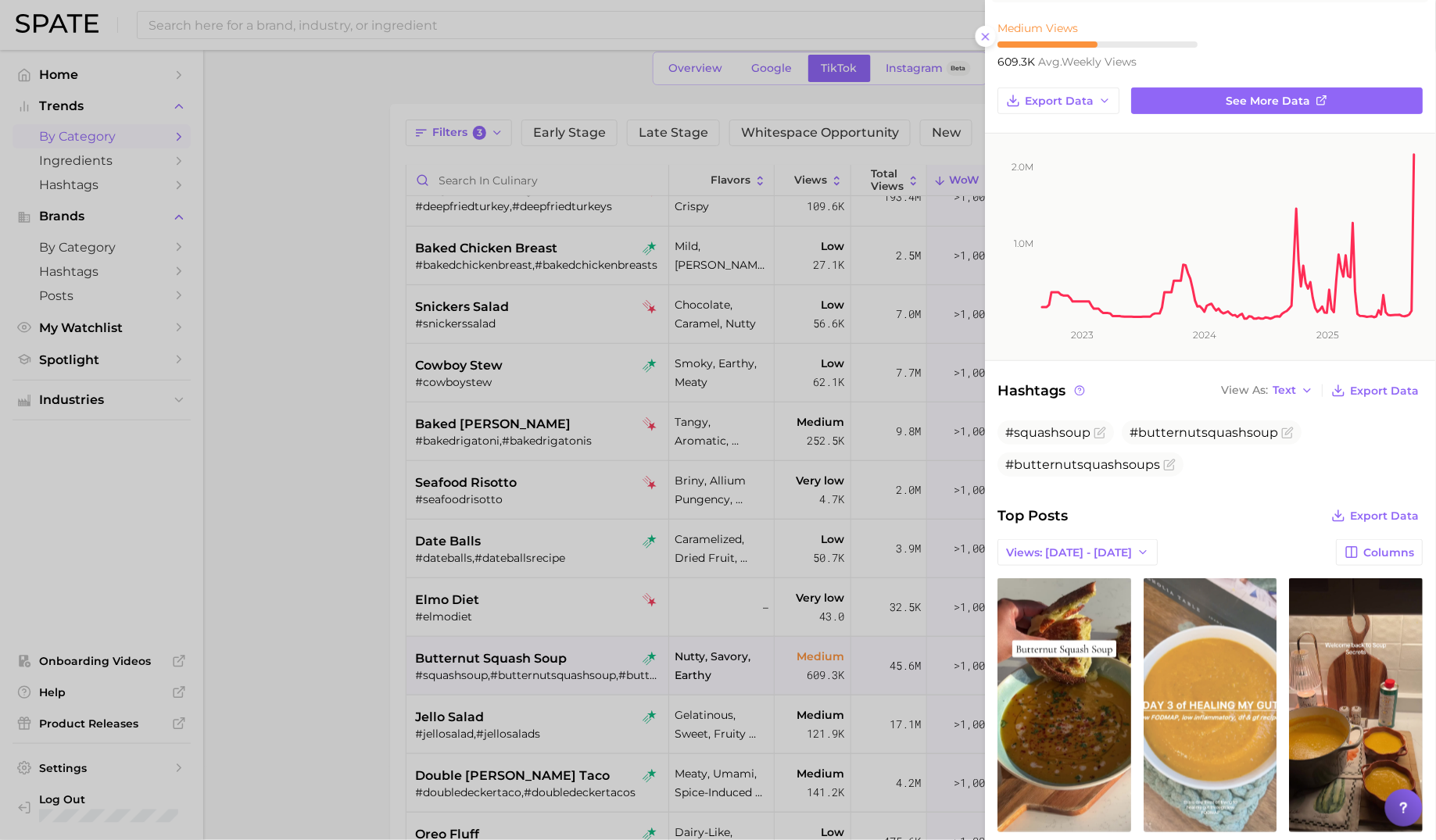
scroll to position [106, 0]
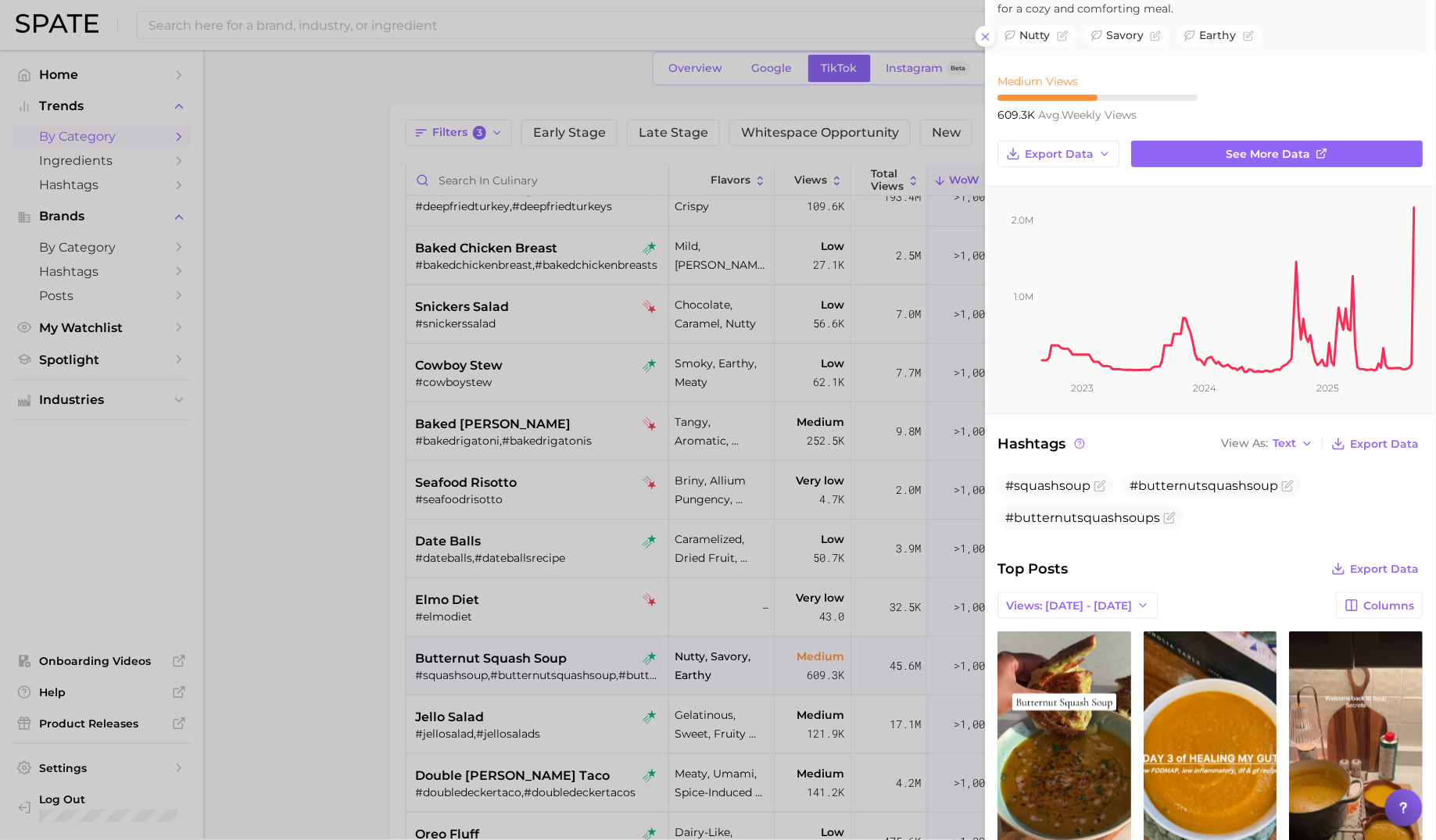
click at [337, 622] on div at bounding box center [718, 420] width 1436 height 840
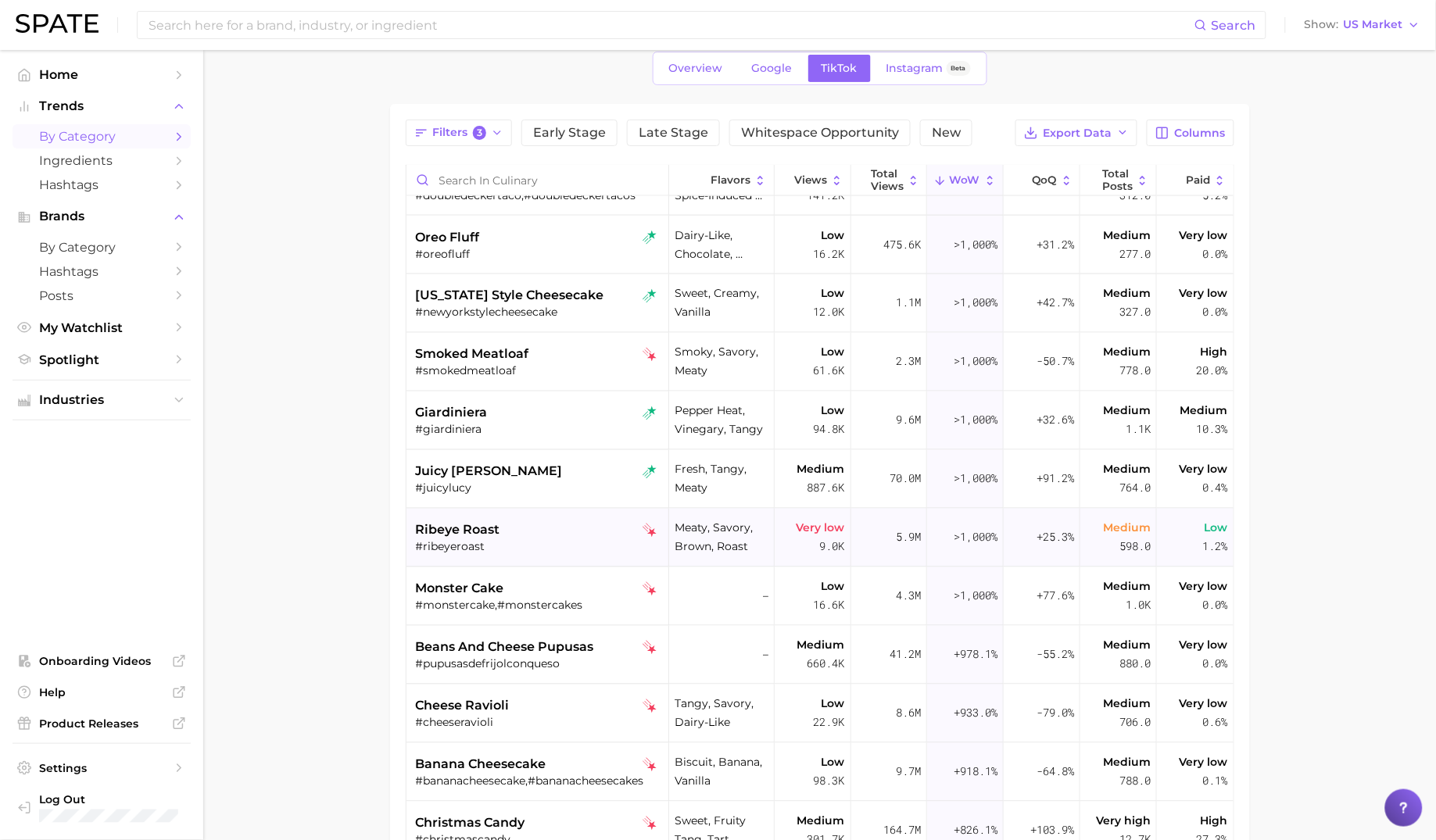
scroll to position [857, 0]
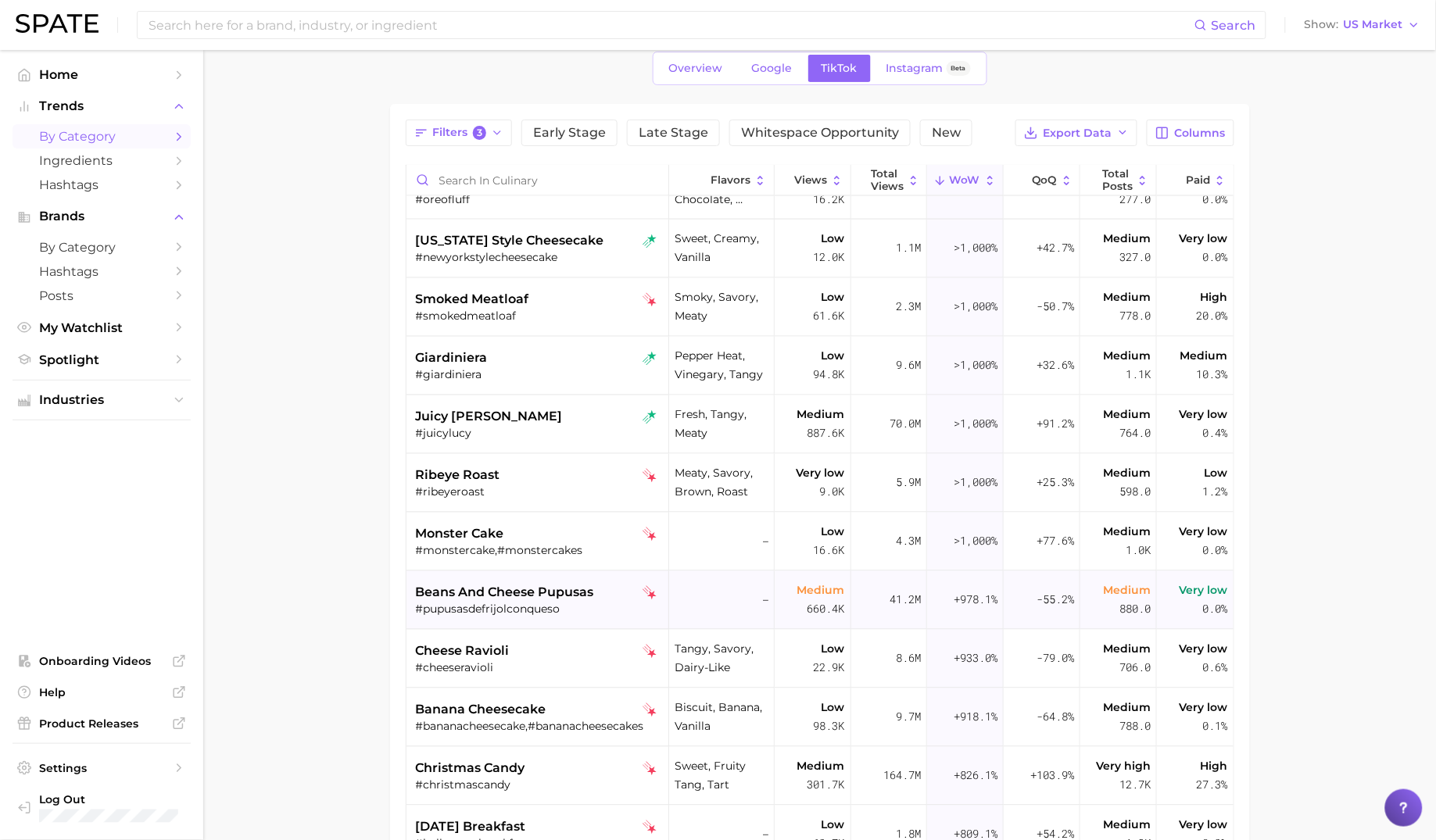
click at [557, 580] on div "beans and cheese pupusas #pupusasdefrijolconqueso" at bounding box center [539, 600] width 247 height 59
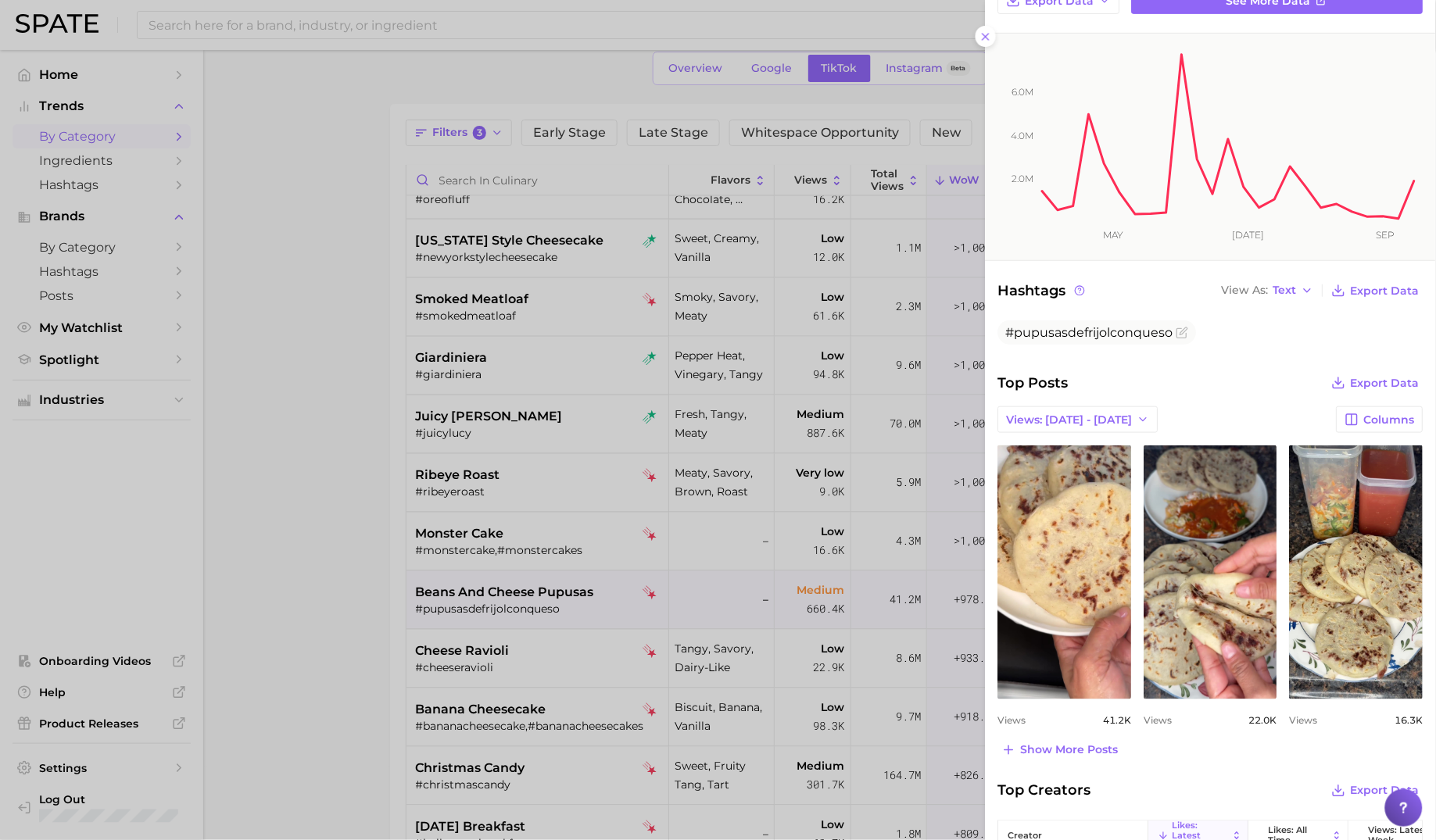
scroll to position [0, 0]
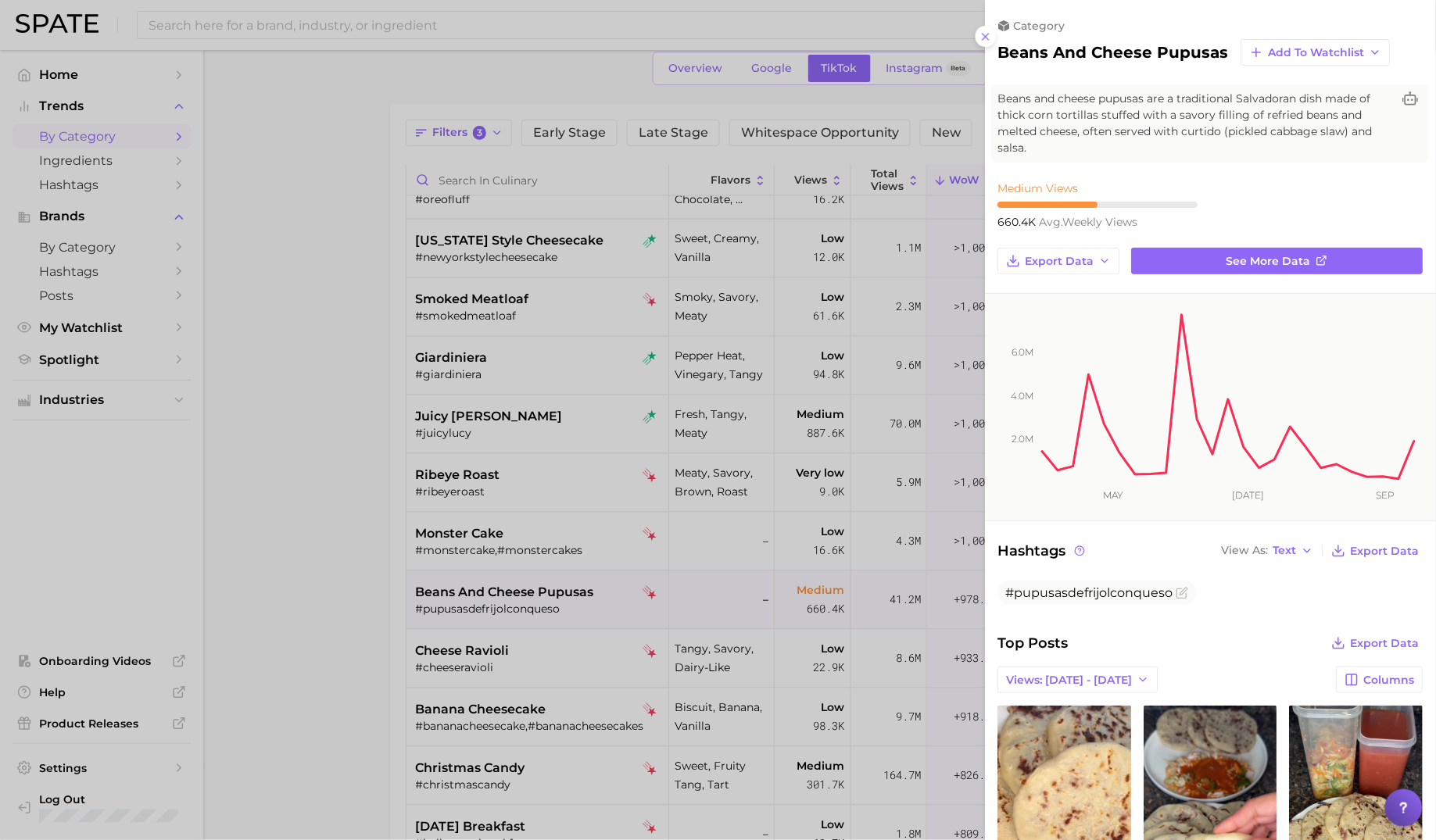
click at [662, 439] on div at bounding box center [718, 420] width 1436 height 840
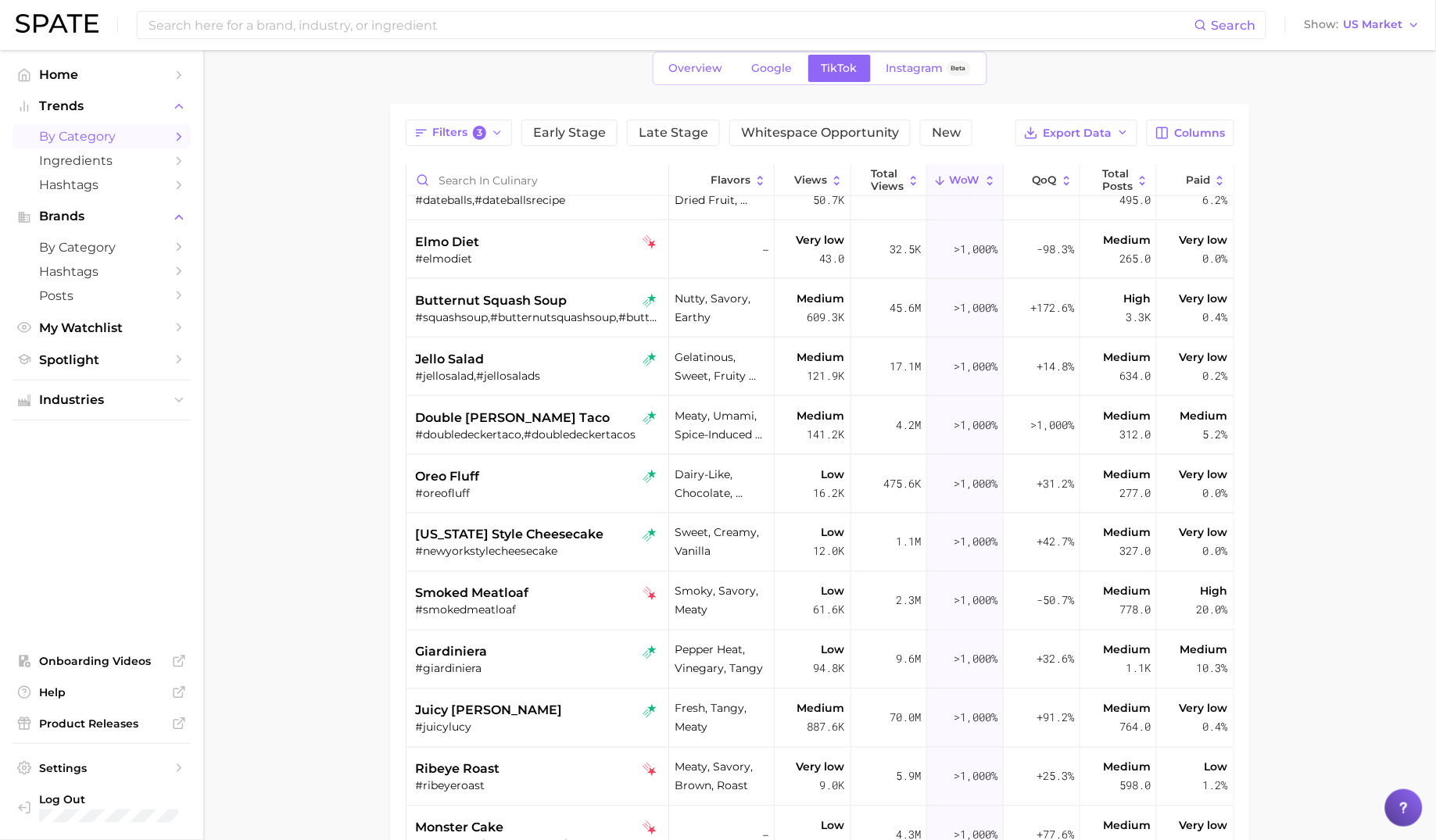
scroll to position [560, 0]
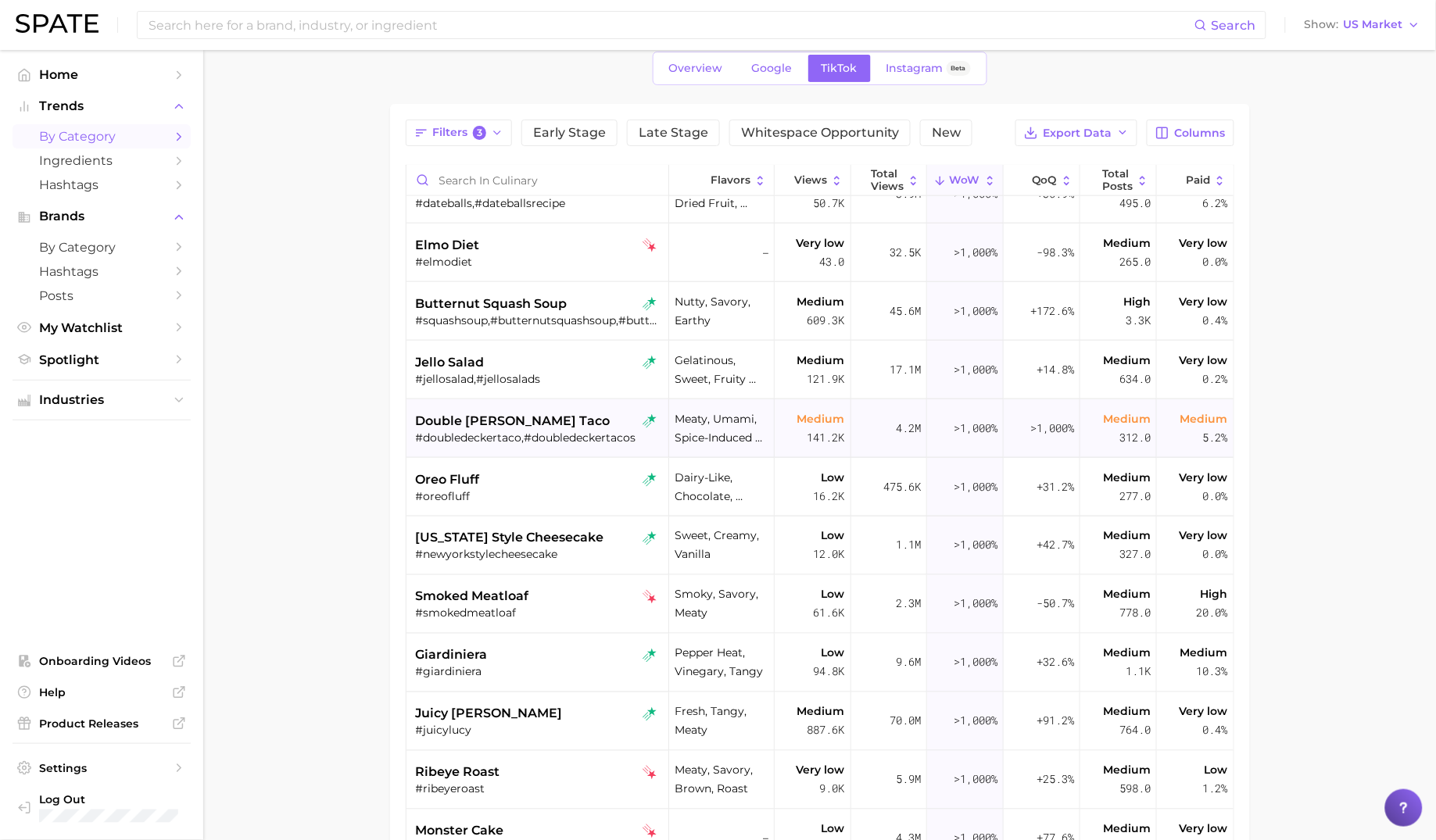
click at [584, 415] on div "double [PERSON_NAME] taco" at bounding box center [539, 422] width 247 height 19
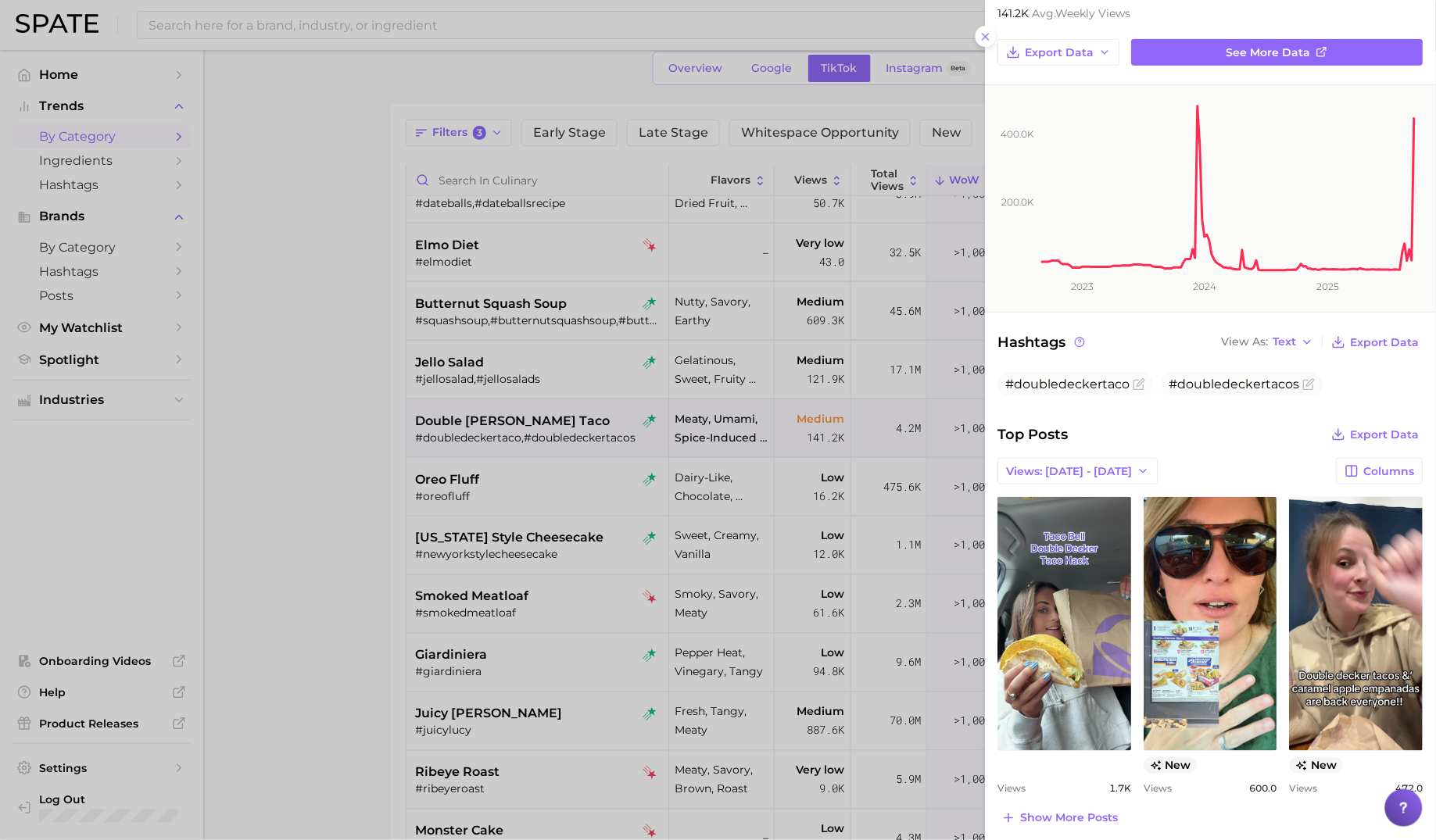
scroll to position [363, 0]
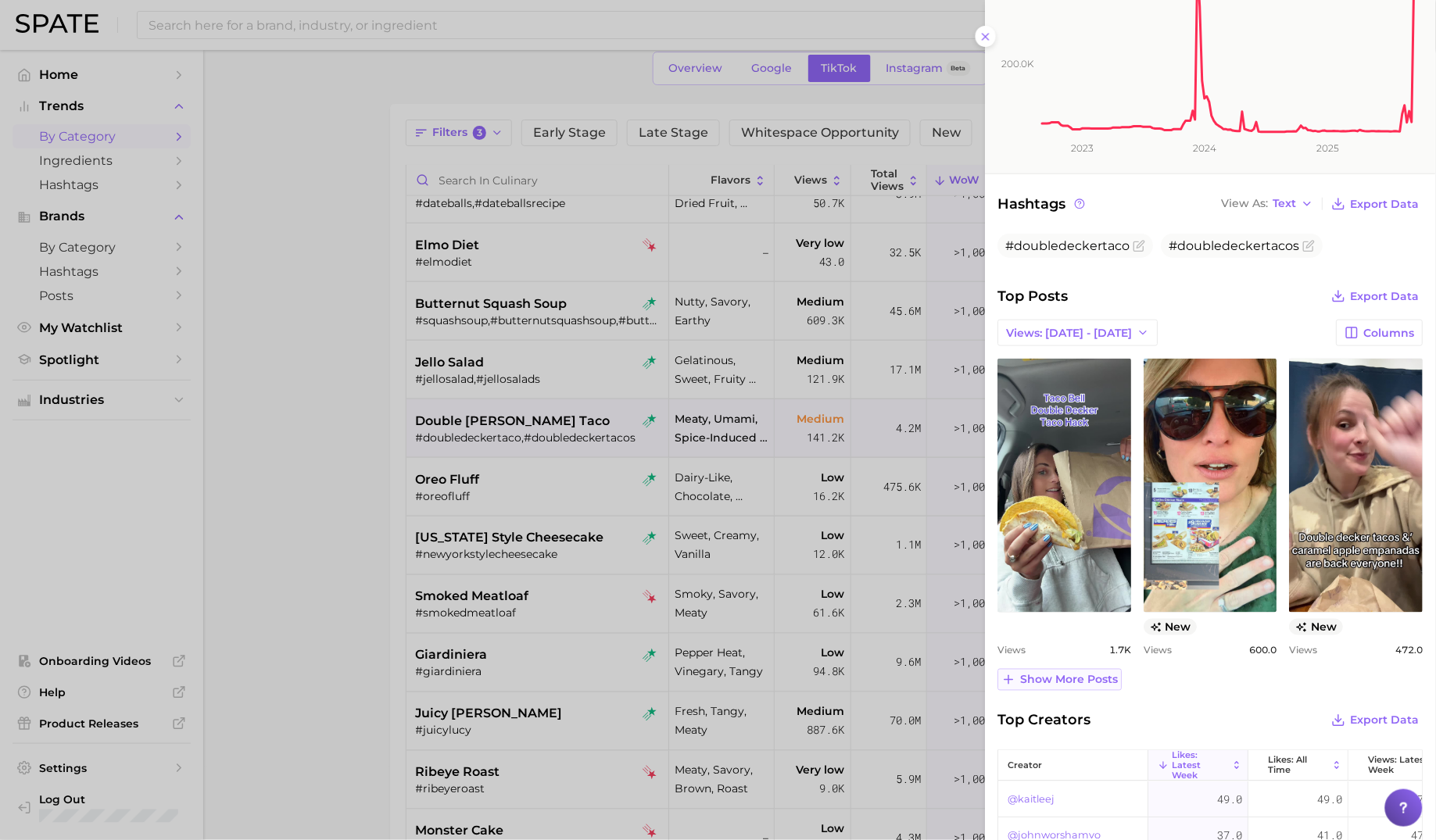
click at [1100, 678] on span "Show more posts" at bounding box center [1069, 680] width 98 height 13
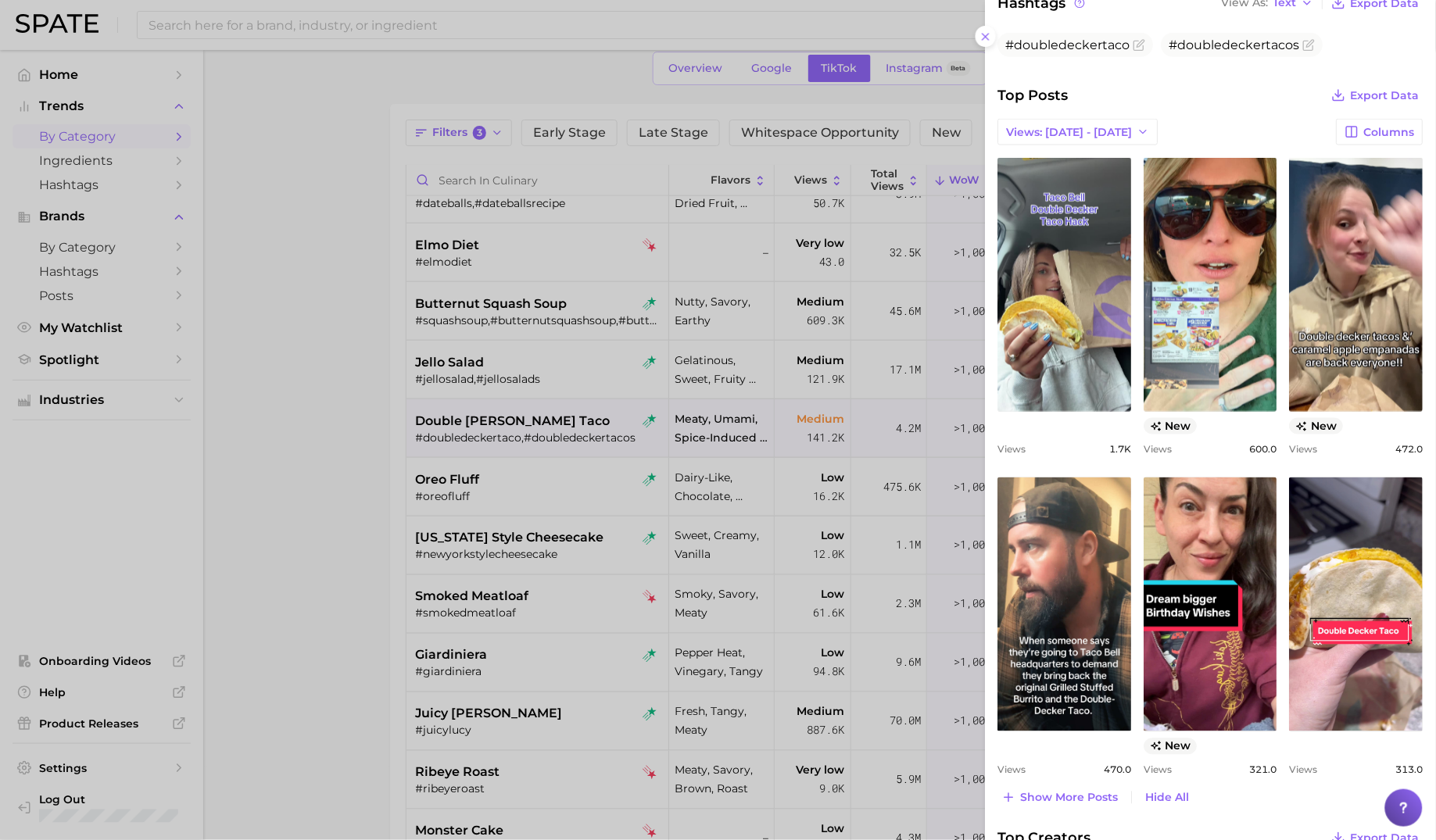
scroll to position [544, 0]
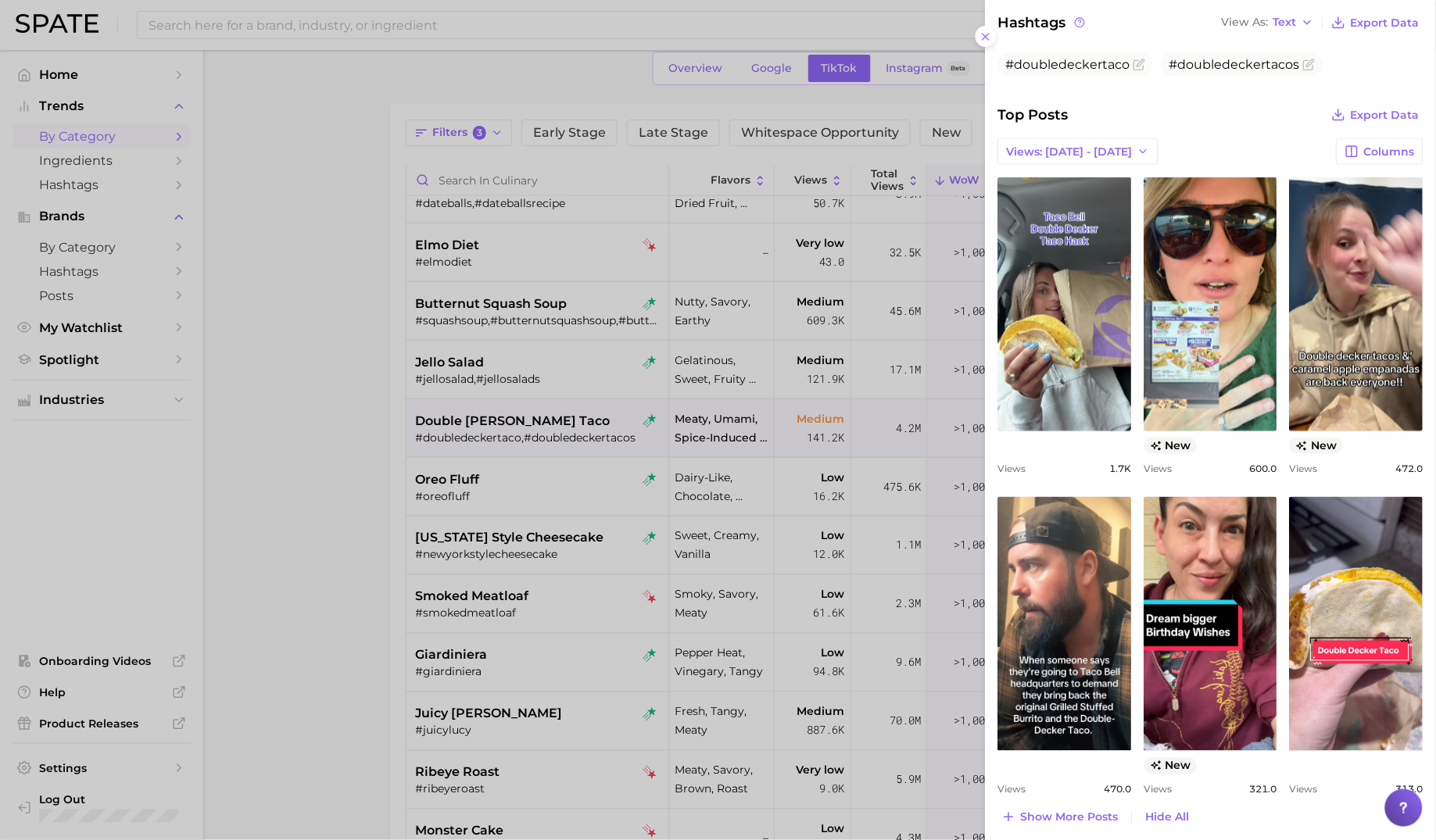
click at [1139, 484] on div "view post on TikTok Views 1.7k view post on TikTok new Views 600.0 view post on…" at bounding box center [1210, 486] width 425 height 618
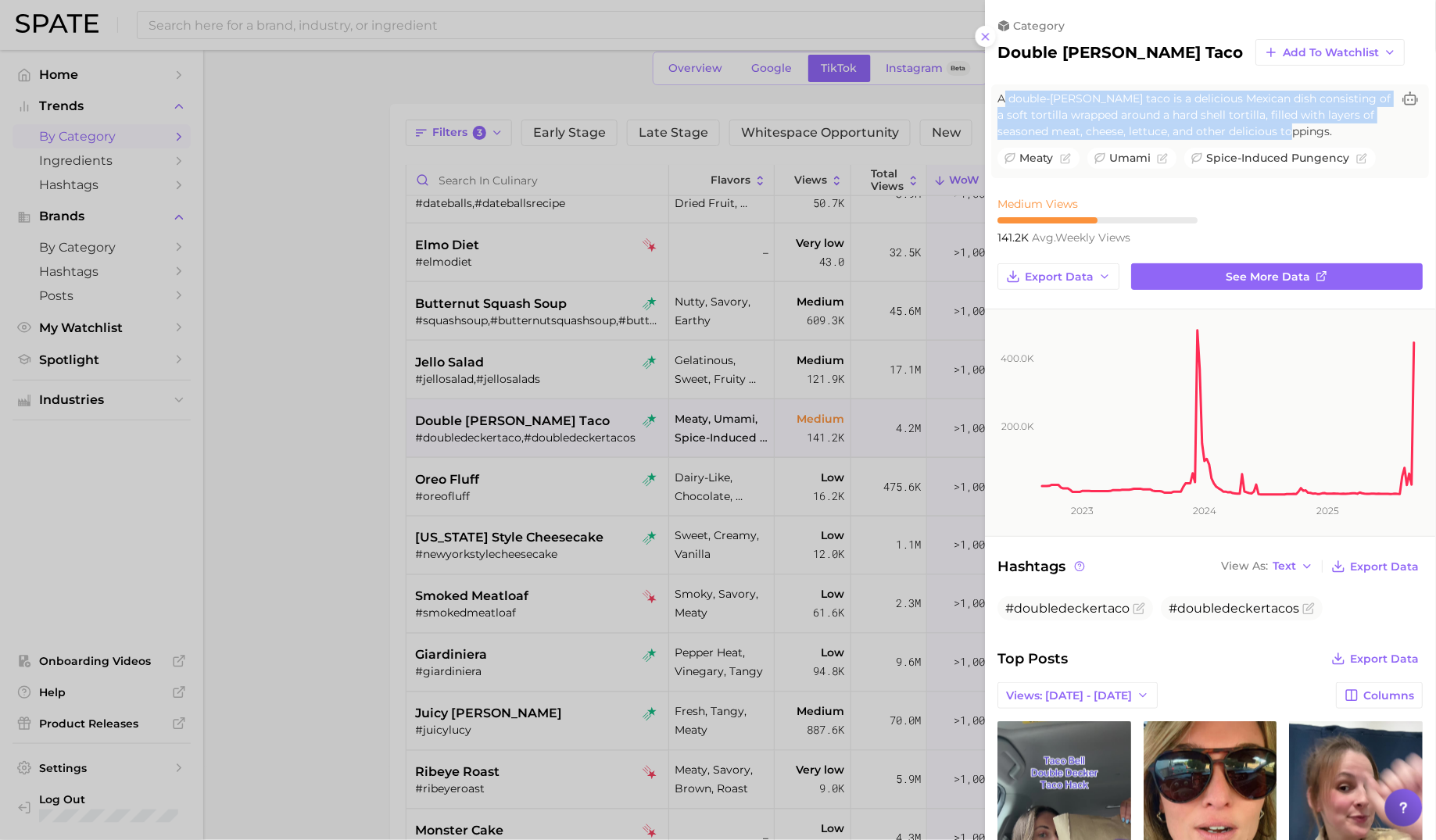
drag, startPoint x: 1004, startPoint y: 99, endPoint x: 1344, endPoint y: 131, distance: 341.5
click at [1344, 131] on span "A double-[PERSON_NAME] taco is a delicious Mexican dish consisting of a soft to…" at bounding box center [1195, 115] width 394 height 49
copy span "double-[PERSON_NAME] taco is a delicious Mexican dish consisting of a soft tort…"
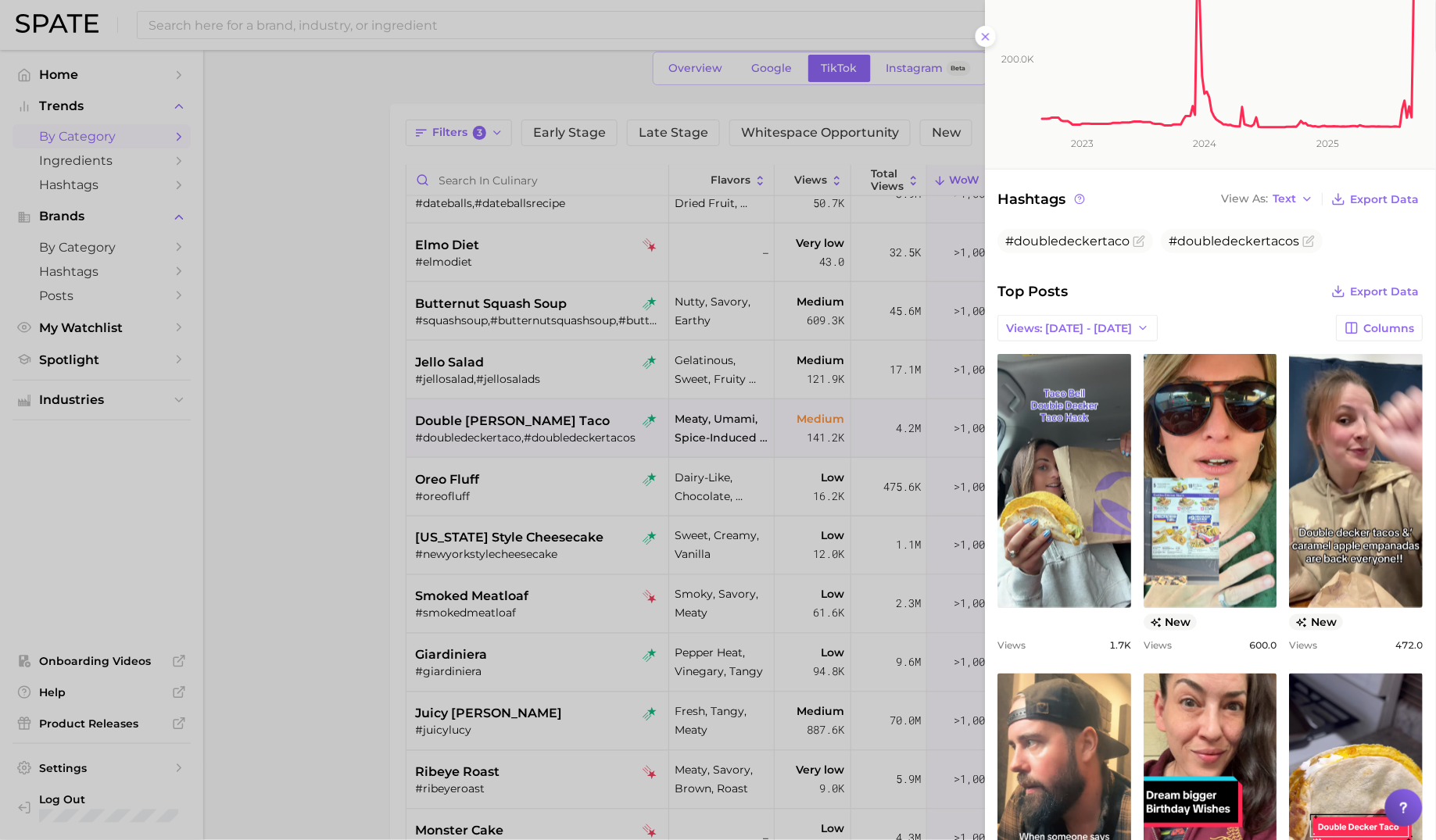
scroll to position [379, 0]
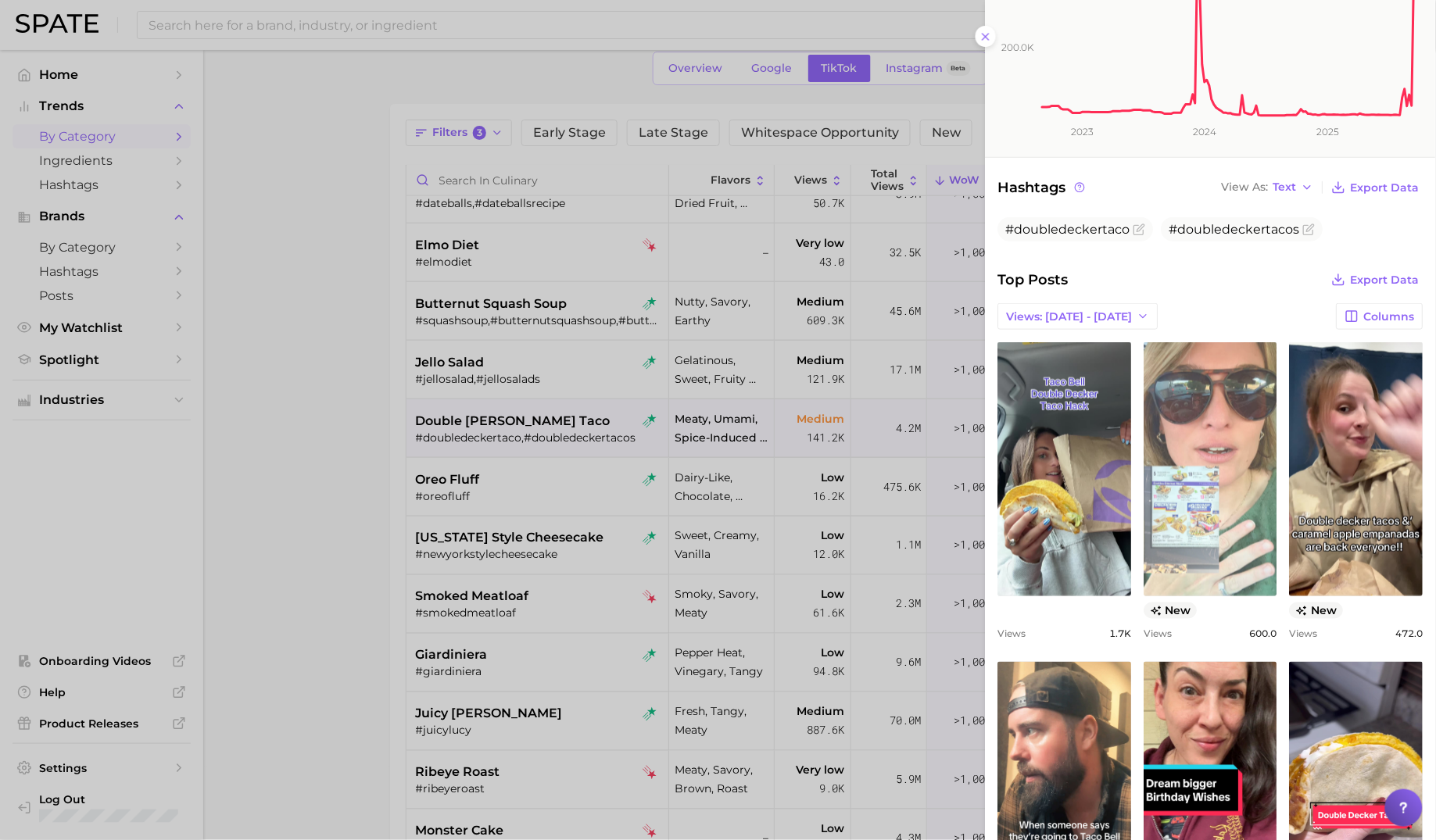
click at [1180, 466] on link "view post on TikTok" at bounding box center [1211, 469] width 133 height 254
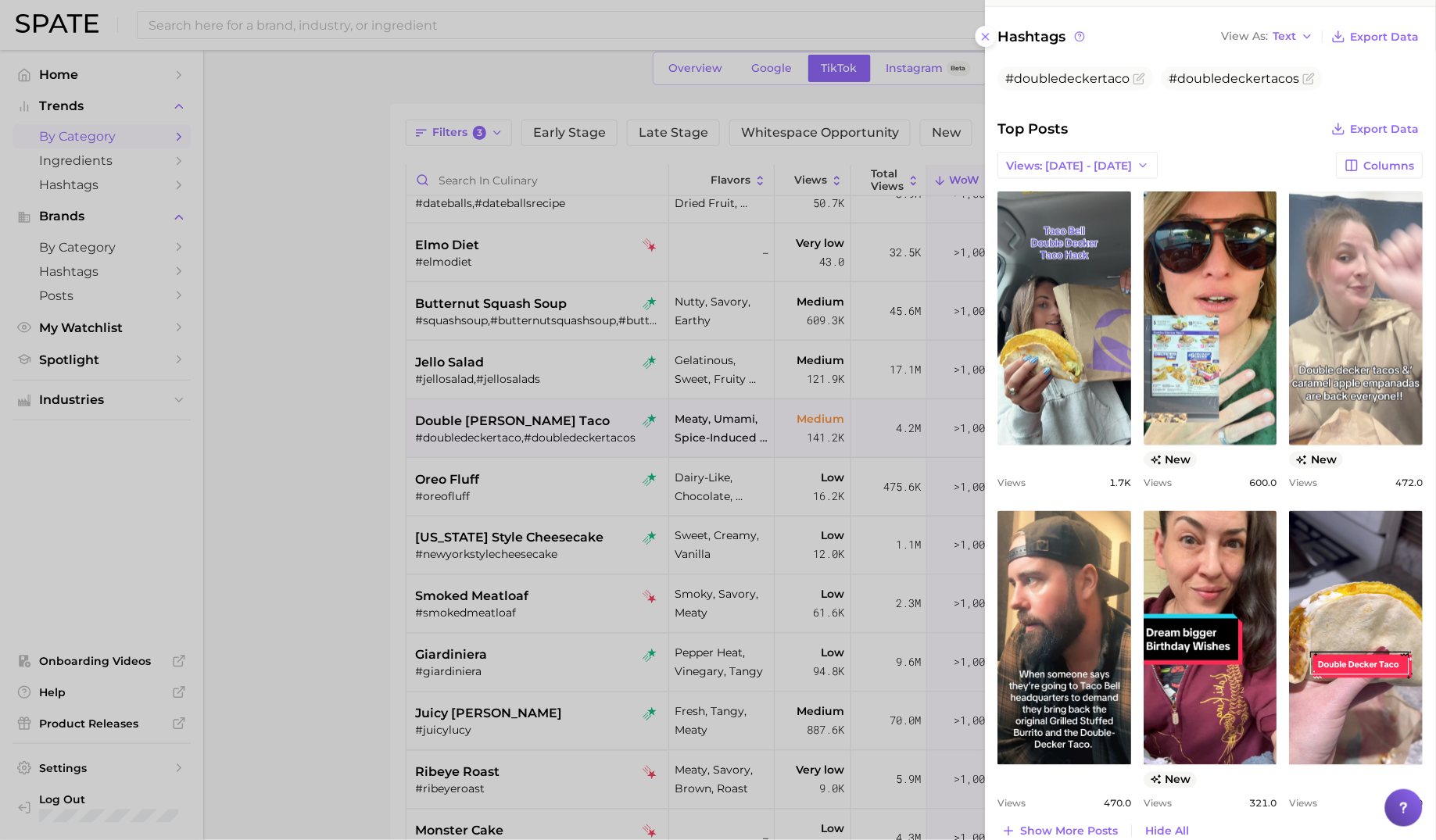
scroll to position [538, 0]
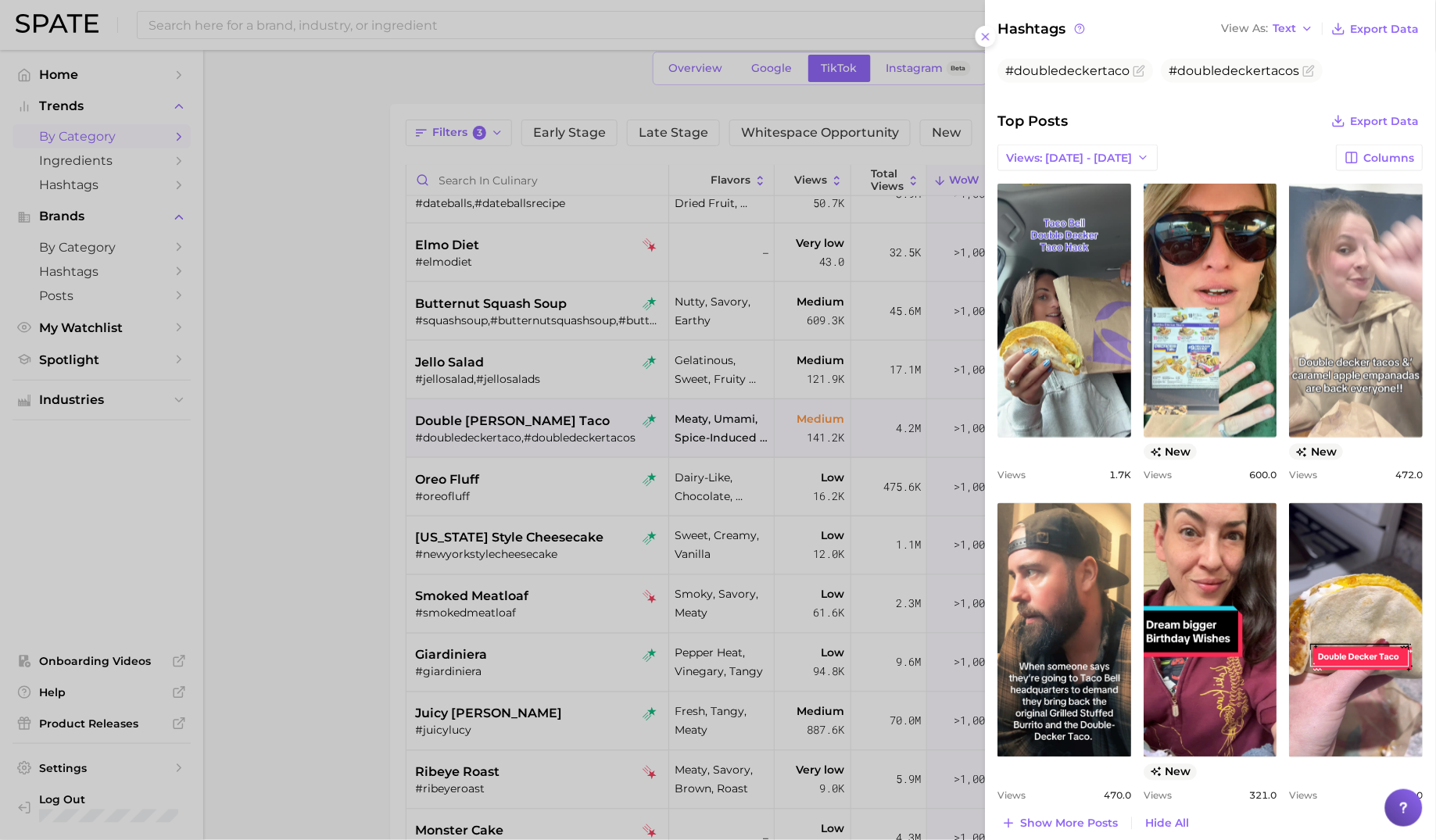
click at [1324, 388] on link "view post on TikTok" at bounding box center [1357, 310] width 133 height 254
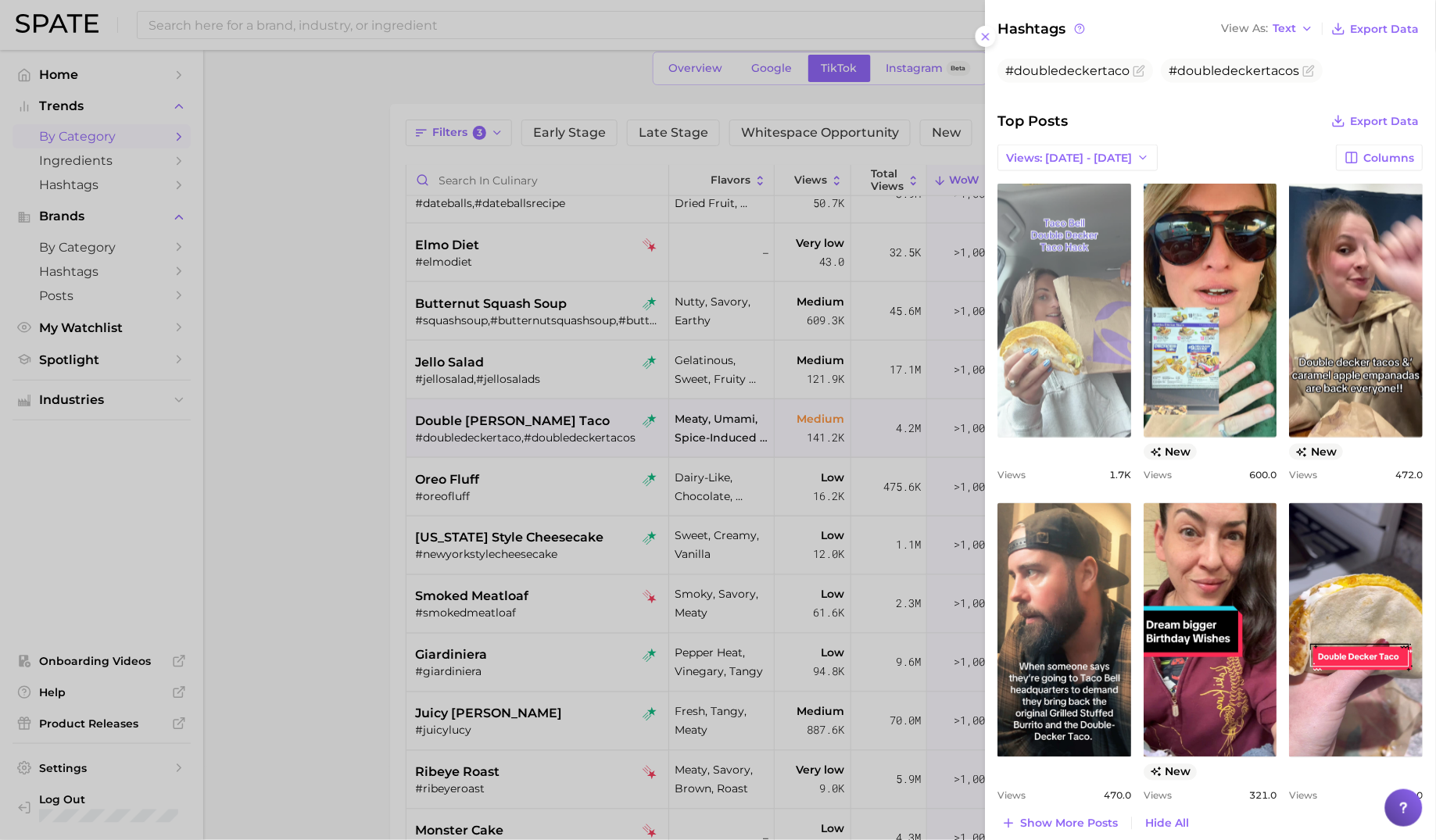
click at [1008, 313] on link "view post on TikTok" at bounding box center [1065, 310] width 133 height 254
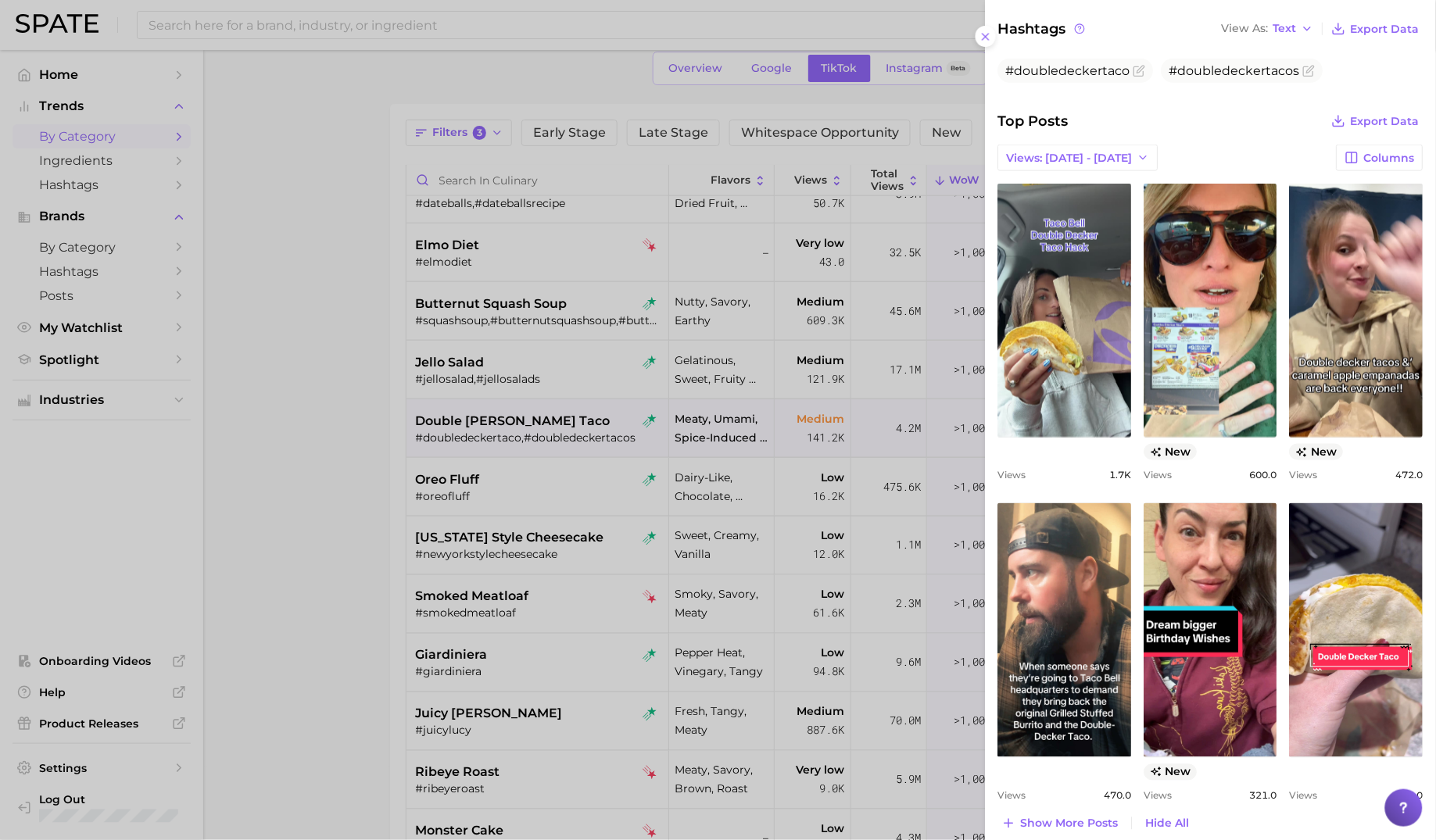
click at [577, 433] on div at bounding box center [718, 420] width 1436 height 840
